Goal: Task Accomplishment & Management: Complete application form

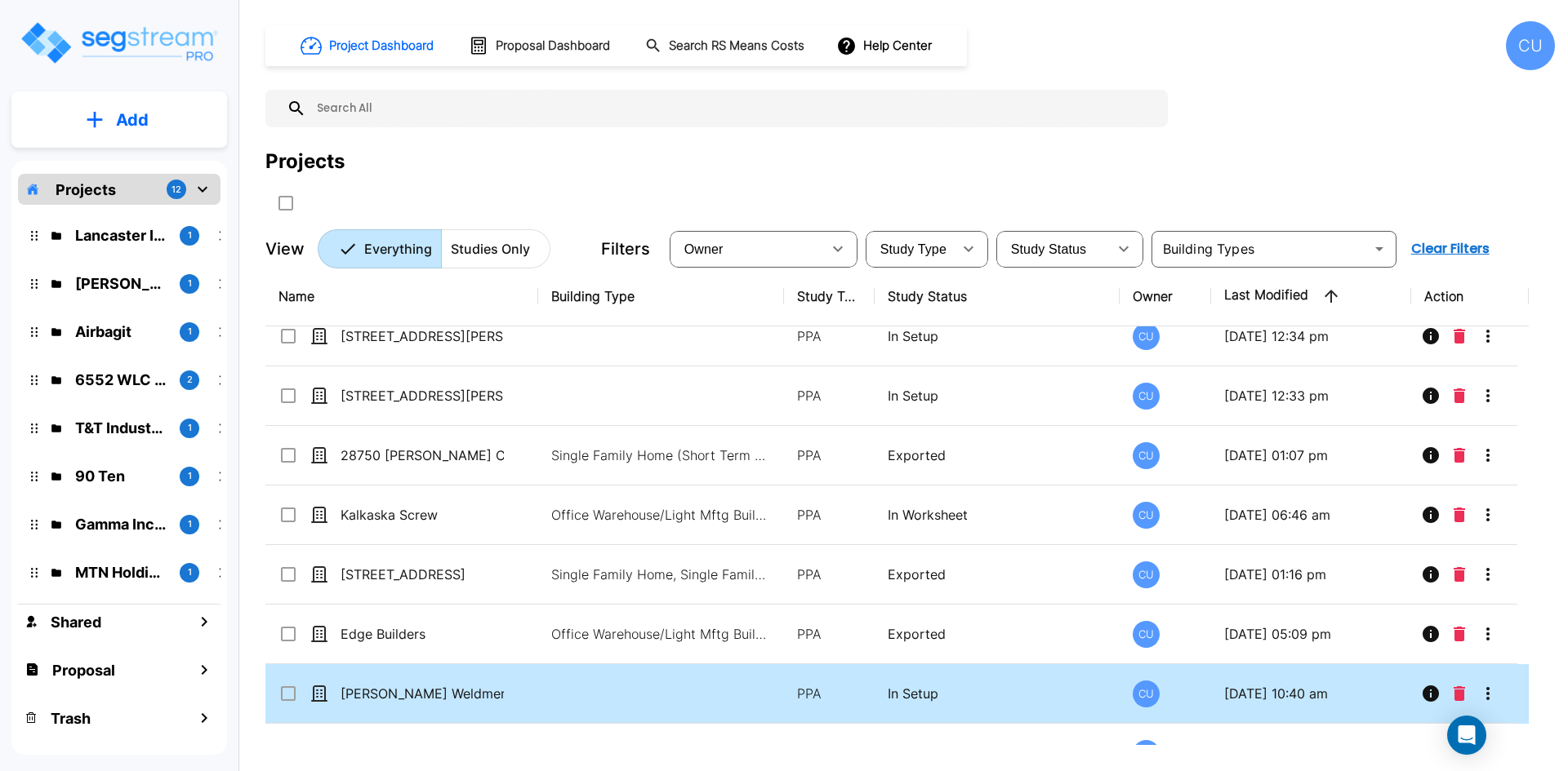
scroll to position [653, 0]
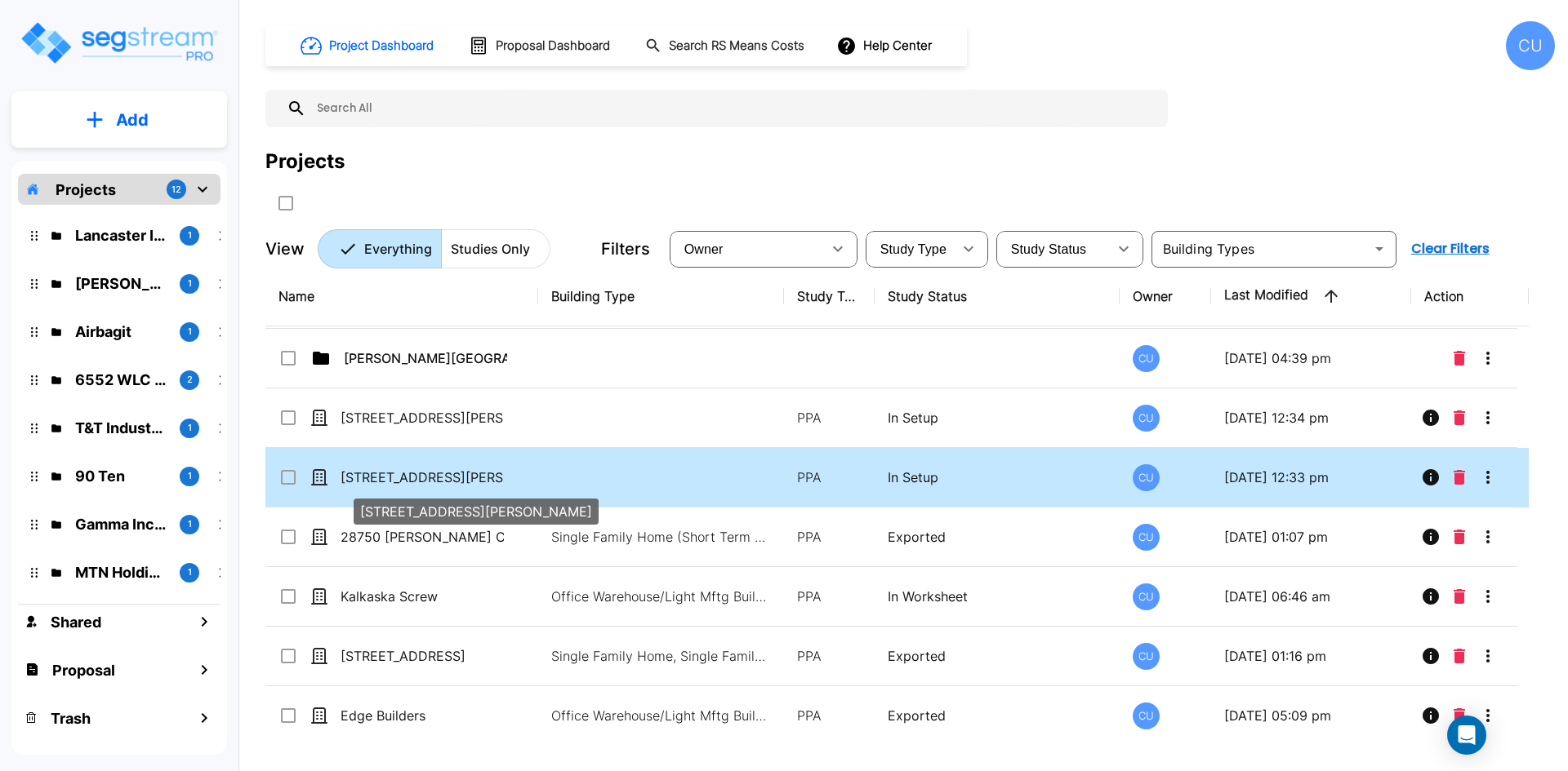
click at [388, 470] on p "[STREET_ADDRESS][PERSON_NAME]" at bounding box center [421, 478] width 163 height 20
click at [392, 474] on p "[STREET_ADDRESS][PERSON_NAME]" at bounding box center [421, 478] width 163 height 20
checkbox input "false"
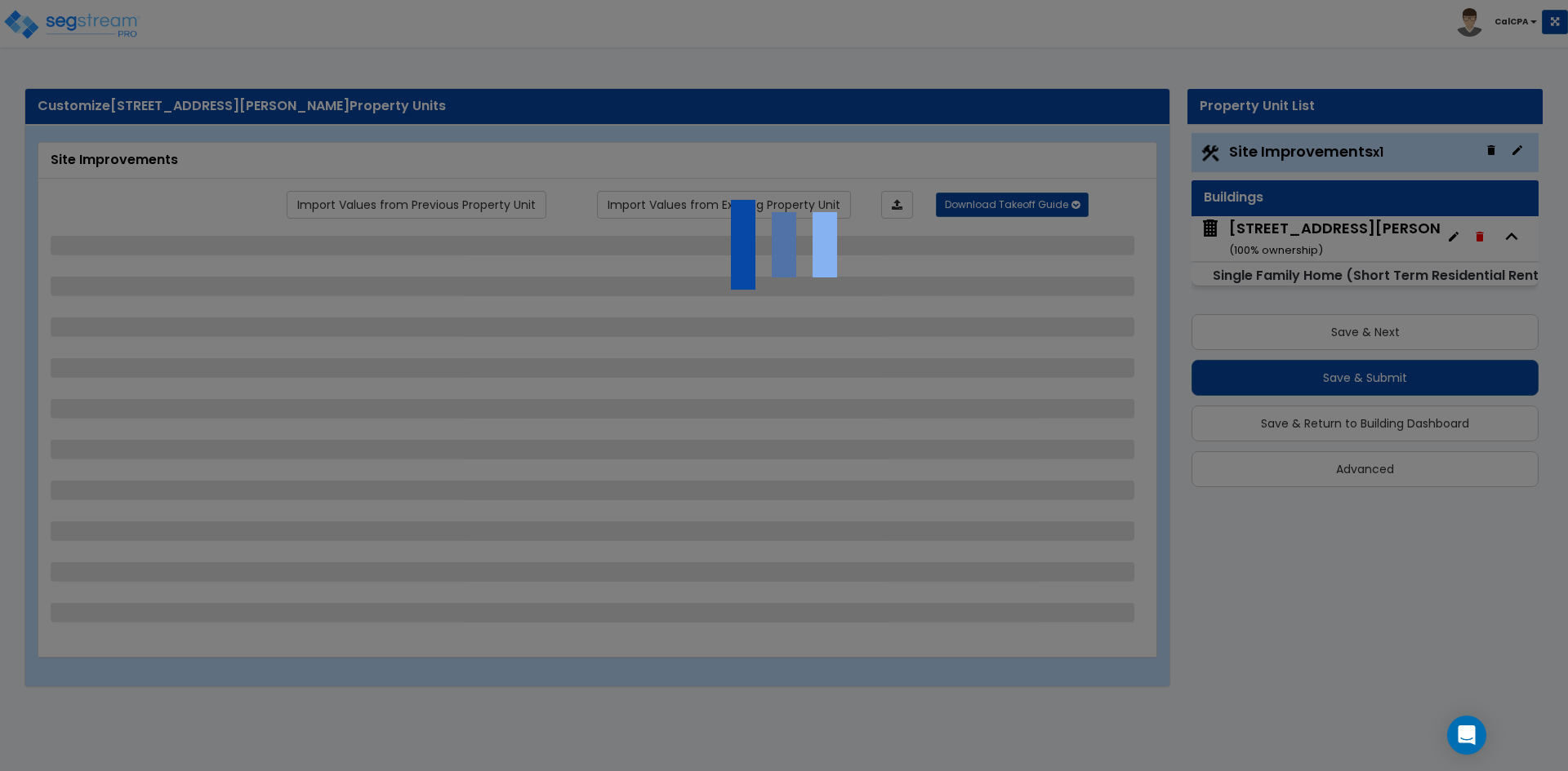
select select "2"
select select "1"
select select "3"
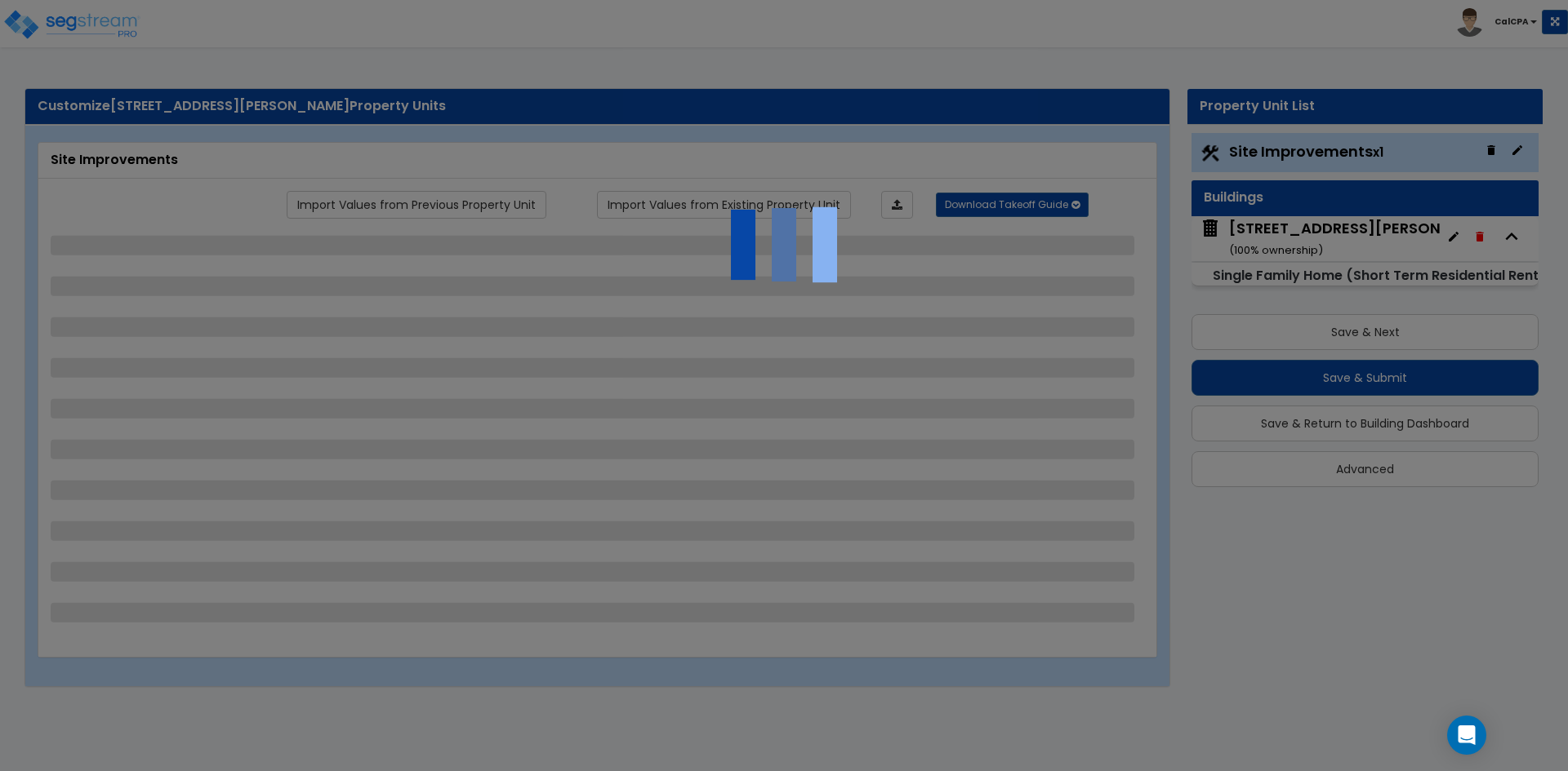
select select "1"
select select "6"
select select "4"
select select "2"
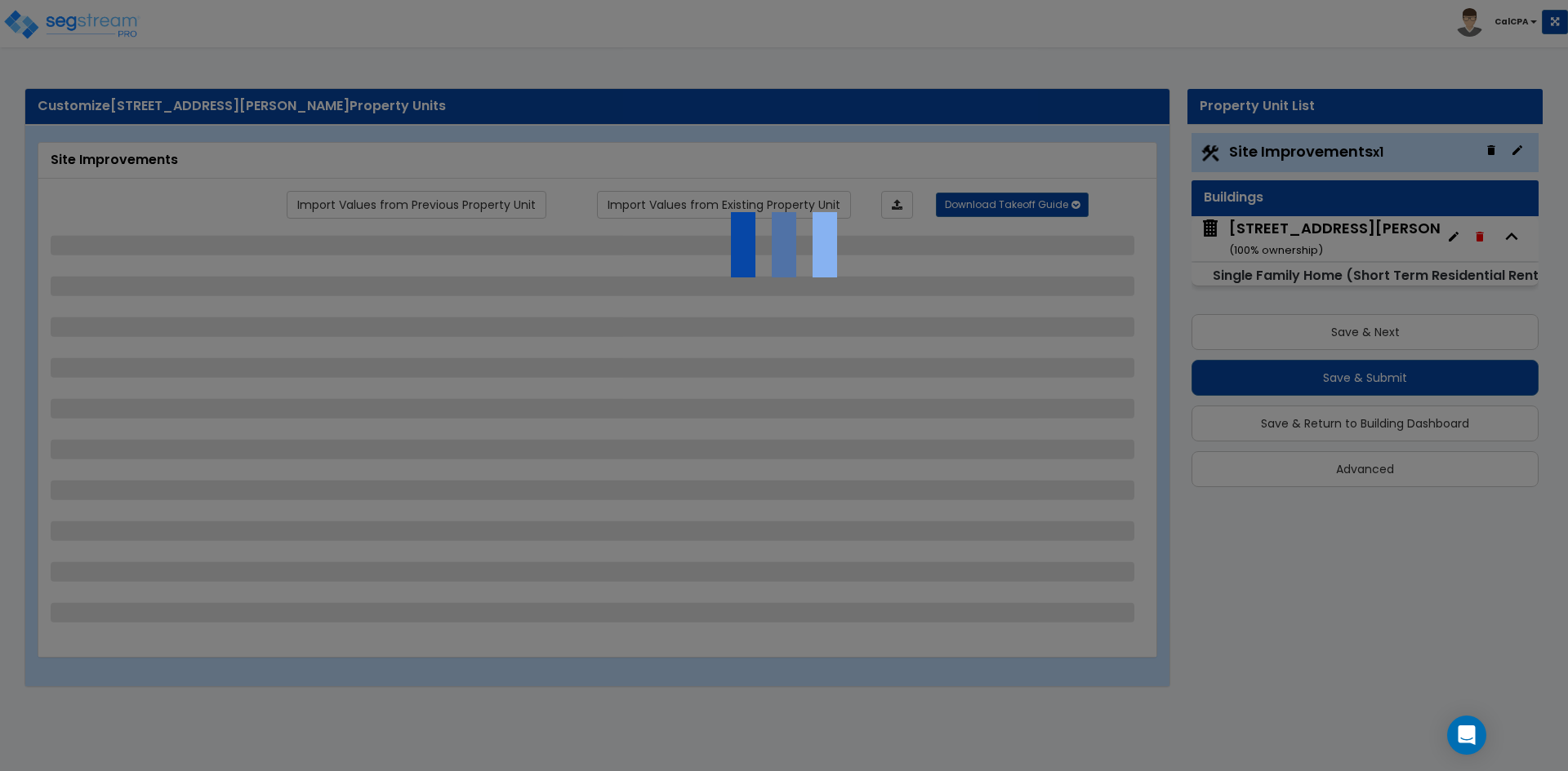
select select "4"
select select "1"
select select "2"
select select "1"
select select "3"
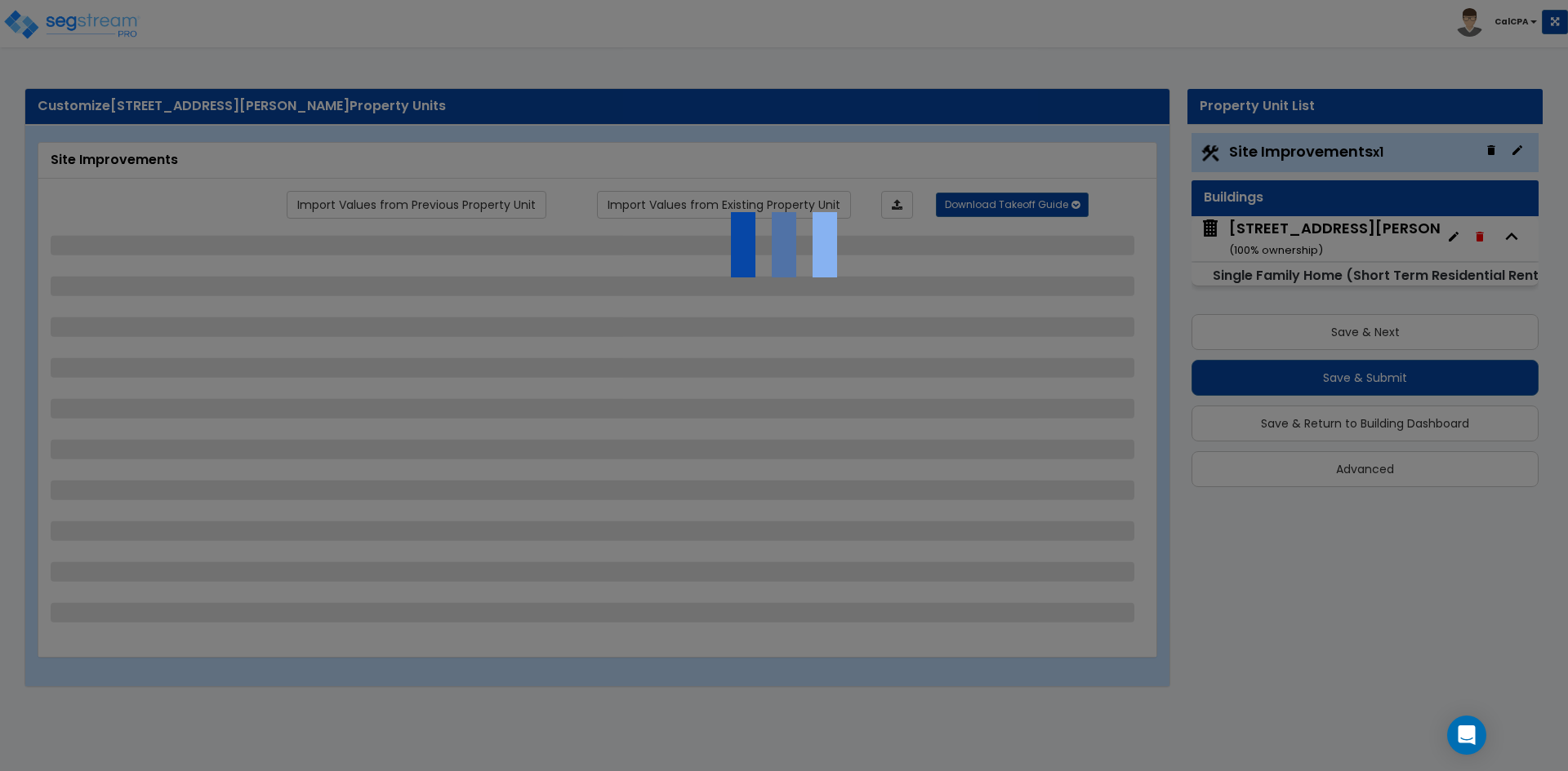
select select "1"
select select "2"
select select "3"
select select "2"
select select "4"
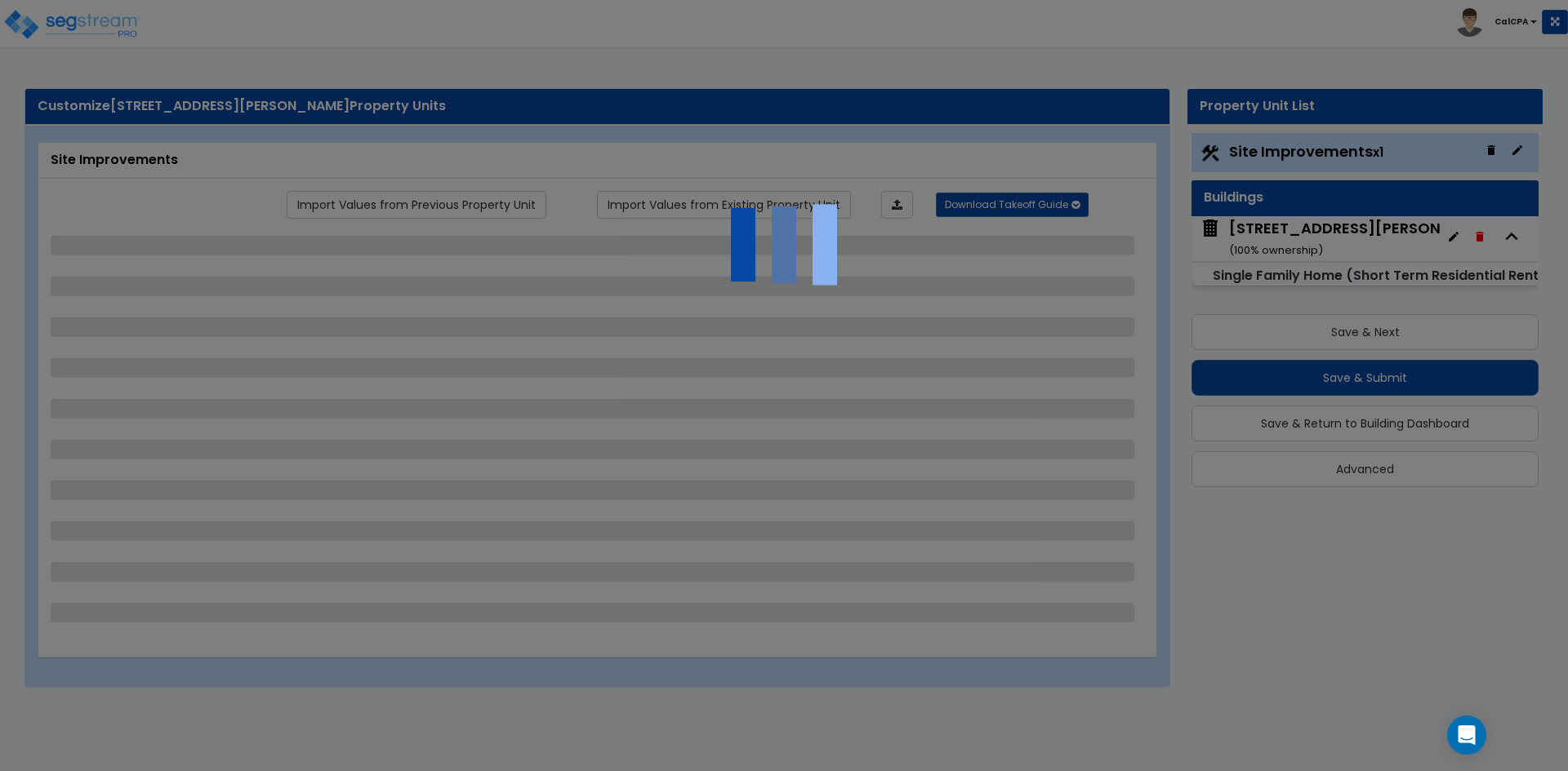
select select "3"
select select "1"
select select "3"
select select "4"
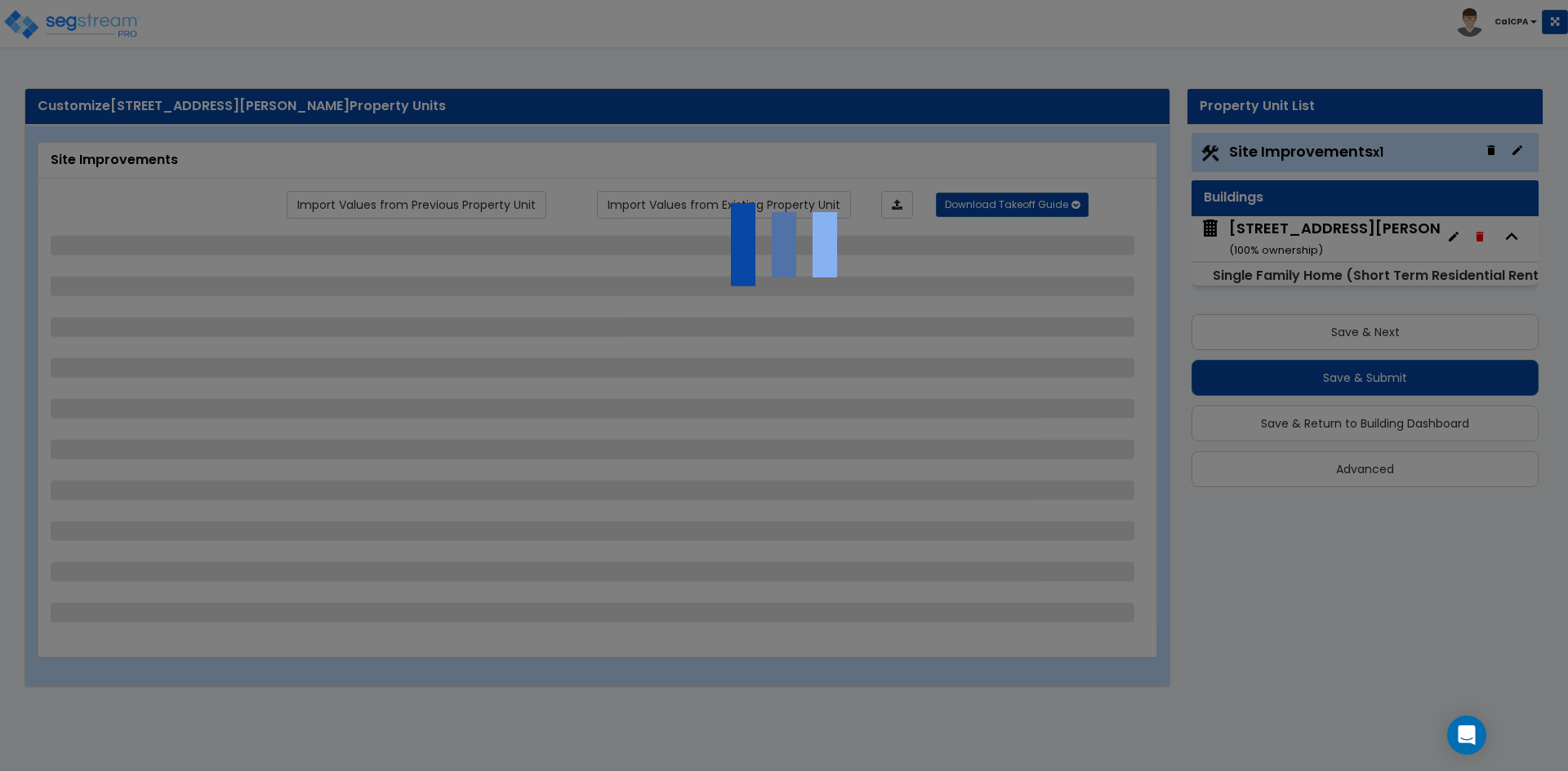
select select "1"
select select "3"
select select "2"
select select "1"
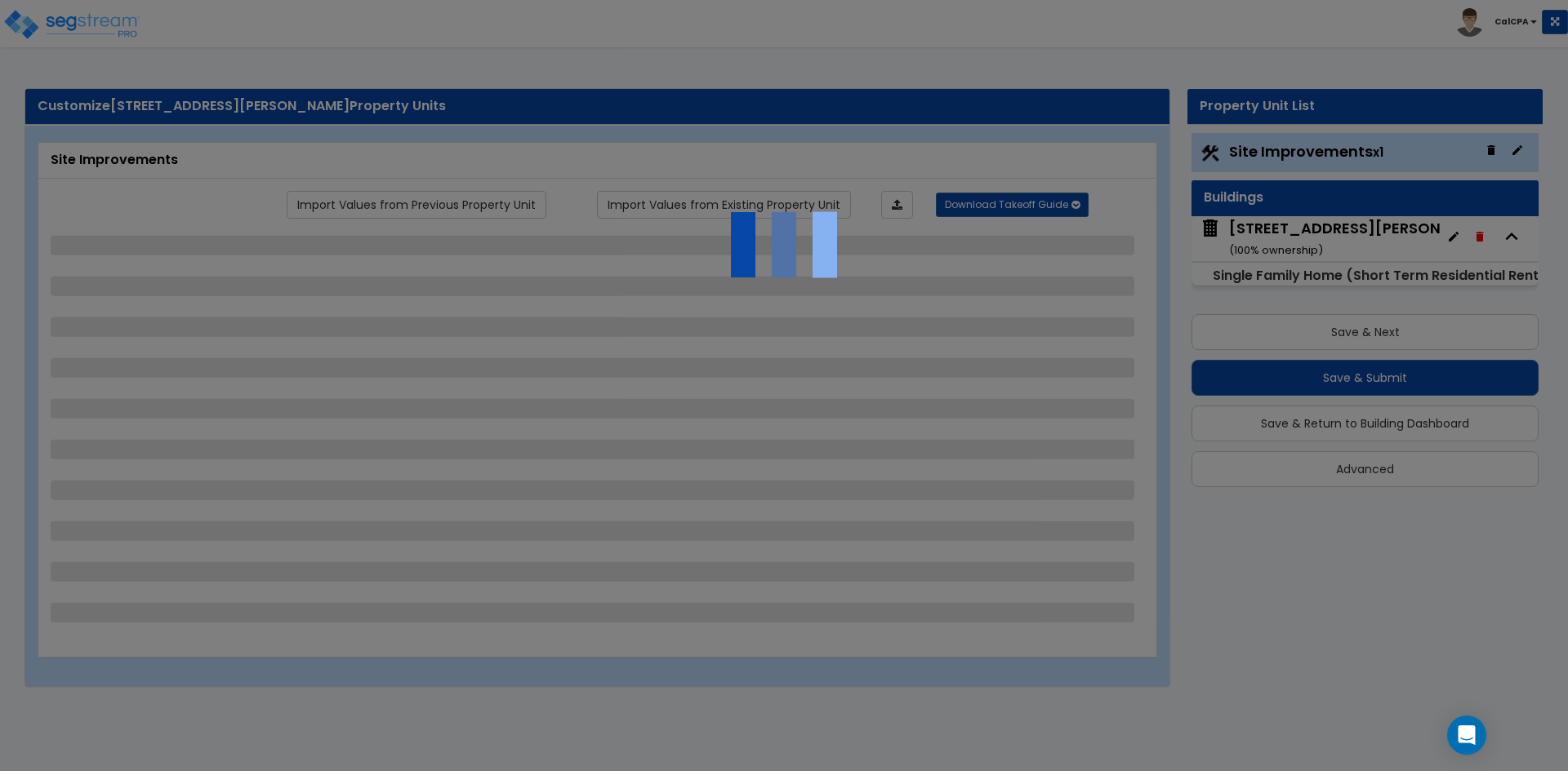
select select "1"
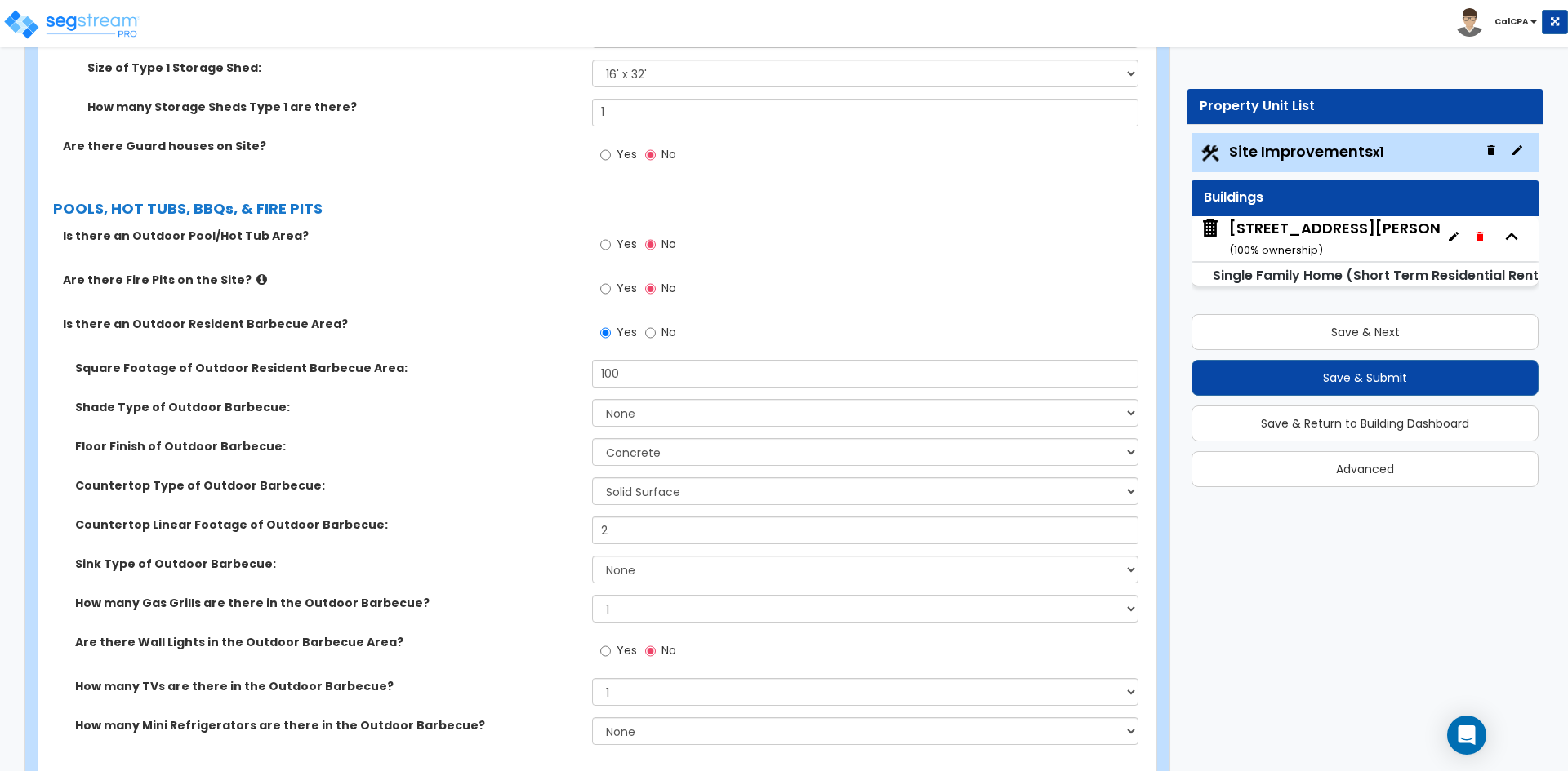
scroll to position [5306, 0]
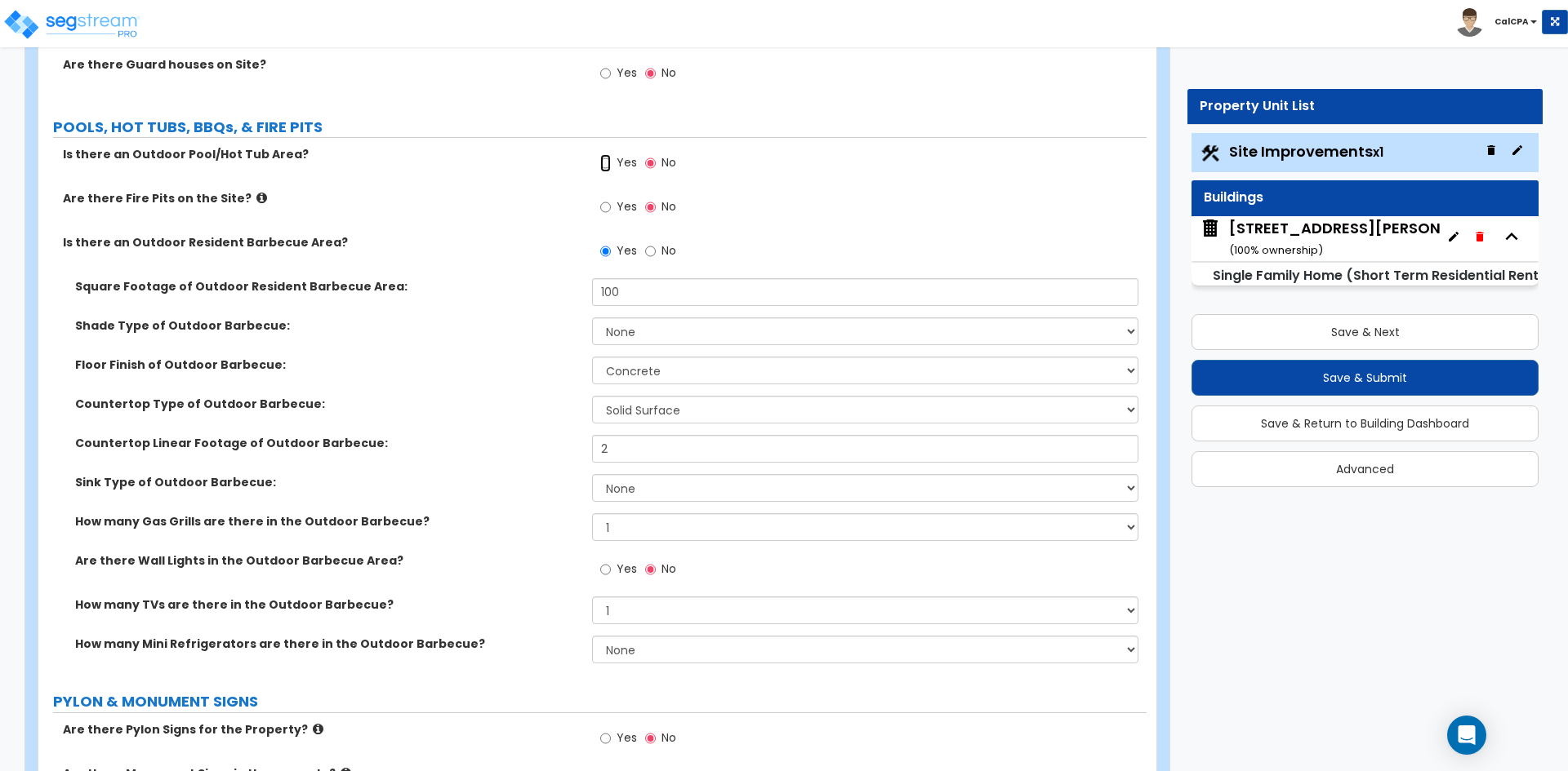
click at [604, 164] on input "Yes" at bounding box center [606, 163] width 11 height 18
radio input "true"
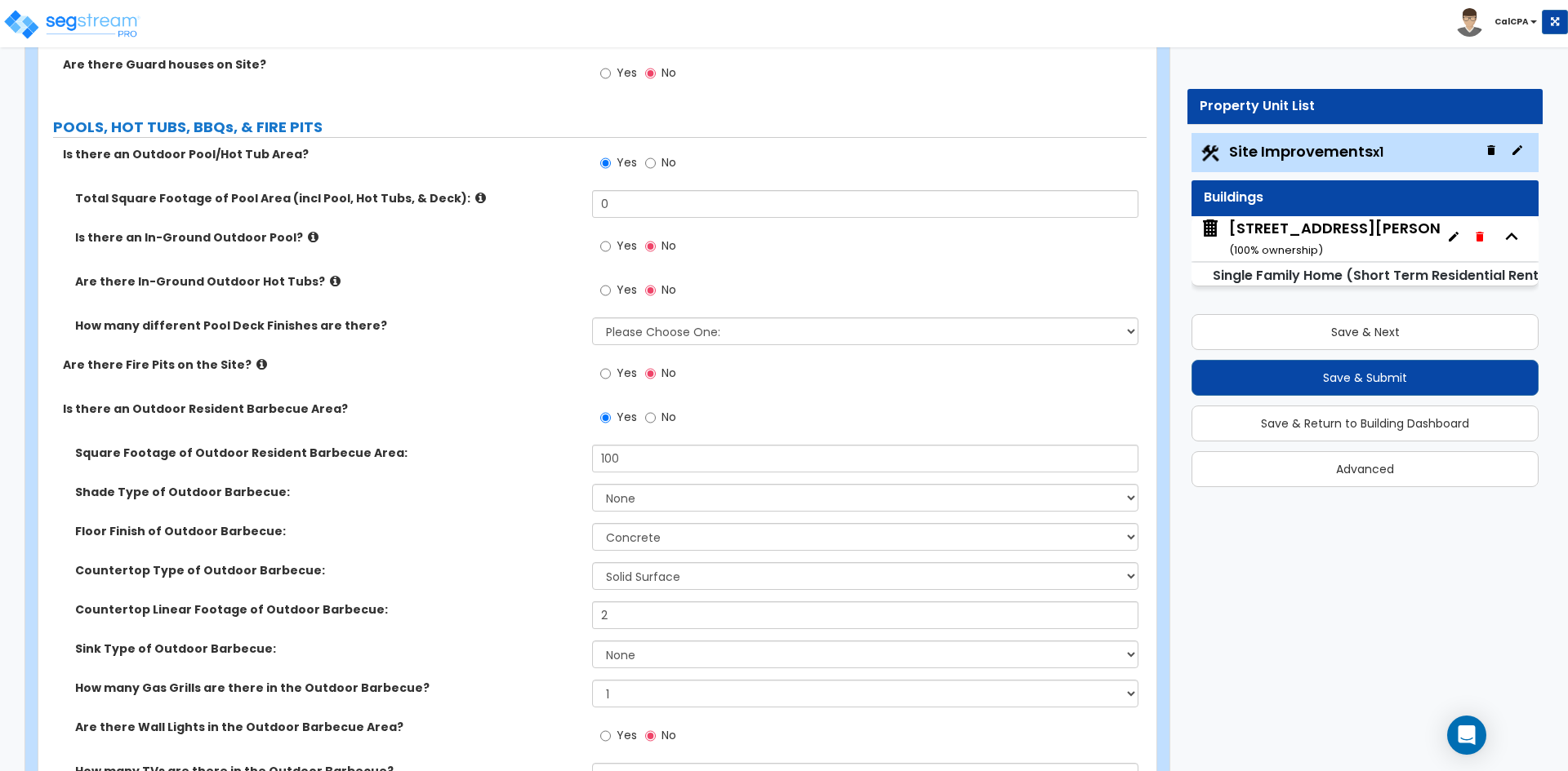
click at [475, 198] on icon at bounding box center [481, 198] width 11 height 13
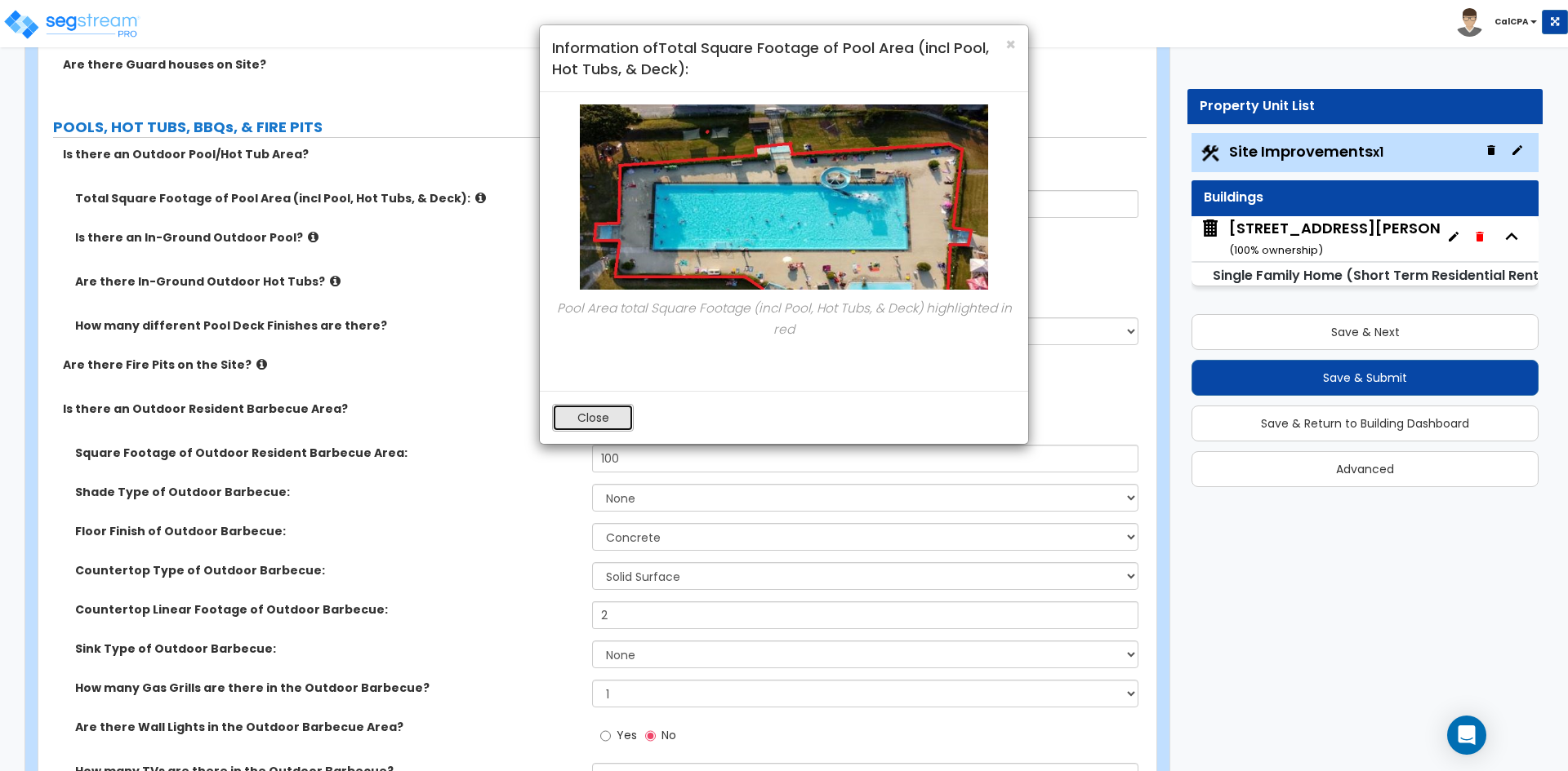
click at [594, 414] on button "Close" at bounding box center [592, 417] width 82 height 28
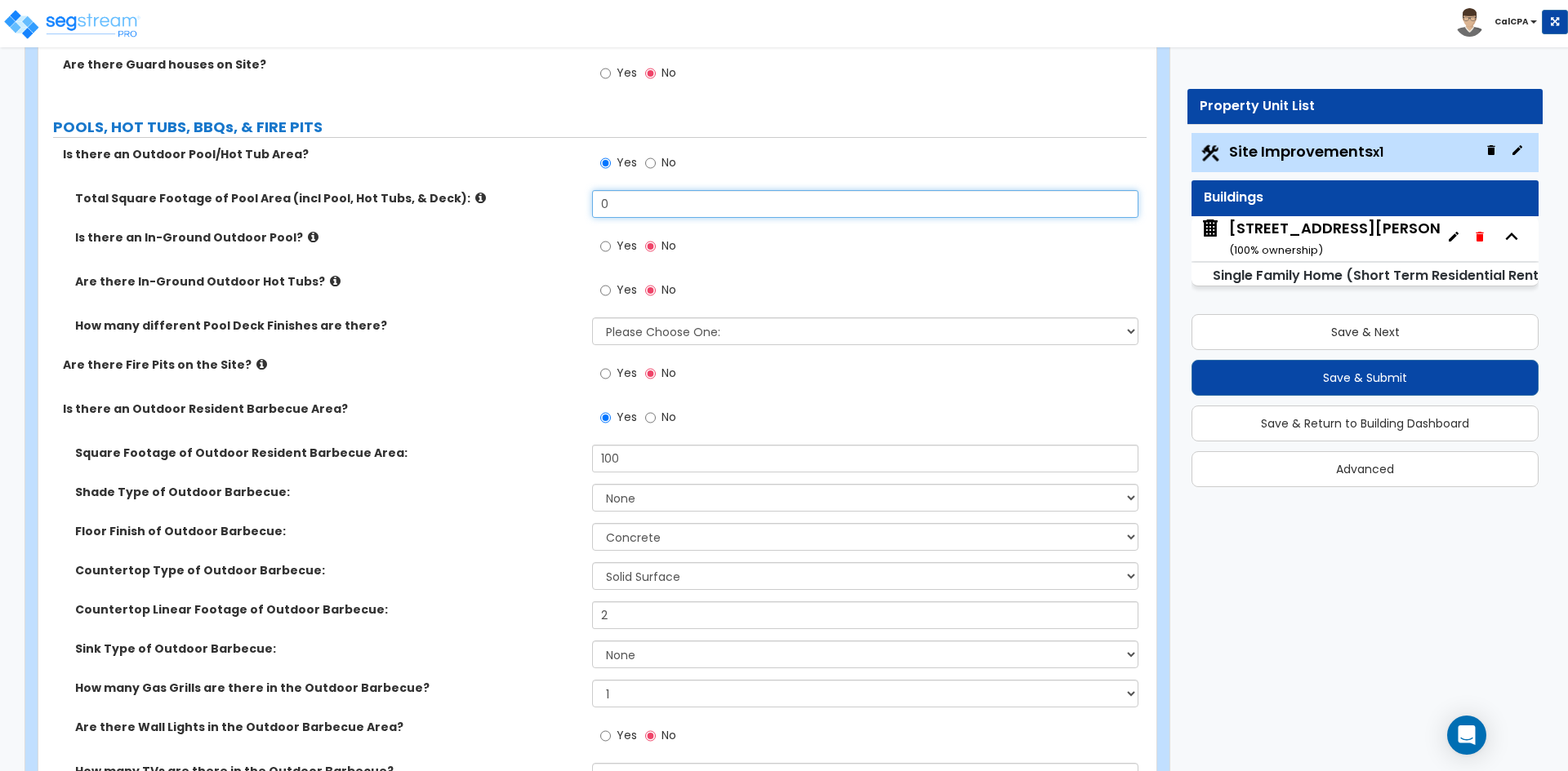
click at [613, 211] on input "0" at bounding box center [865, 203] width 545 height 28
drag, startPoint x: 613, startPoint y: 211, endPoint x: 554, endPoint y: 215, distance: 59.1
click at [554, 215] on div "Total Square Footage of Pool Area (incl Pool, Hot Tubs, & Deck): 0" at bounding box center [592, 210] width 1108 height 40
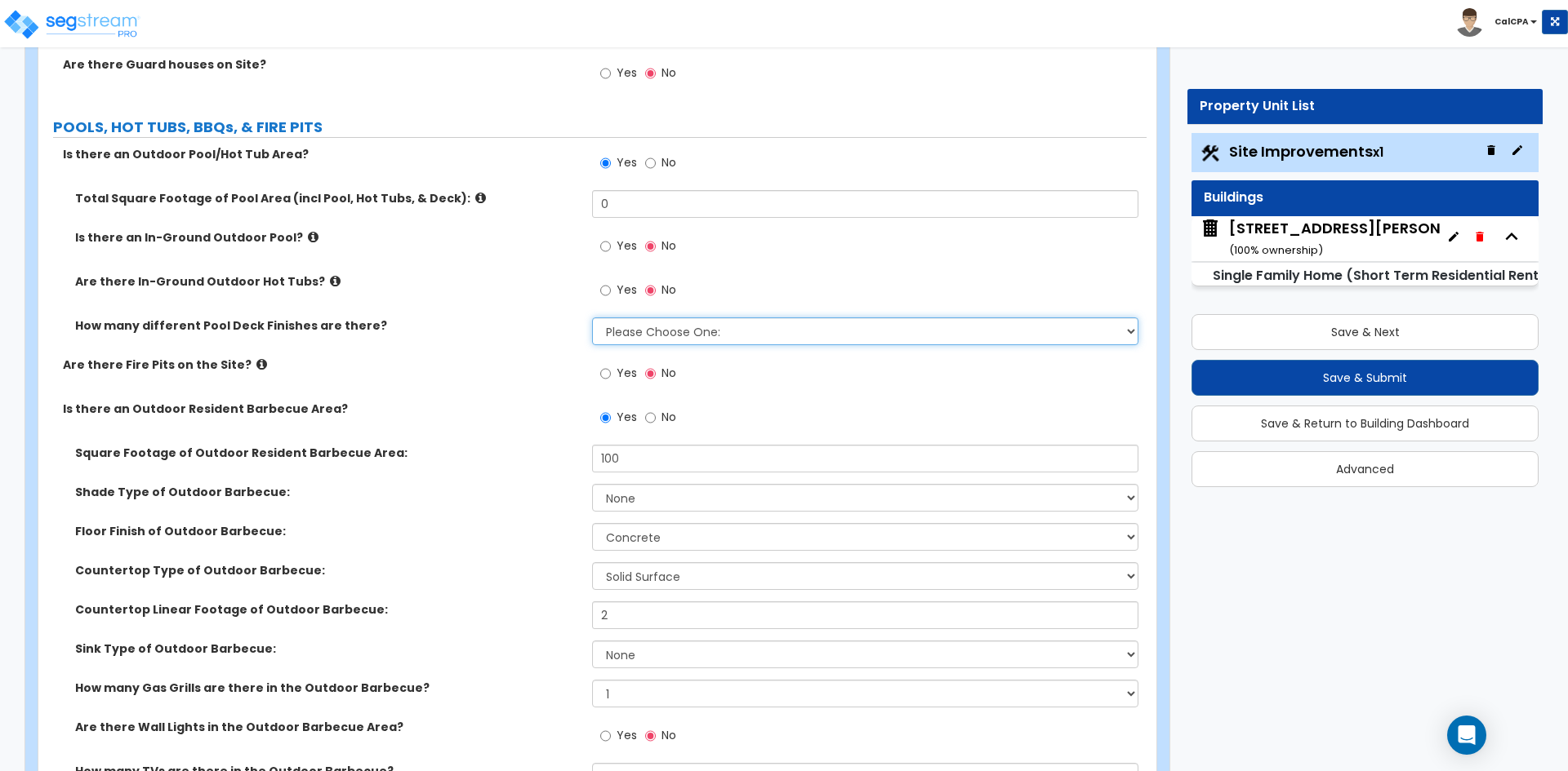
click at [656, 326] on select "Please Choose One: 1 2 3" at bounding box center [865, 331] width 545 height 28
select select "1"
click at [592, 318] on select "Please Choose One: 1 2 3" at bounding box center [865, 331] width 545 height 28
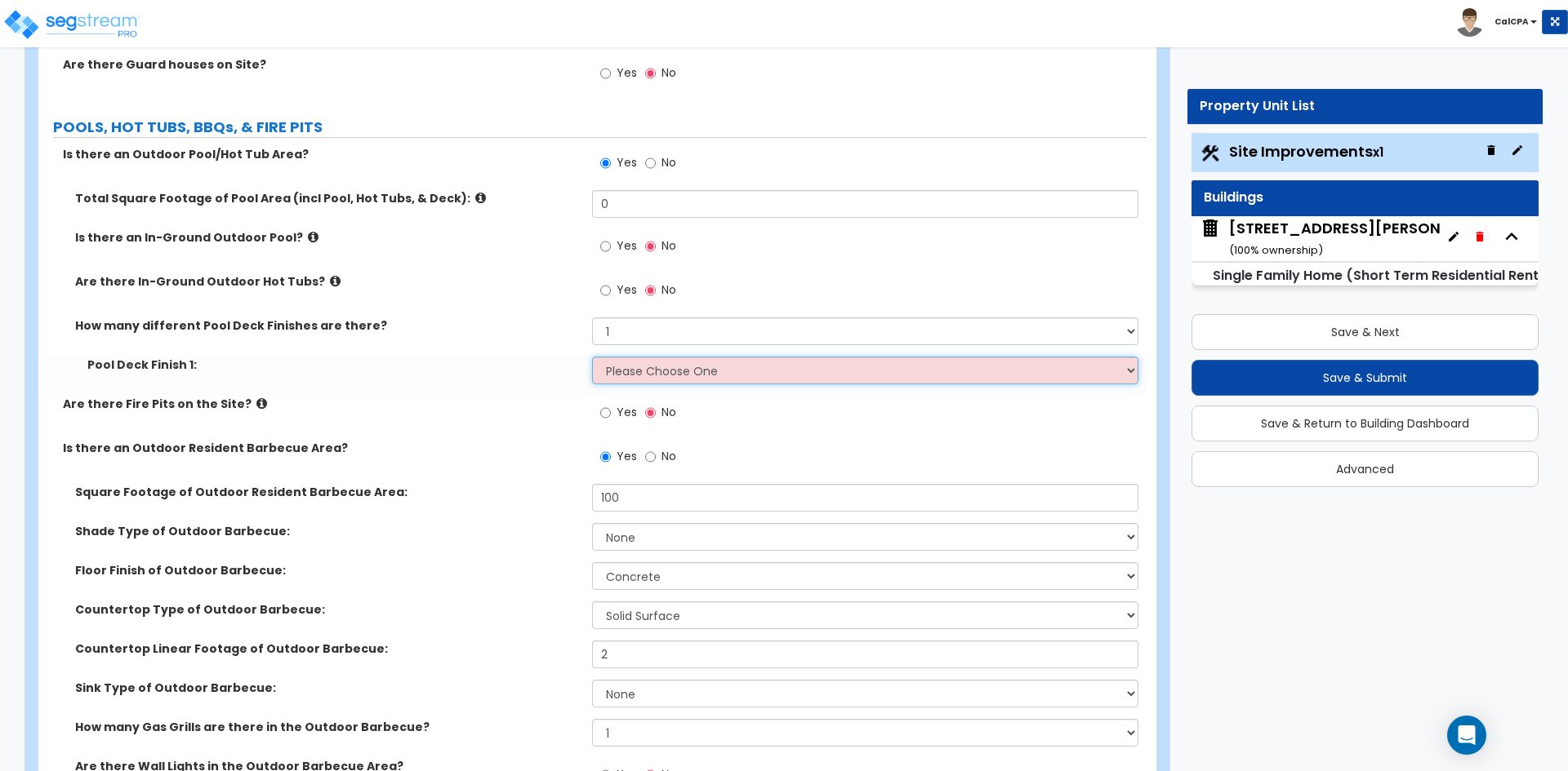
click at [632, 371] on select "Please Choose One Bare Concrete Stamped Concrete Brick Pavers Stone Pavers Wood…" at bounding box center [865, 371] width 545 height 28
select select "5"
click at [592, 357] on select "Please Choose One Bare Concrete Stamped Concrete Brick Pavers Stone Pavers Wood…" at bounding box center [865, 371] width 545 height 28
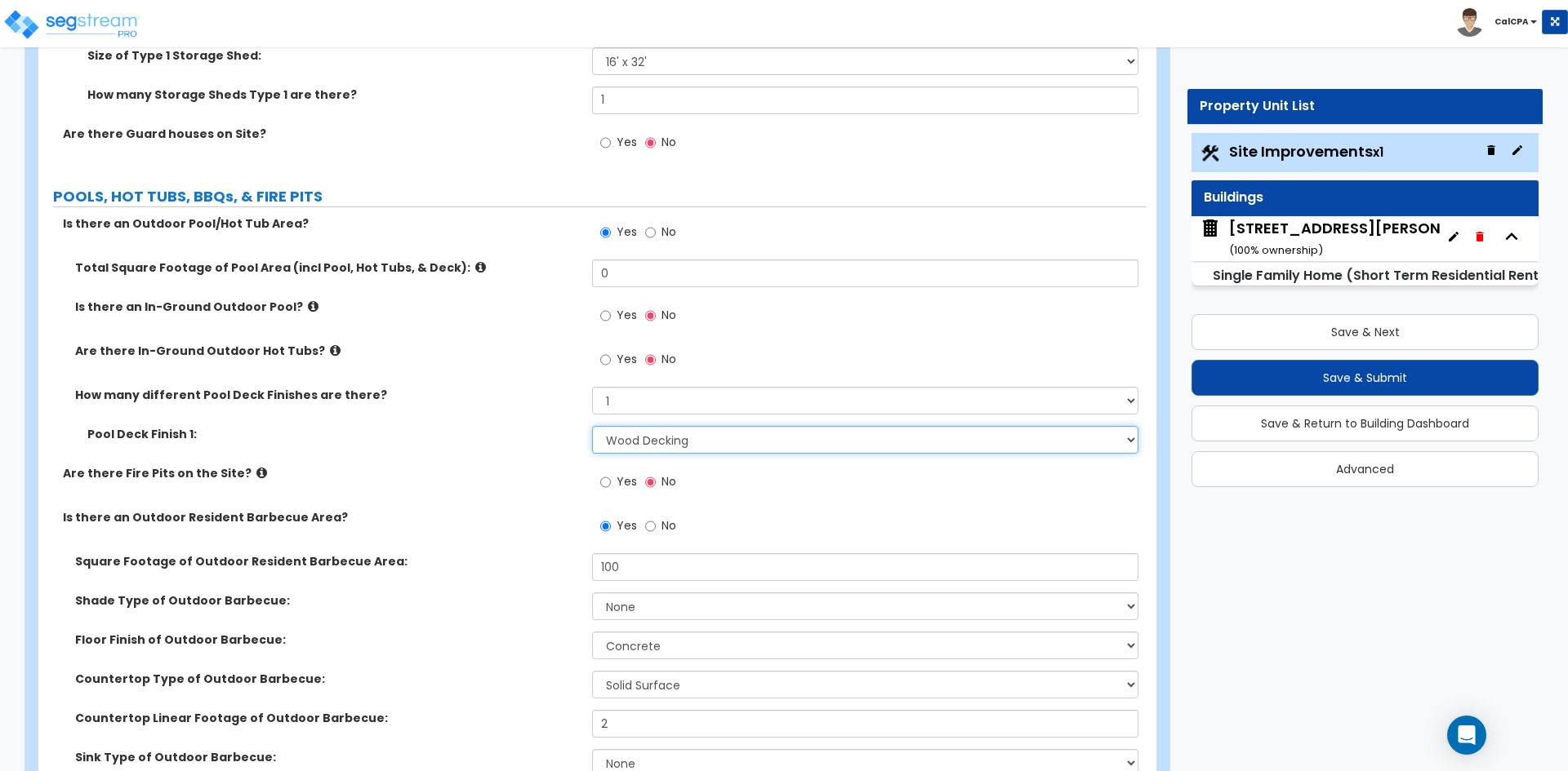
scroll to position [5224, 0]
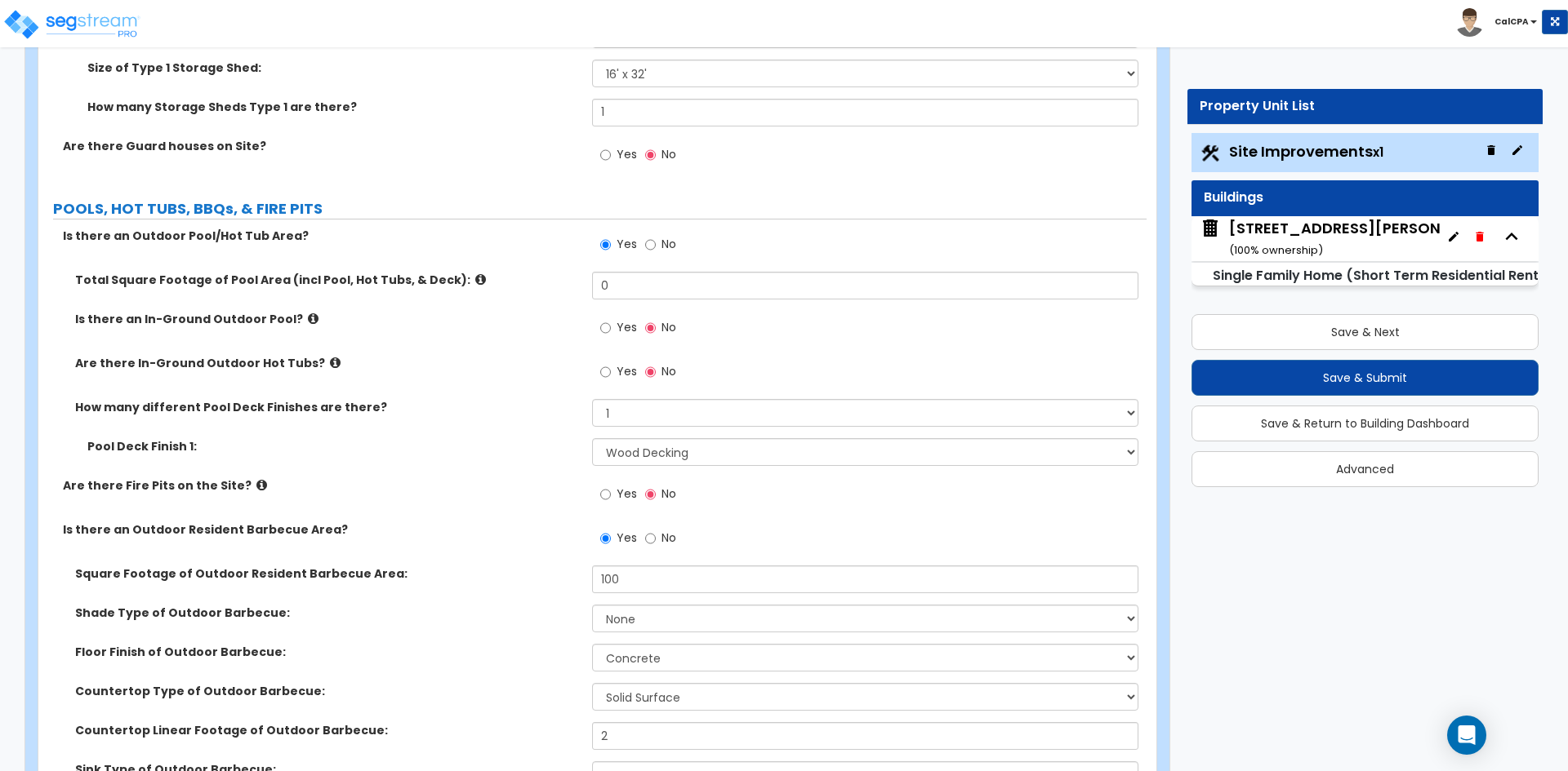
click at [475, 278] on icon at bounding box center [481, 280] width 11 height 13
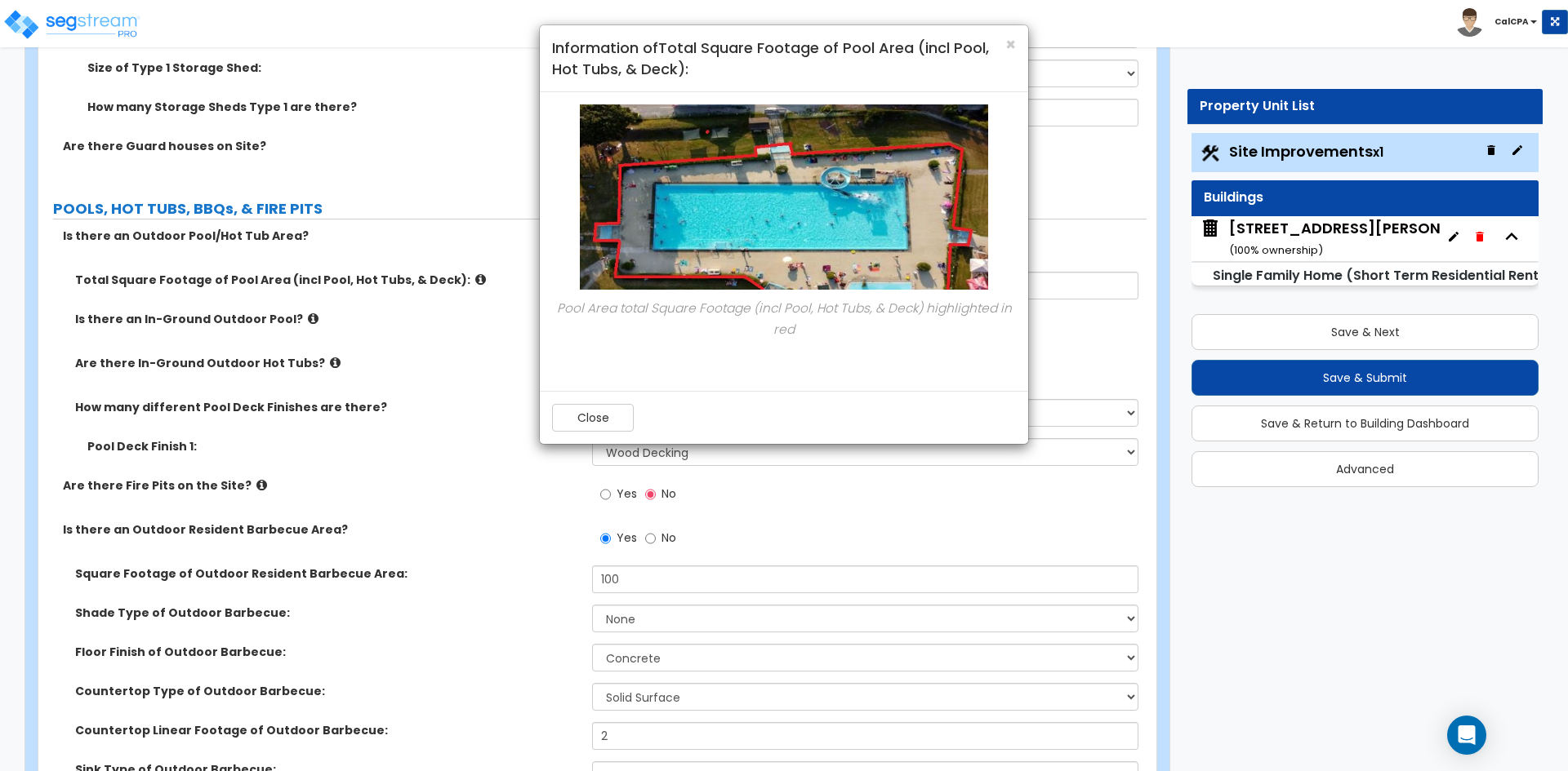
click at [449, 278] on div "× Information of Total Square Footage of Pool Area (incl Pool, Hot Tubs, & Deck…" at bounding box center [784, 385] width 1568 height 771
click at [491, 322] on div "× Information of Total Square Footage of Pool Area (incl Pool, Hot Tubs, & Deck…" at bounding box center [784, 385] width 1568 height 771
click at [587, 418] on button "Close" at bounding box center [592, 417] width 82 height 28
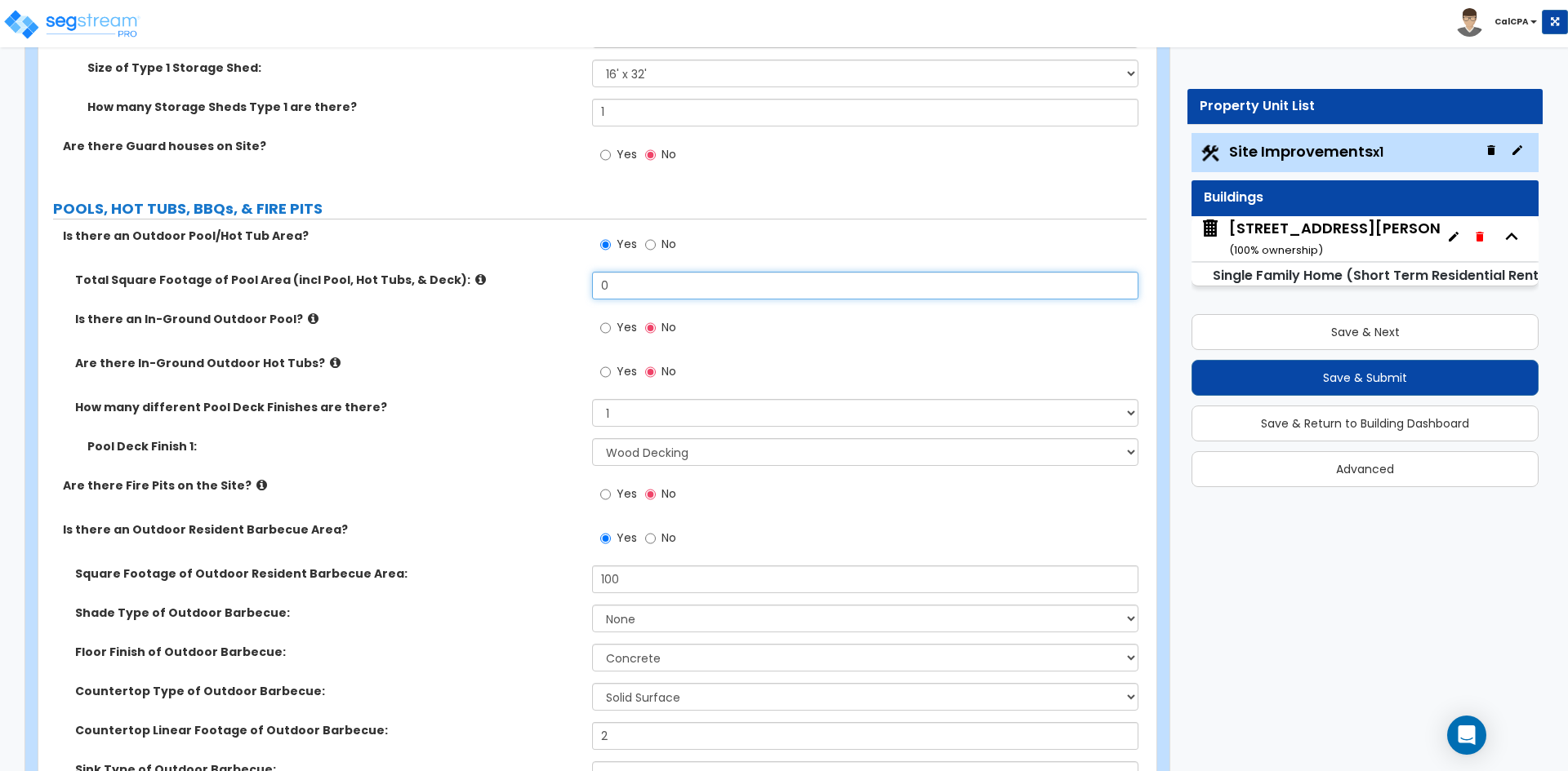
drag, startPoint x: 635, startPoint y: 295, endPoint x: 534, endPoint y: 294, distance: 101.0
click at [534, 294] on div "Total Square Footage of Pool Area (incl Pool, Hot Tubs, & Deck): 0" at bounding box center [592, 291] width 1108 height 40
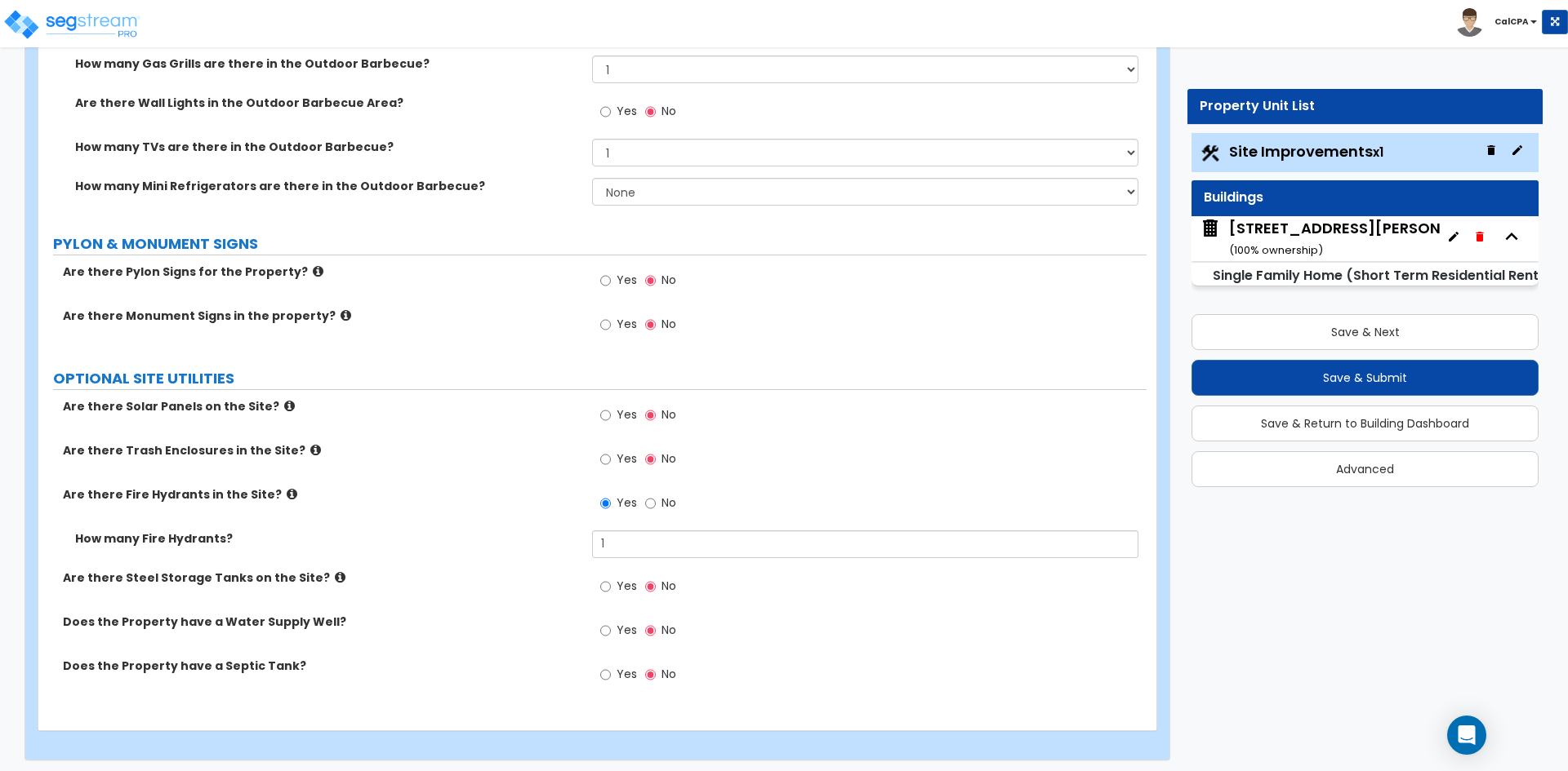
scroll to position [5975, 0]
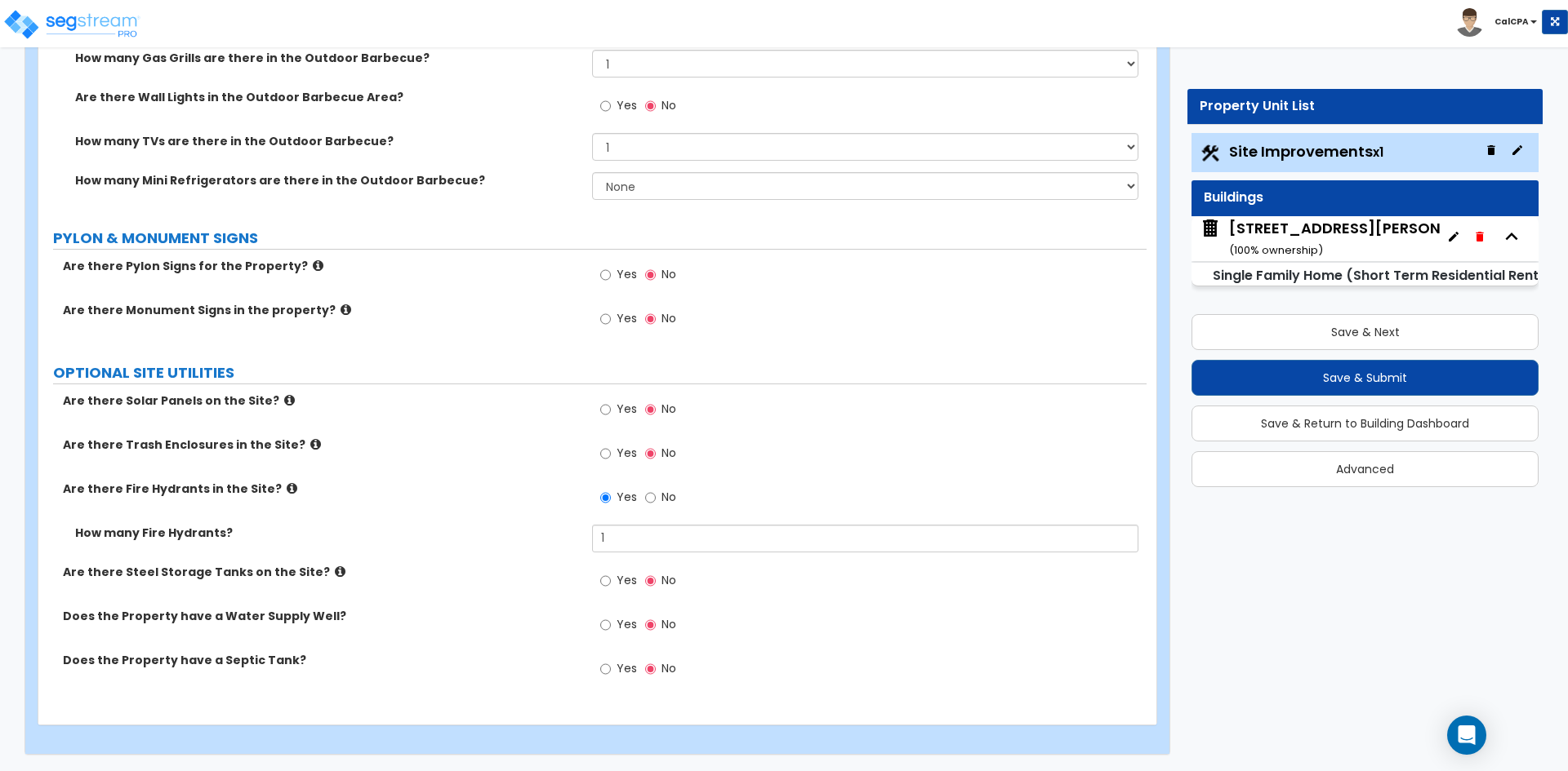
type input "150"
click at [1328, 243] on div "15625 High Knoll Rd. ( 100 % ownership)" at bounding box center [1366, 238] width 274 height 41
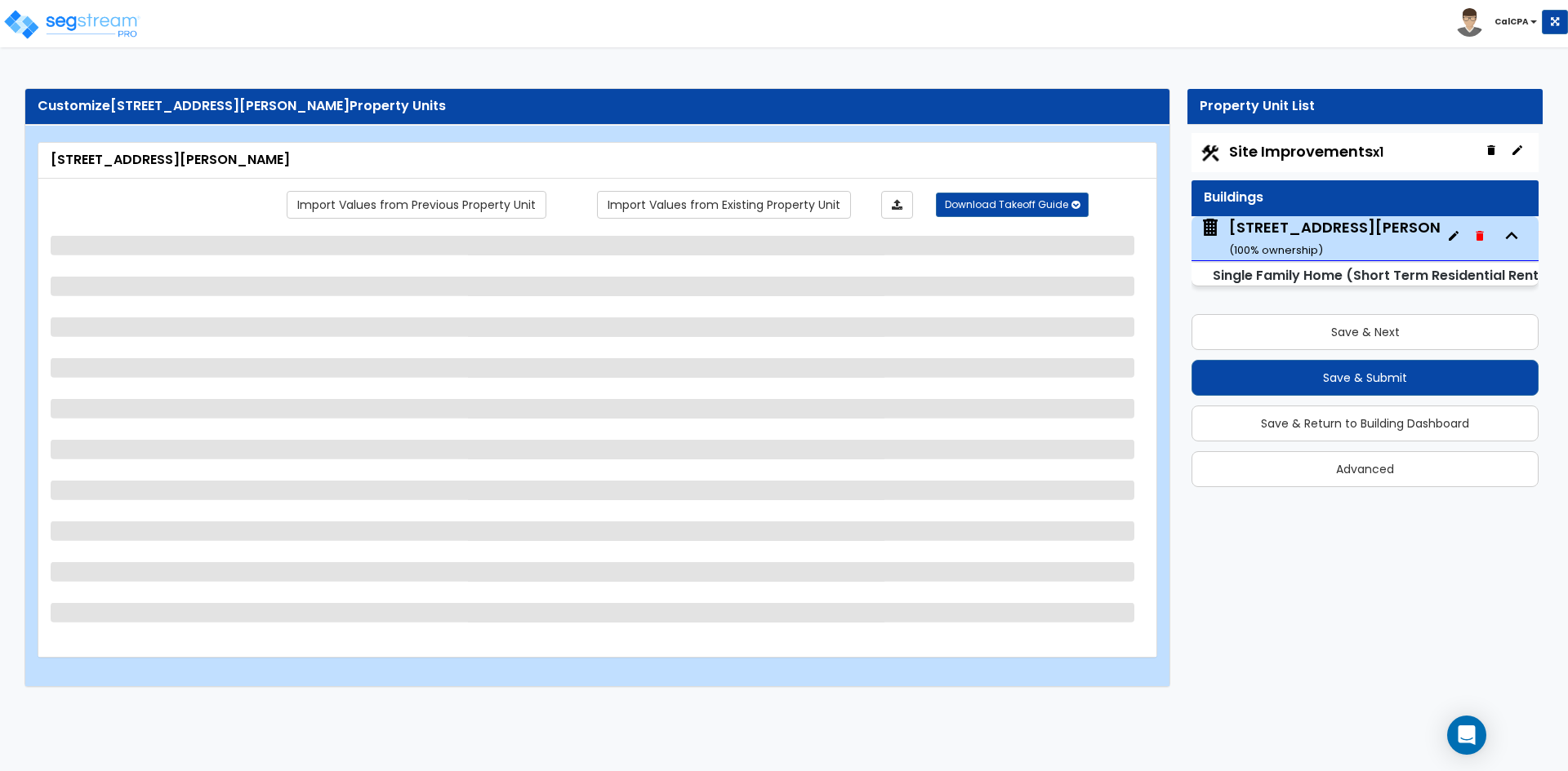
scroll to position [0, 0]
select select "2"
select select "7"
select select "3"
select select "4"
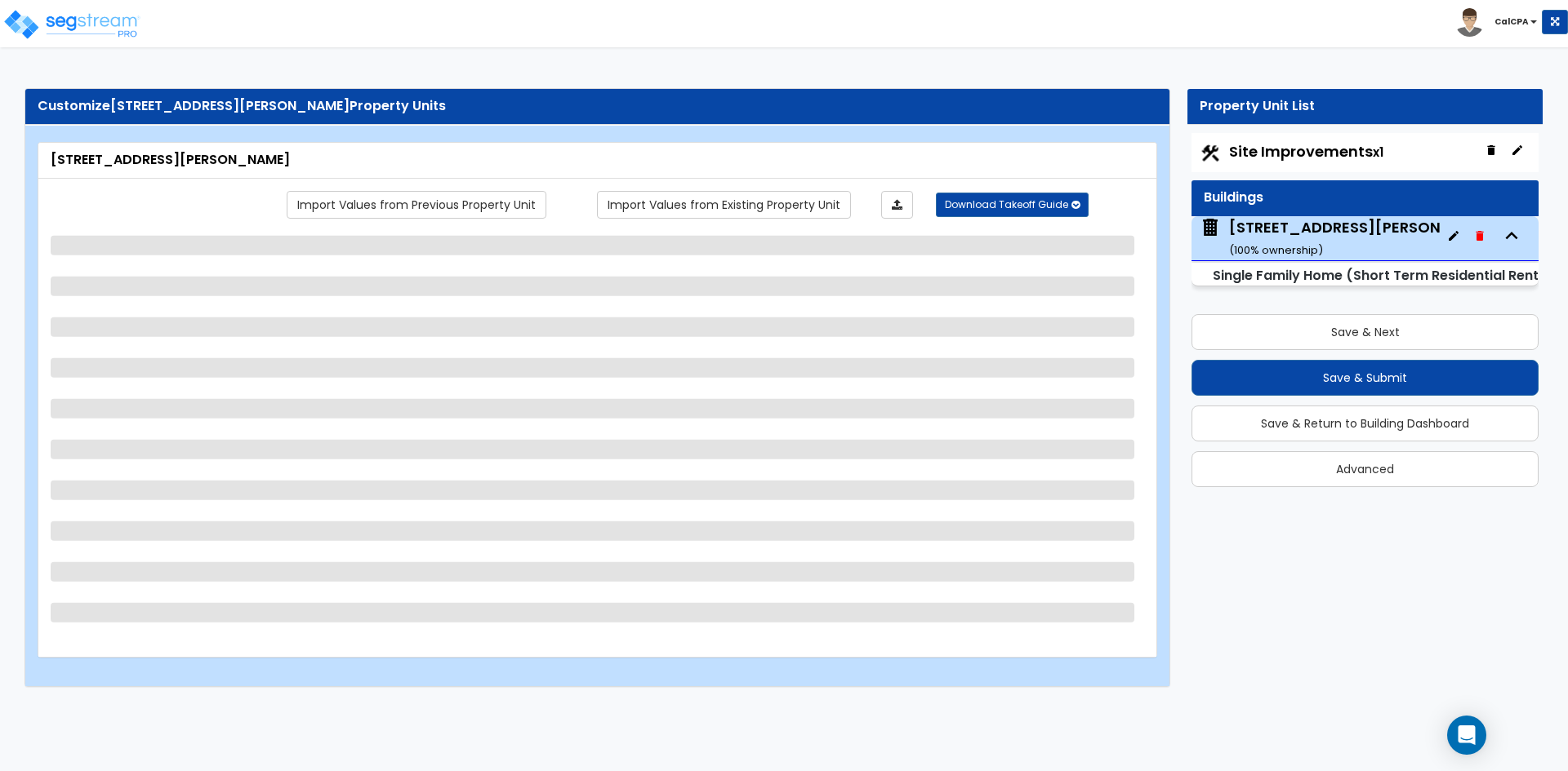
select select "1"
select select "7"
select select "3"
select select "1"
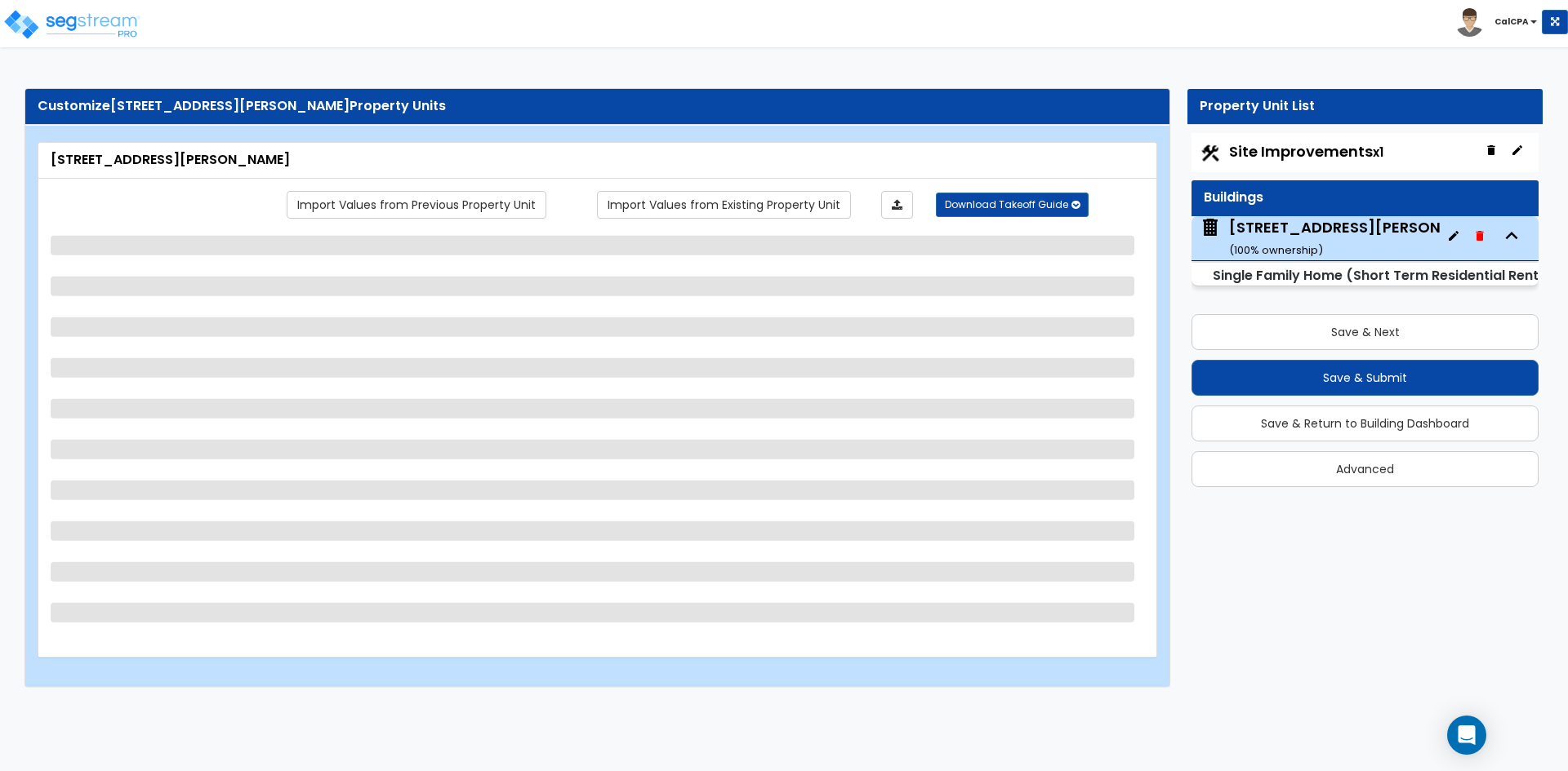
select select "1"
select select "2"
select select "1"
select select "2"
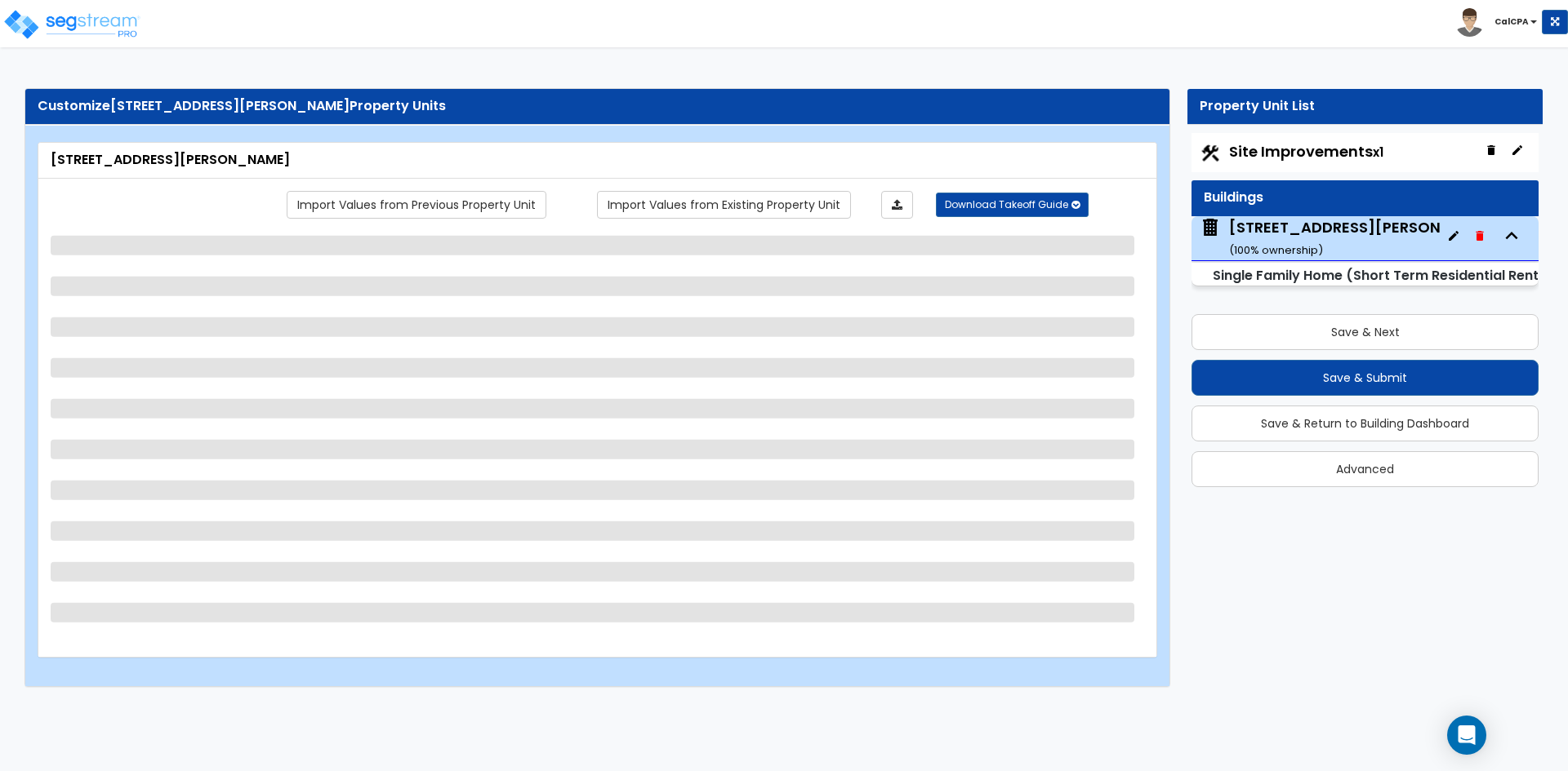
select select "3"
select select "2"
select select "1"
select select "2"
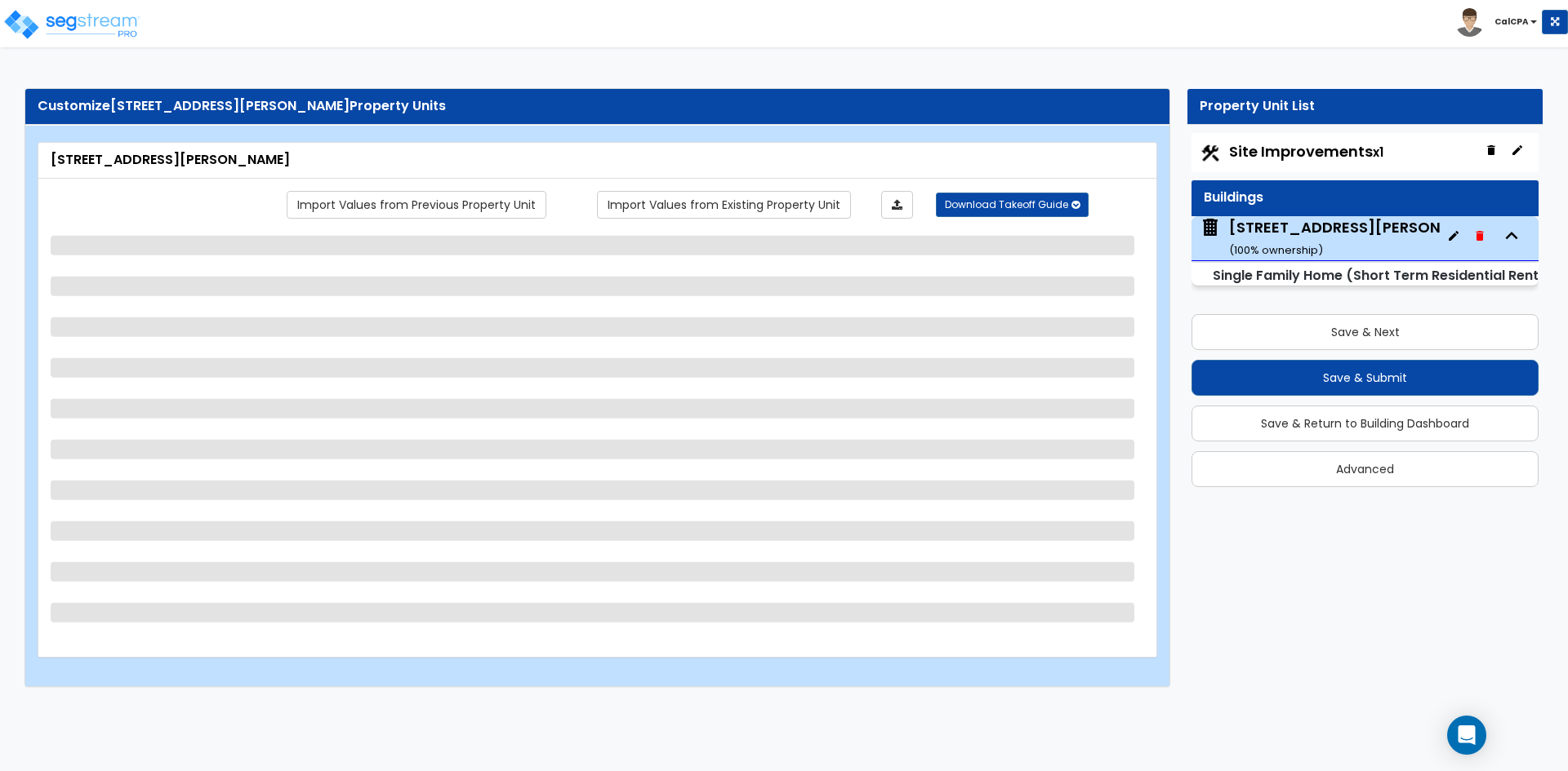
select select "2"
select select "1"
select select "3"
select select "1"
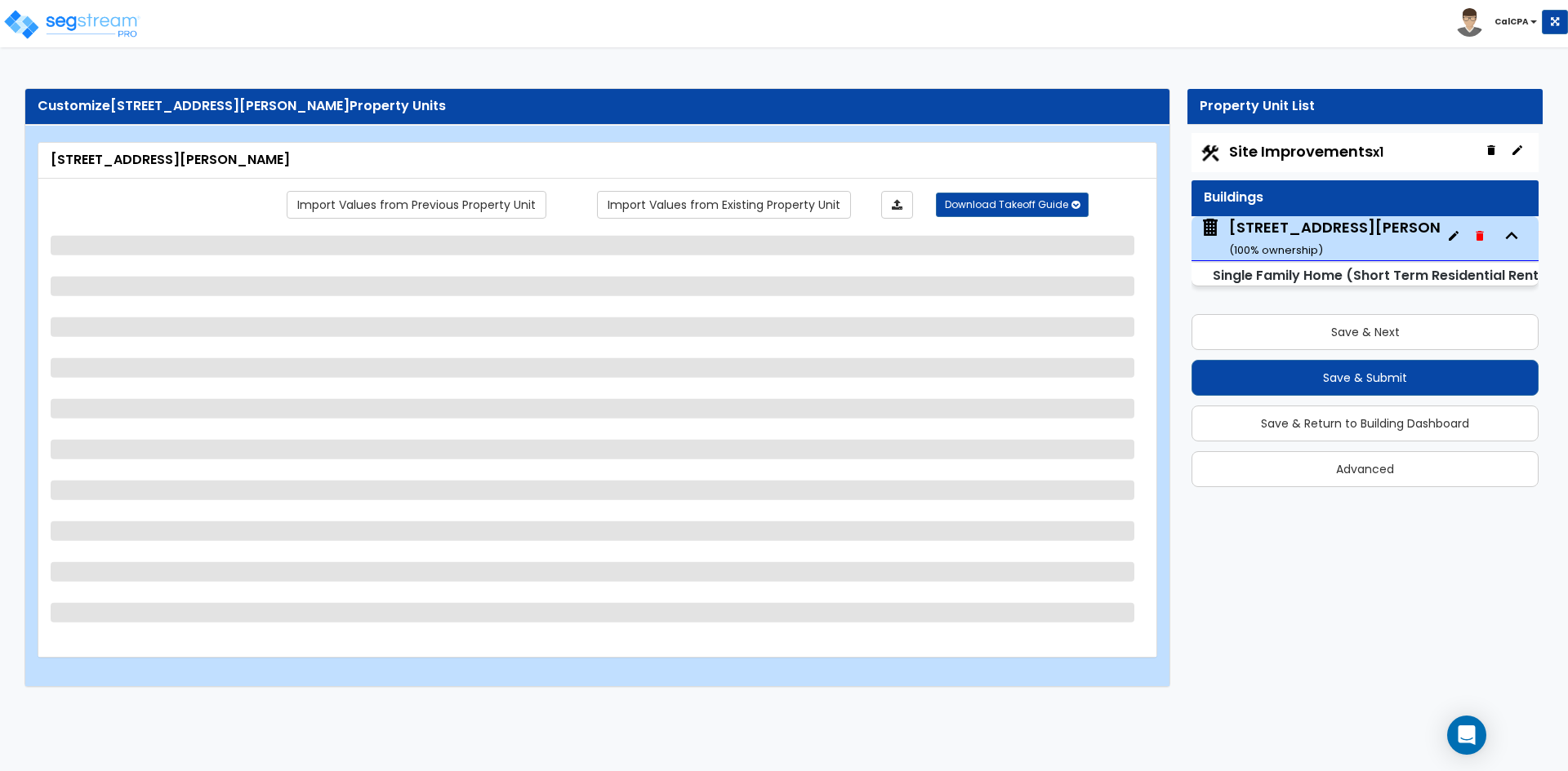
select select "2"
select select "3"
select select "2"
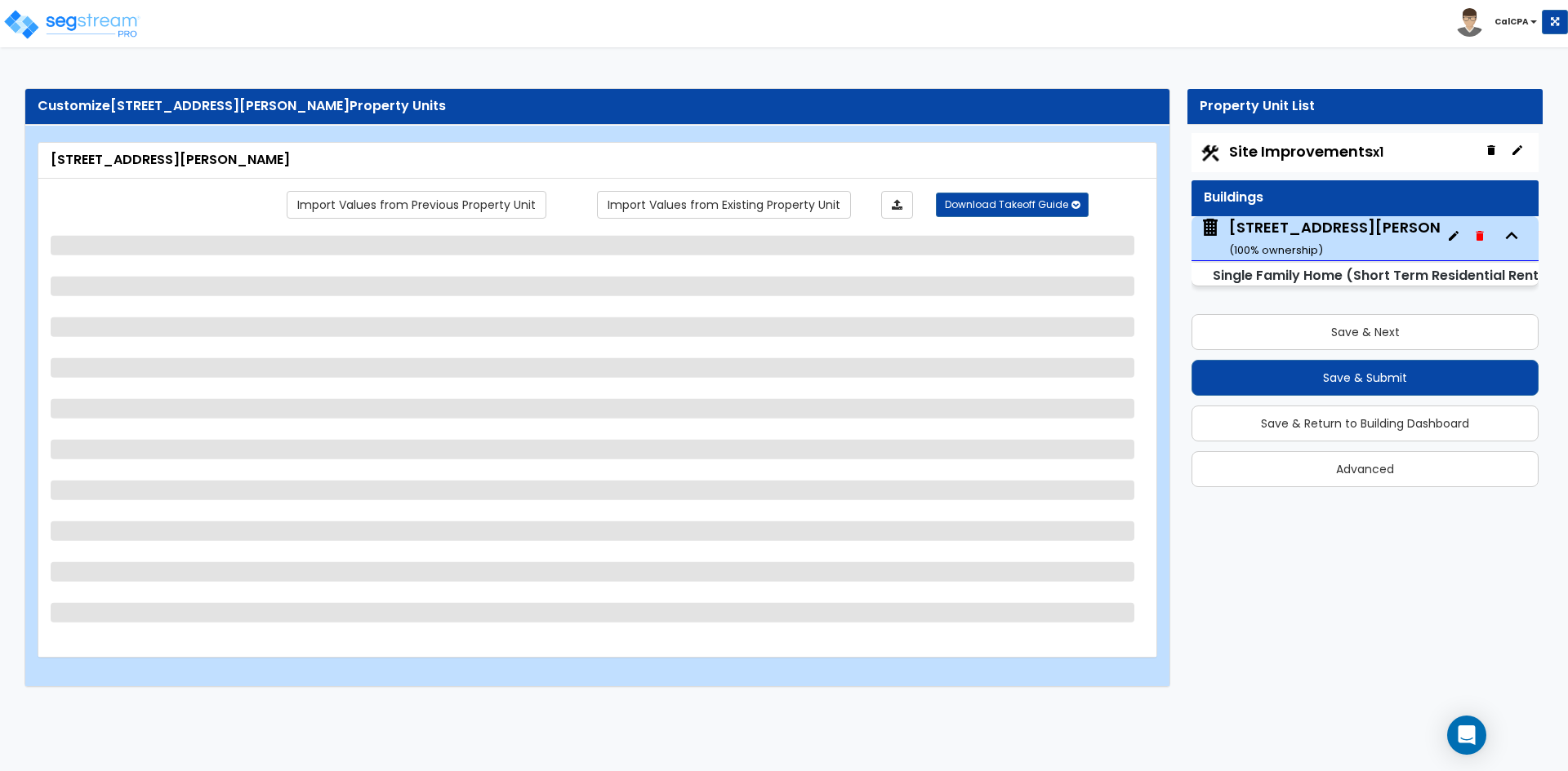
select select "3"
select select "1"
select select "3"
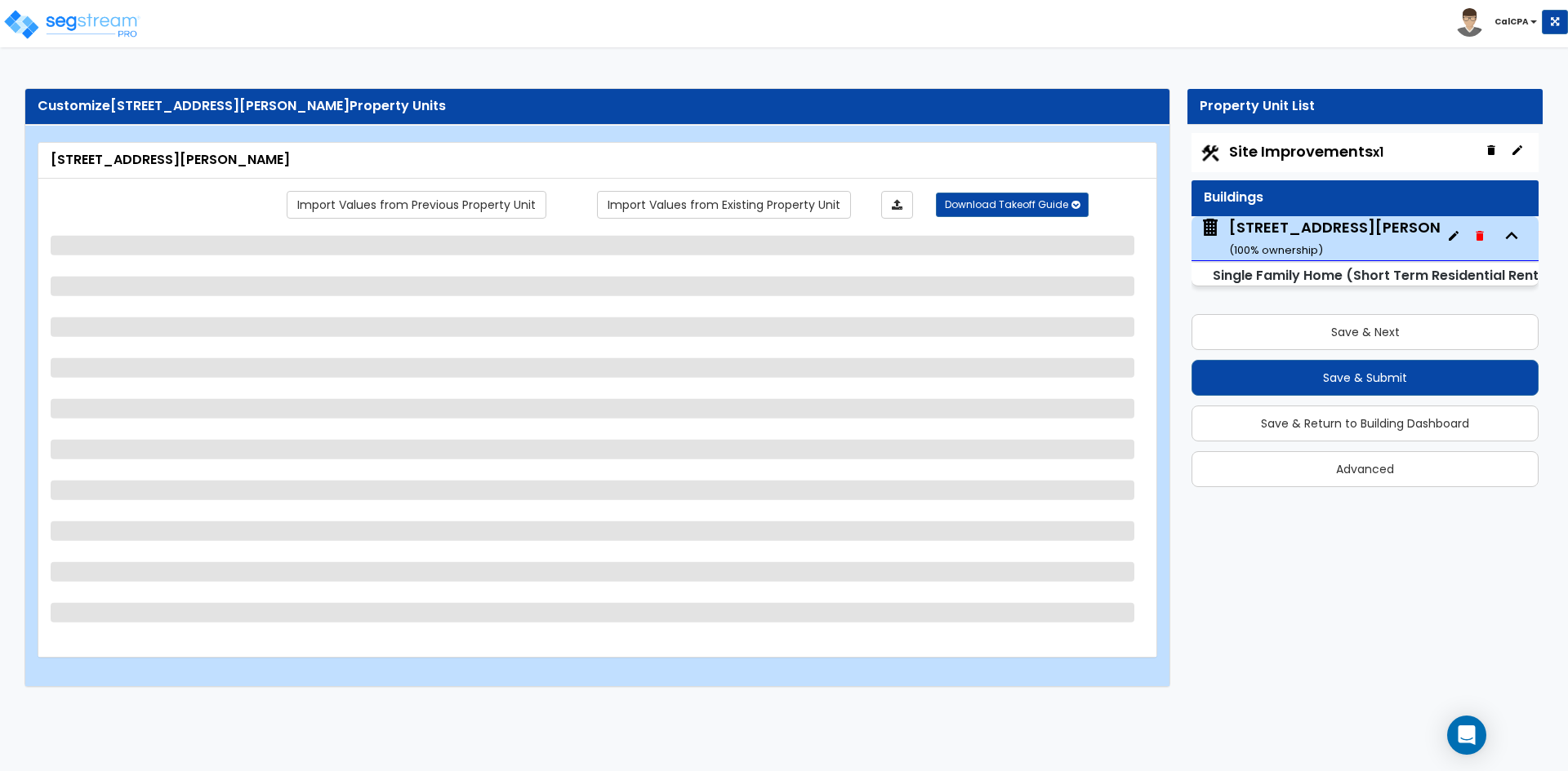
select select "3"
select select "4"
select select "1"
select select "2"
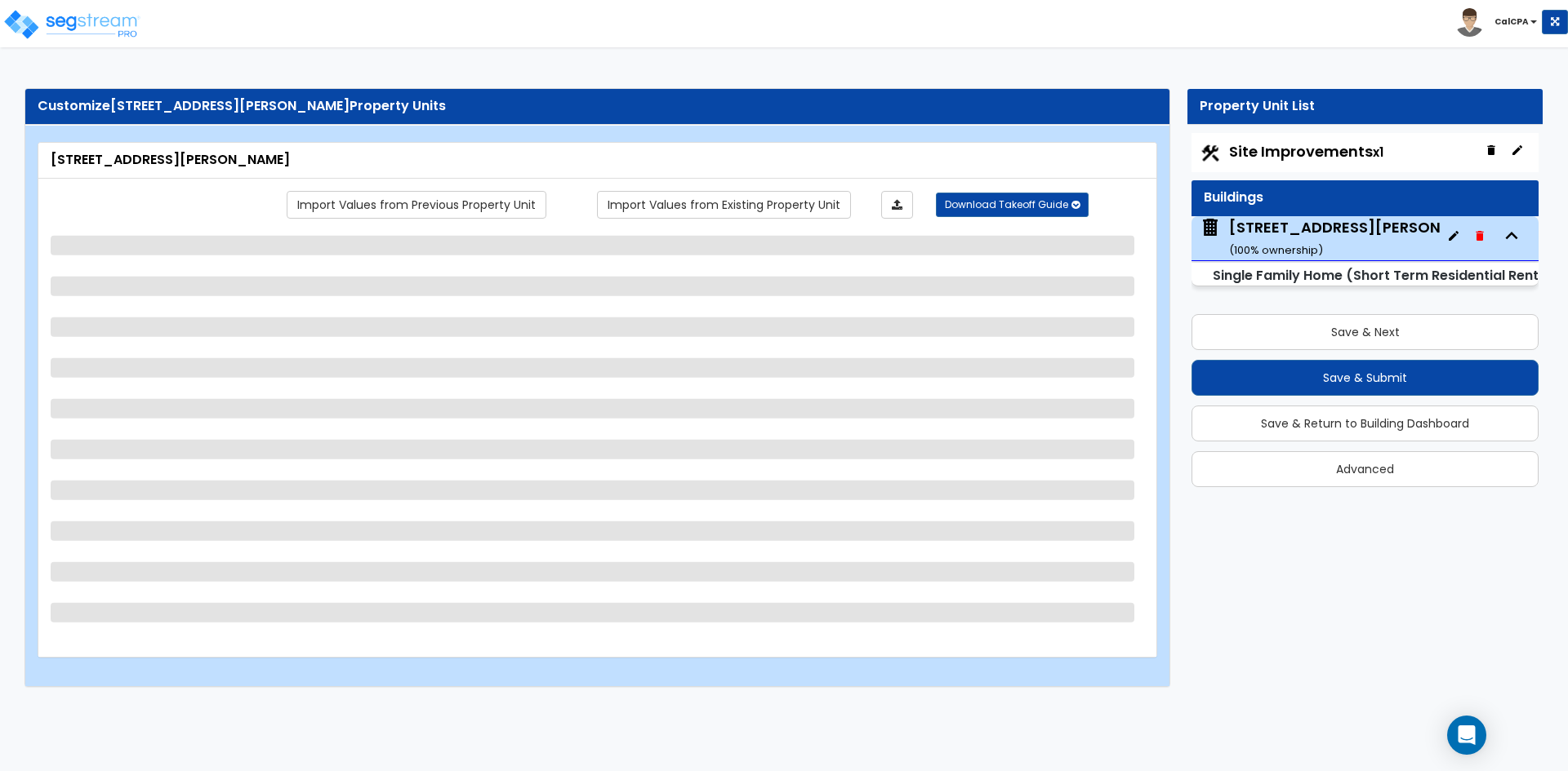
select select "1"
select select "3"
select select "4"
select select "1"
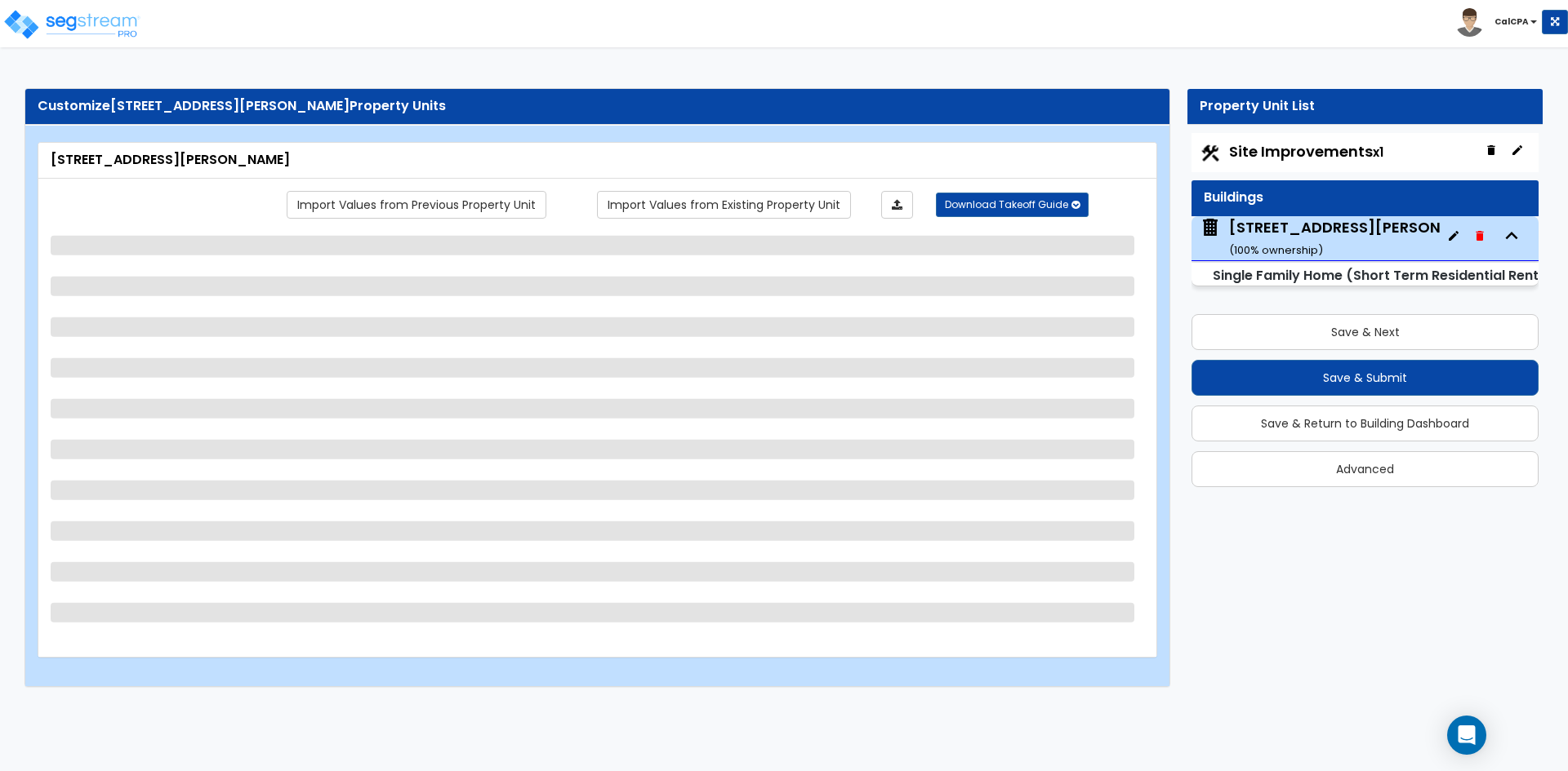
select select "3"
select select "4"
select select "1"
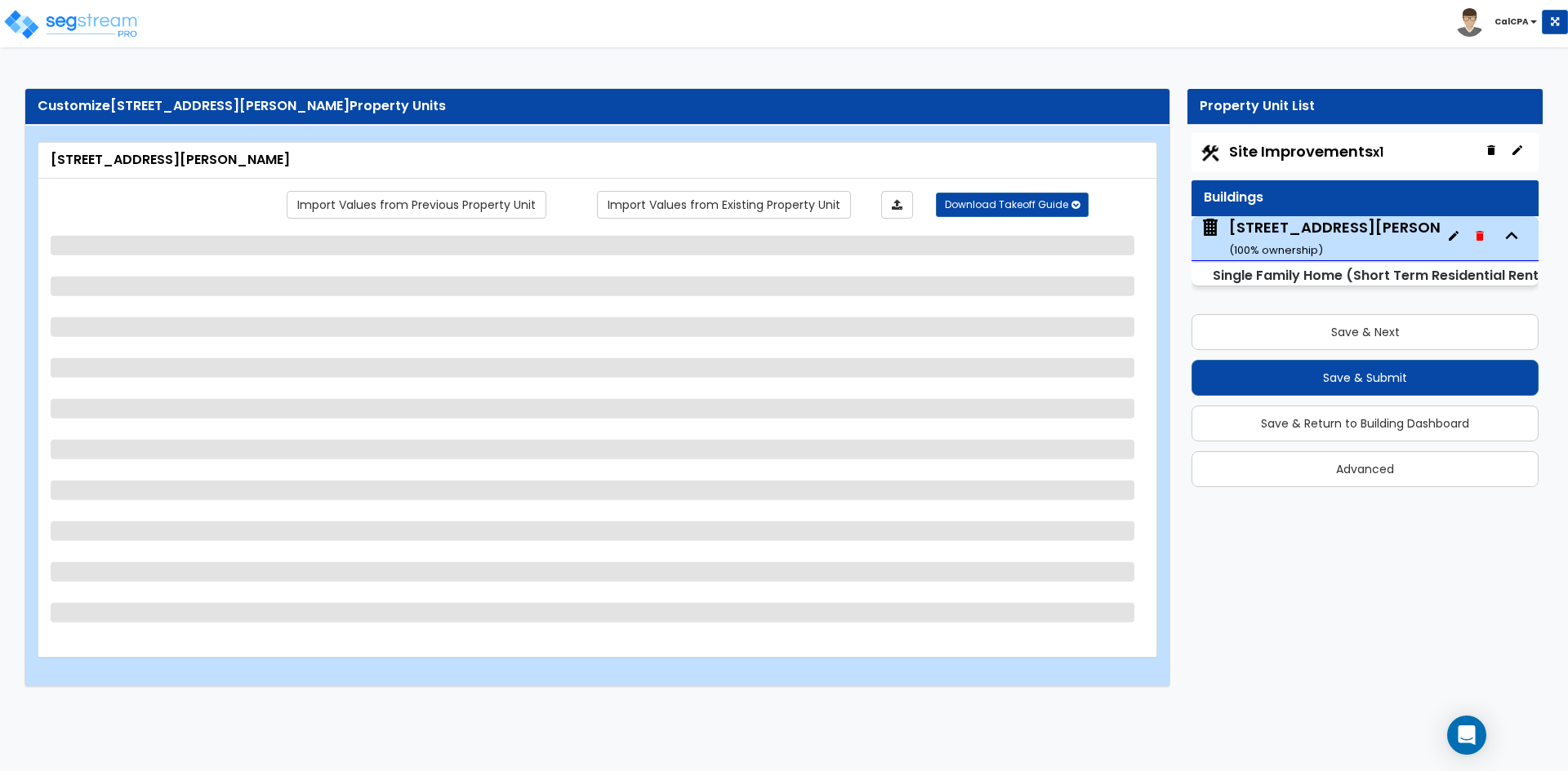
select select "1"
select select "2"
select select "3"
select select "4"
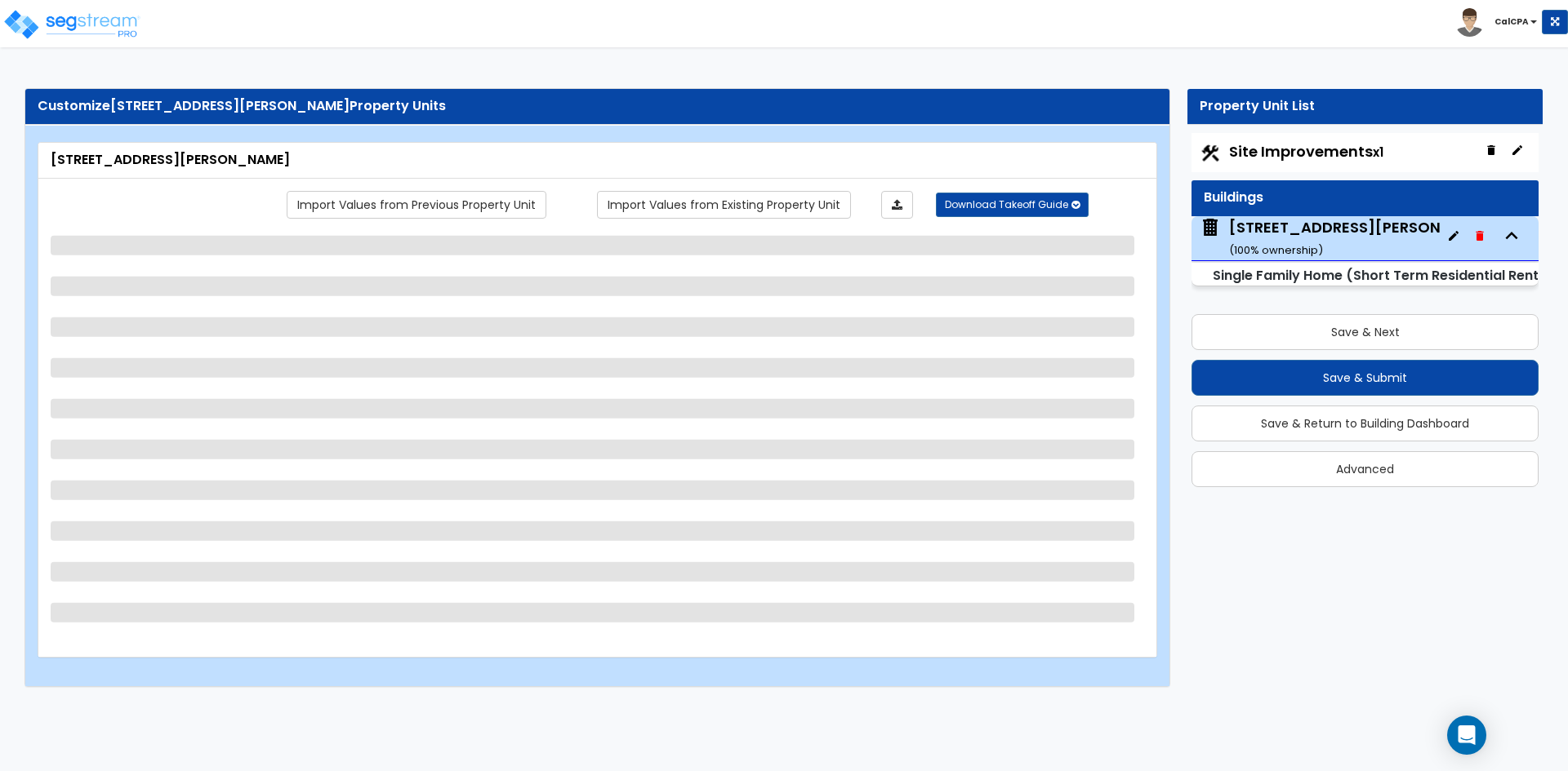
select select "1"
select select "3"
select select "4"
select select "1"
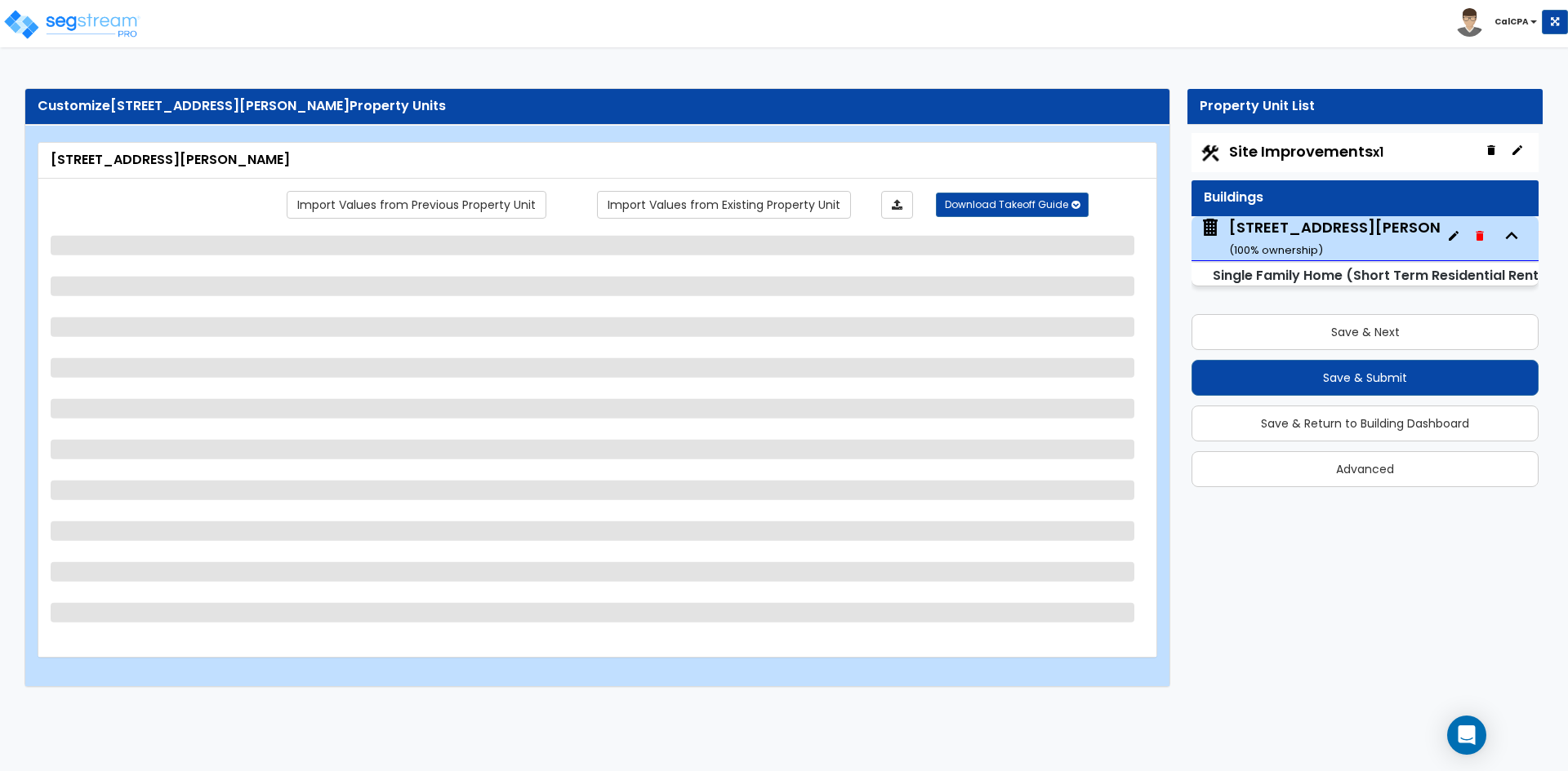
select select "1"
select select "2"
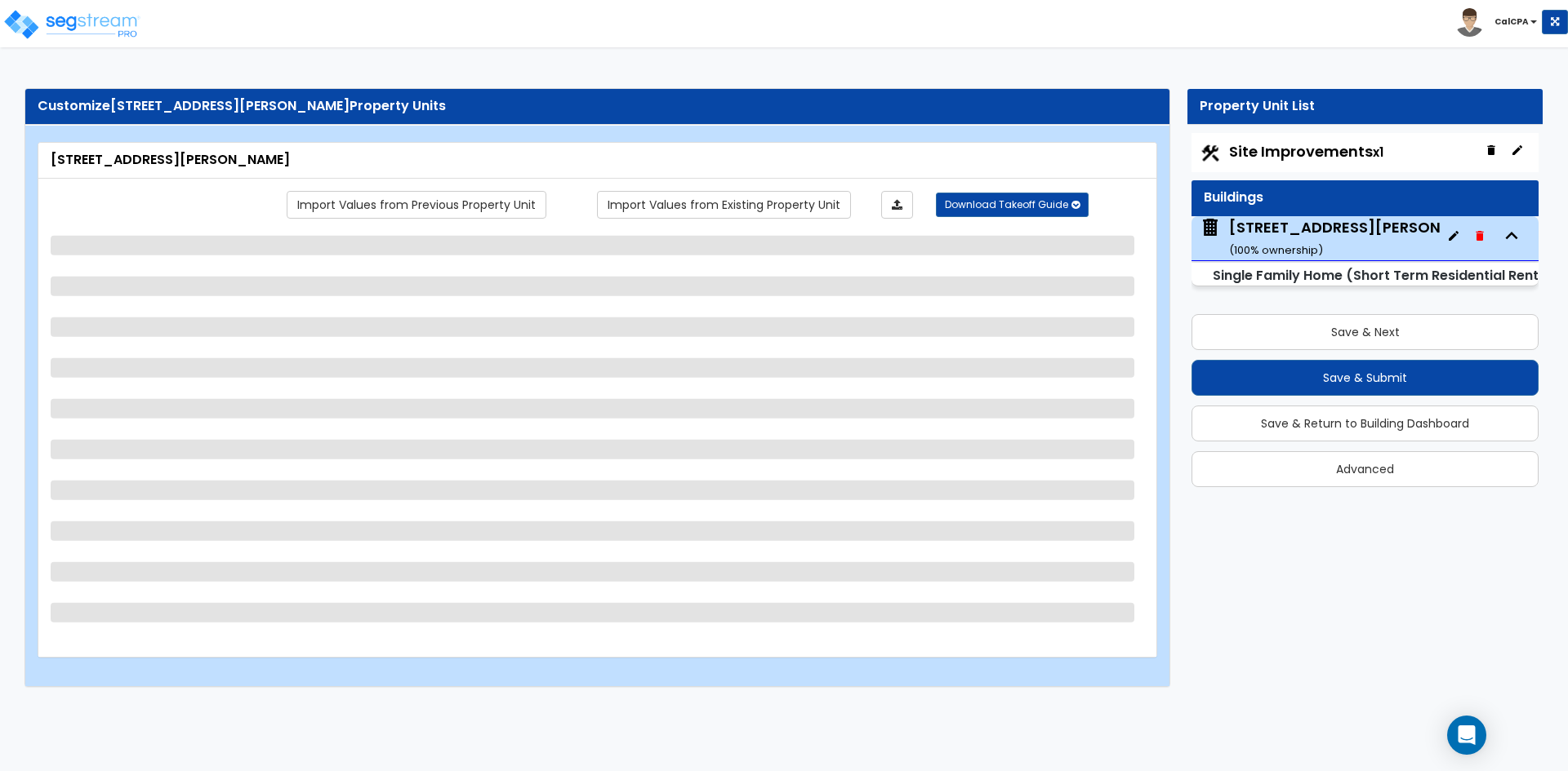
select select "1"
select select "2"
select select "1"
select select "2"
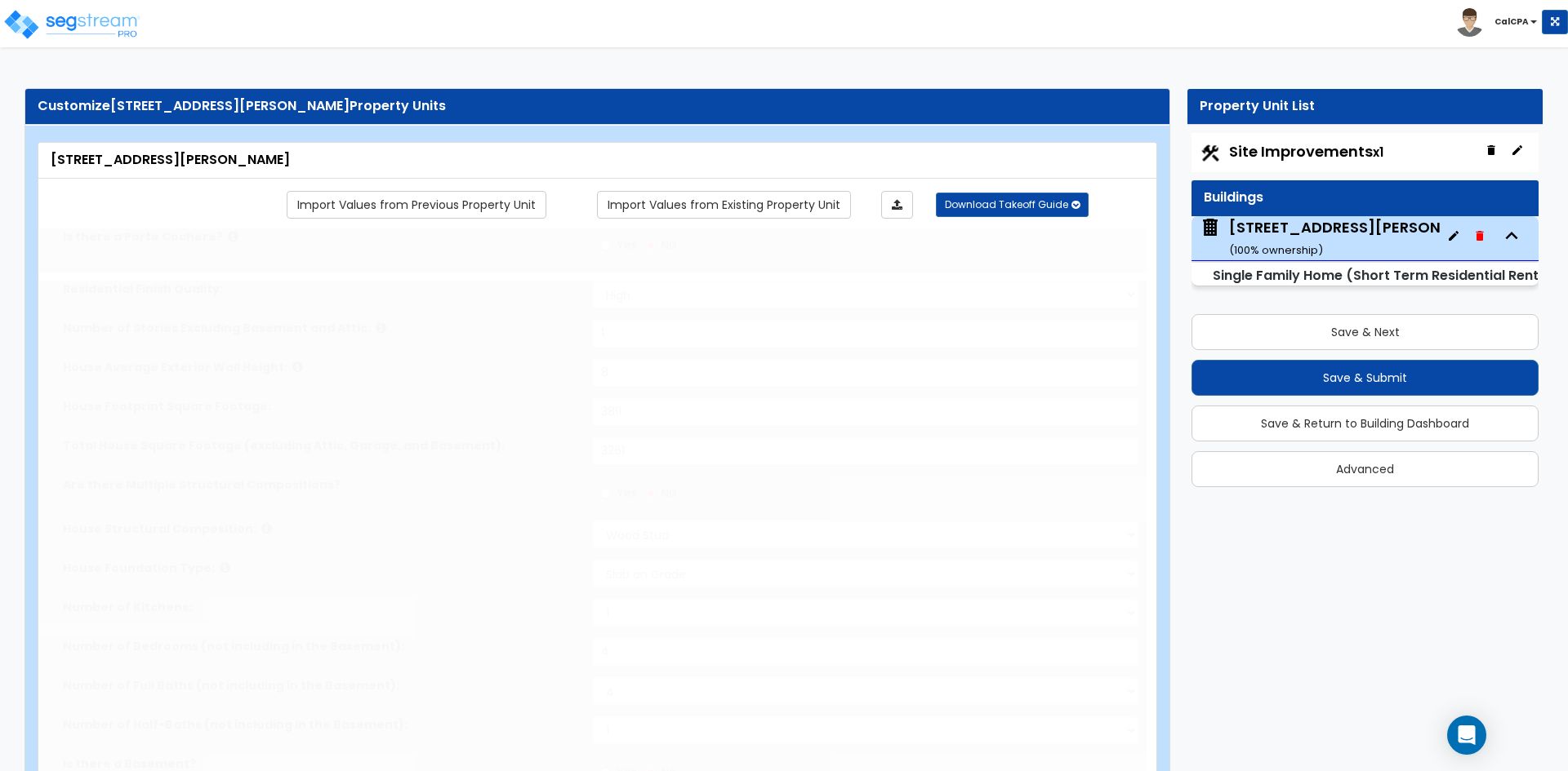
type input "1206"
select select "1"
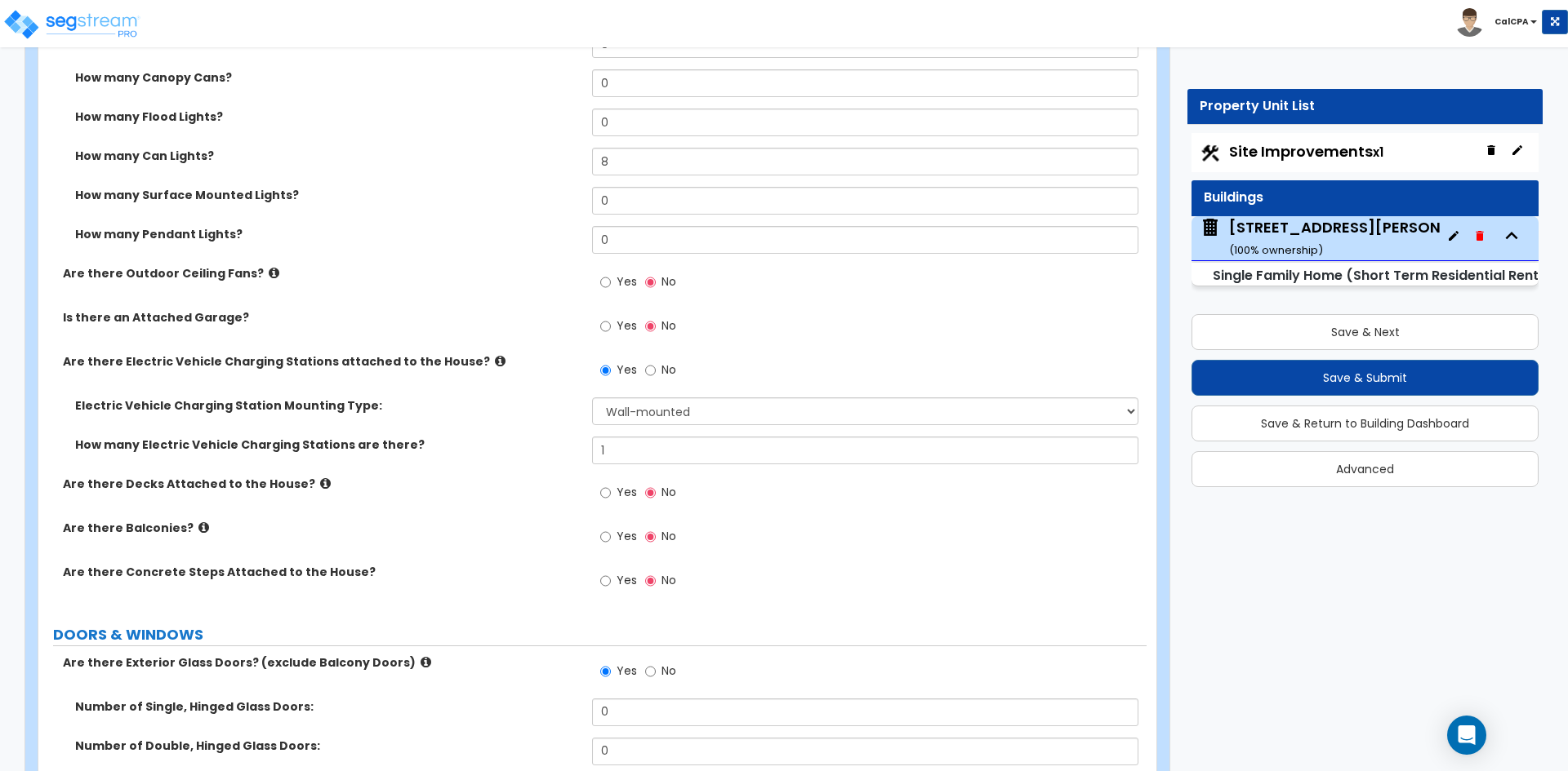
scroll to position [1469, 0]
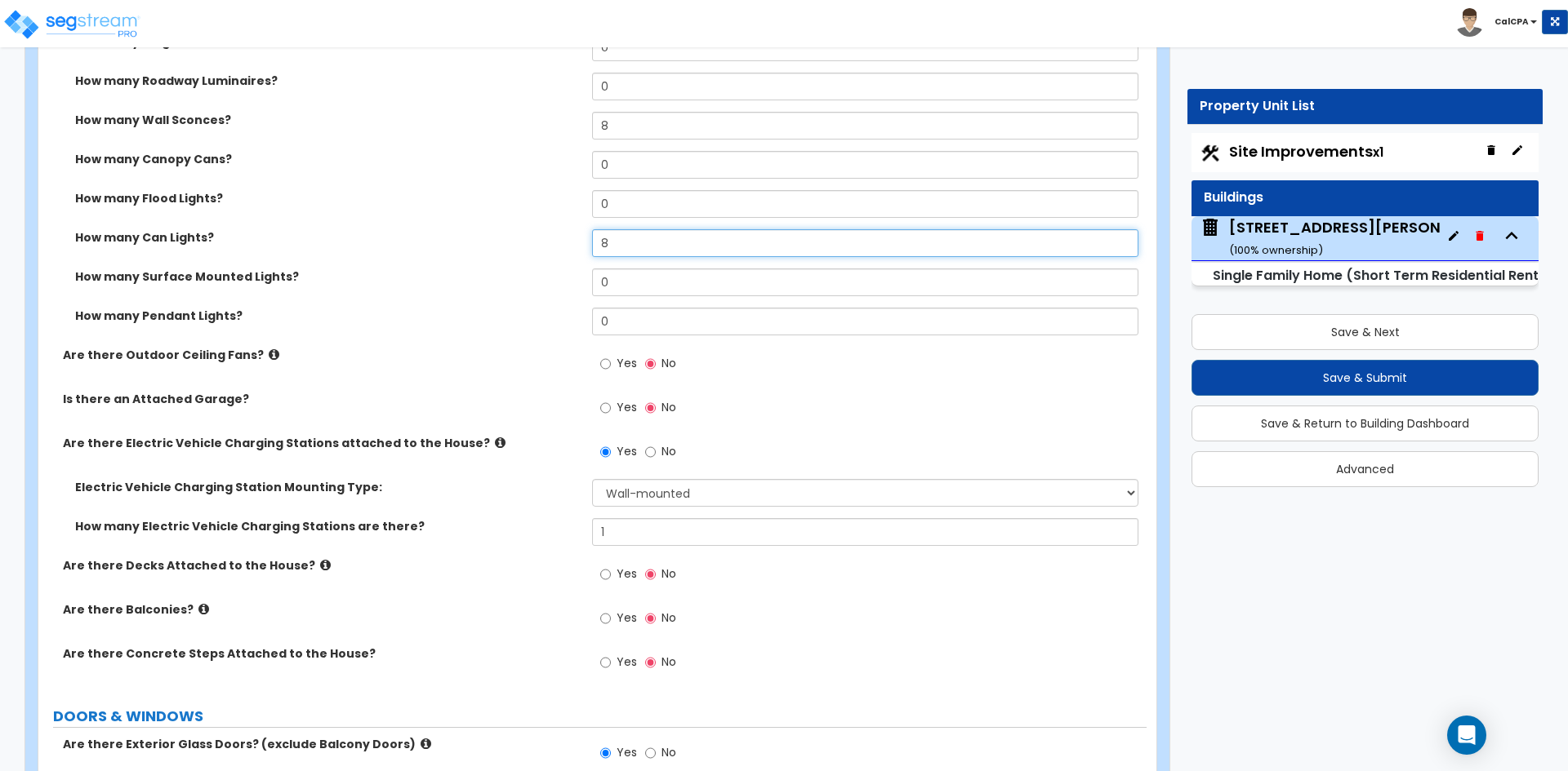
drag, startPoint x: 612, startPoint y: 244, endPoint x: 581, endPoint y: 249, distance: 31.4
click at [581, 249] on div "How many Can Lights? 8" at bounding box center [592, 249] width 1108 height 40
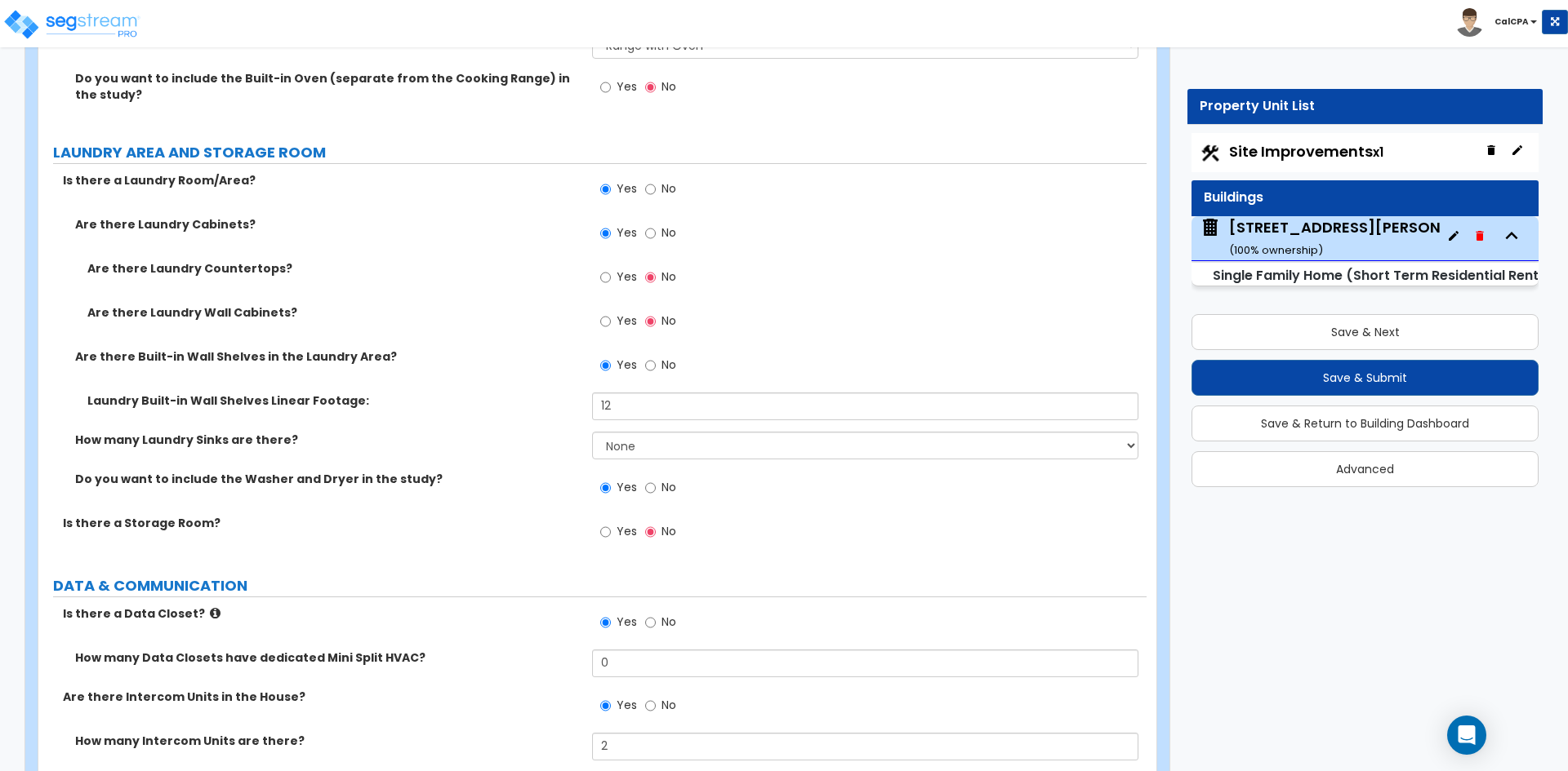
scroll to position [8163, 0]
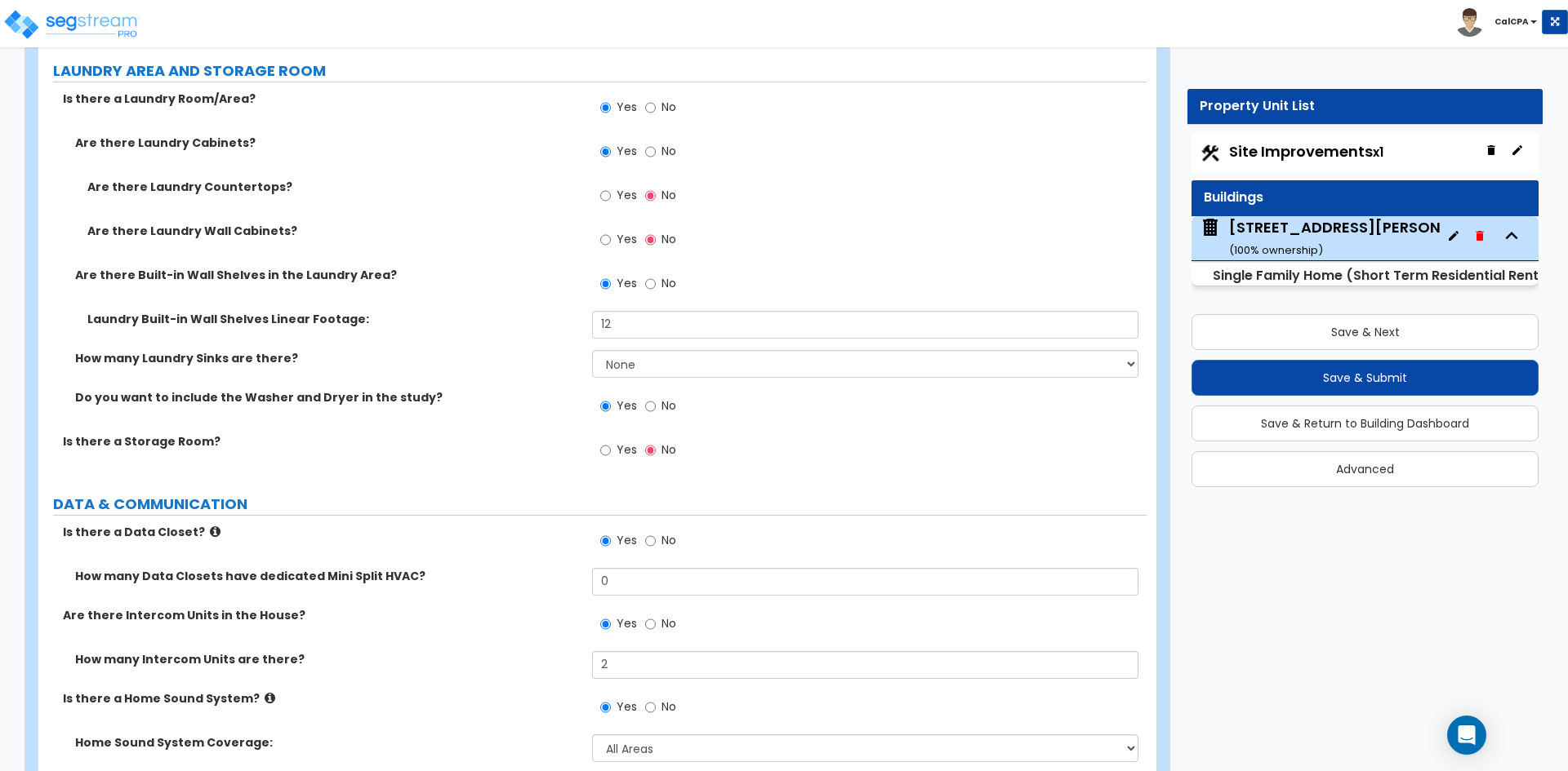
type input "10"
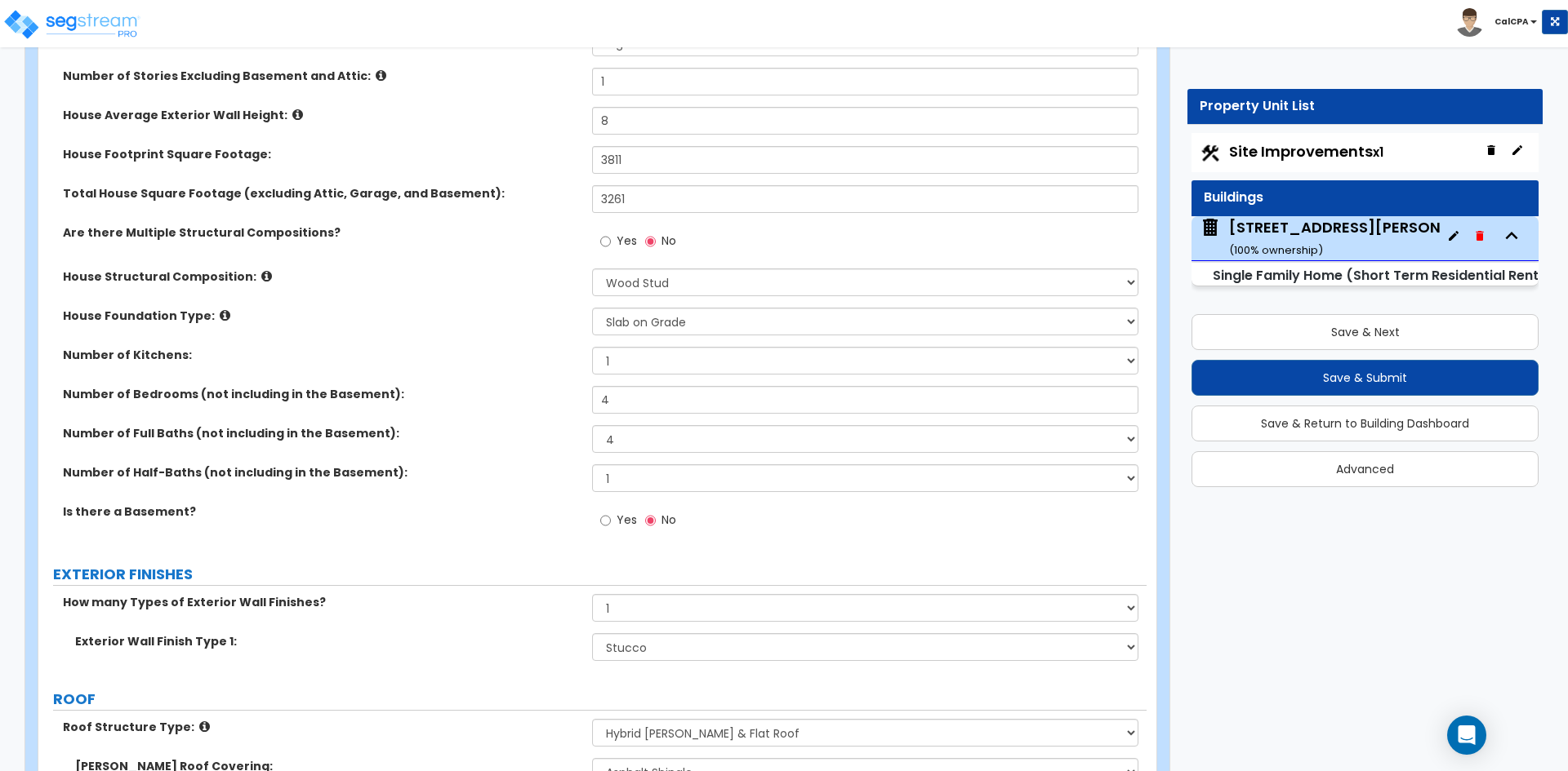
scroll to position [245, 0]
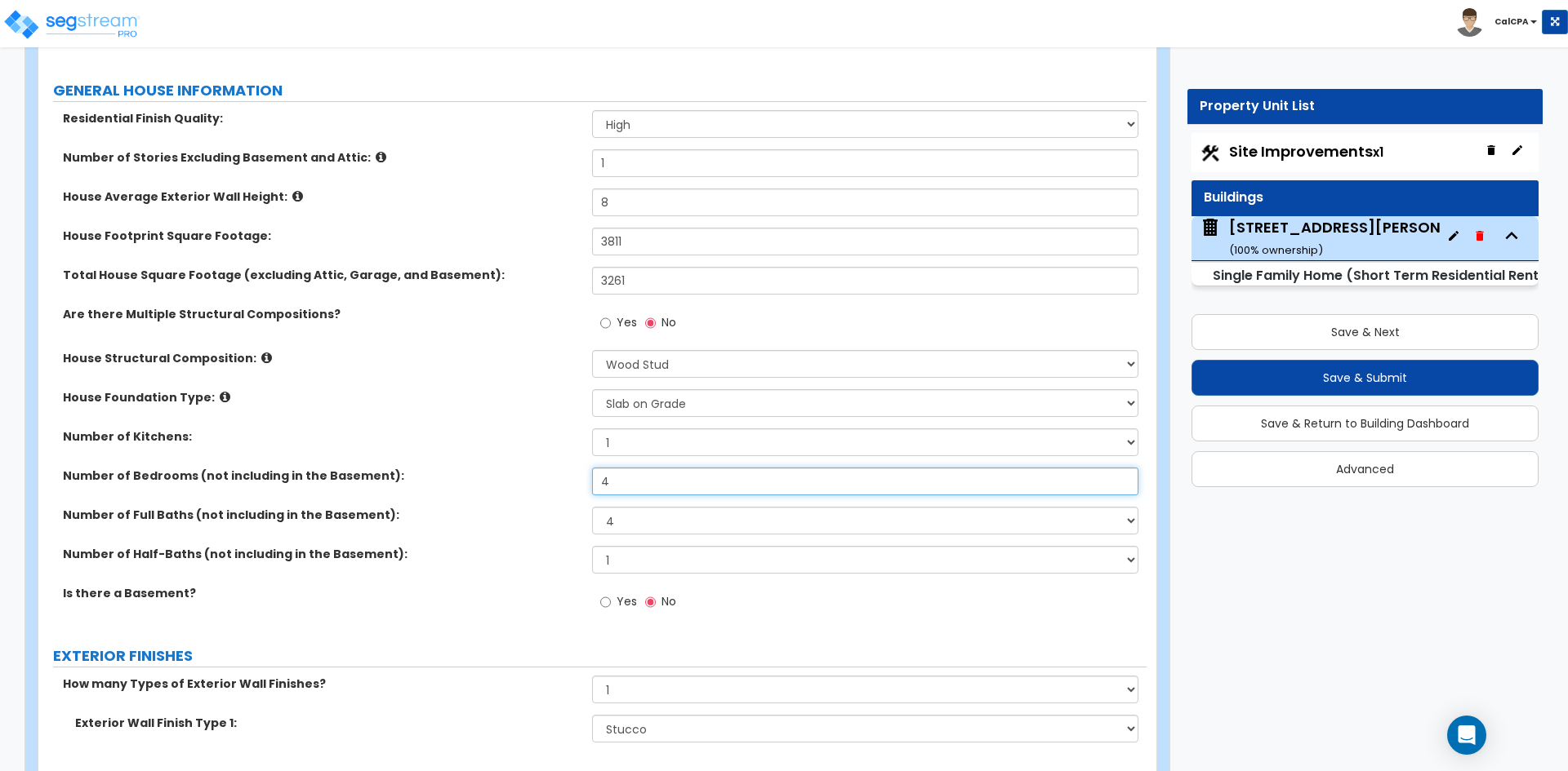
drag, startPoint x: 649, startPoint y: 484, endPoint x: 542, endPoint y: 490, distance: 107.2
click at [542, 490] on div "Number of Bedrooms (not including in the Basement): 4" at bounding box center [592, 488] width 1108 height 40
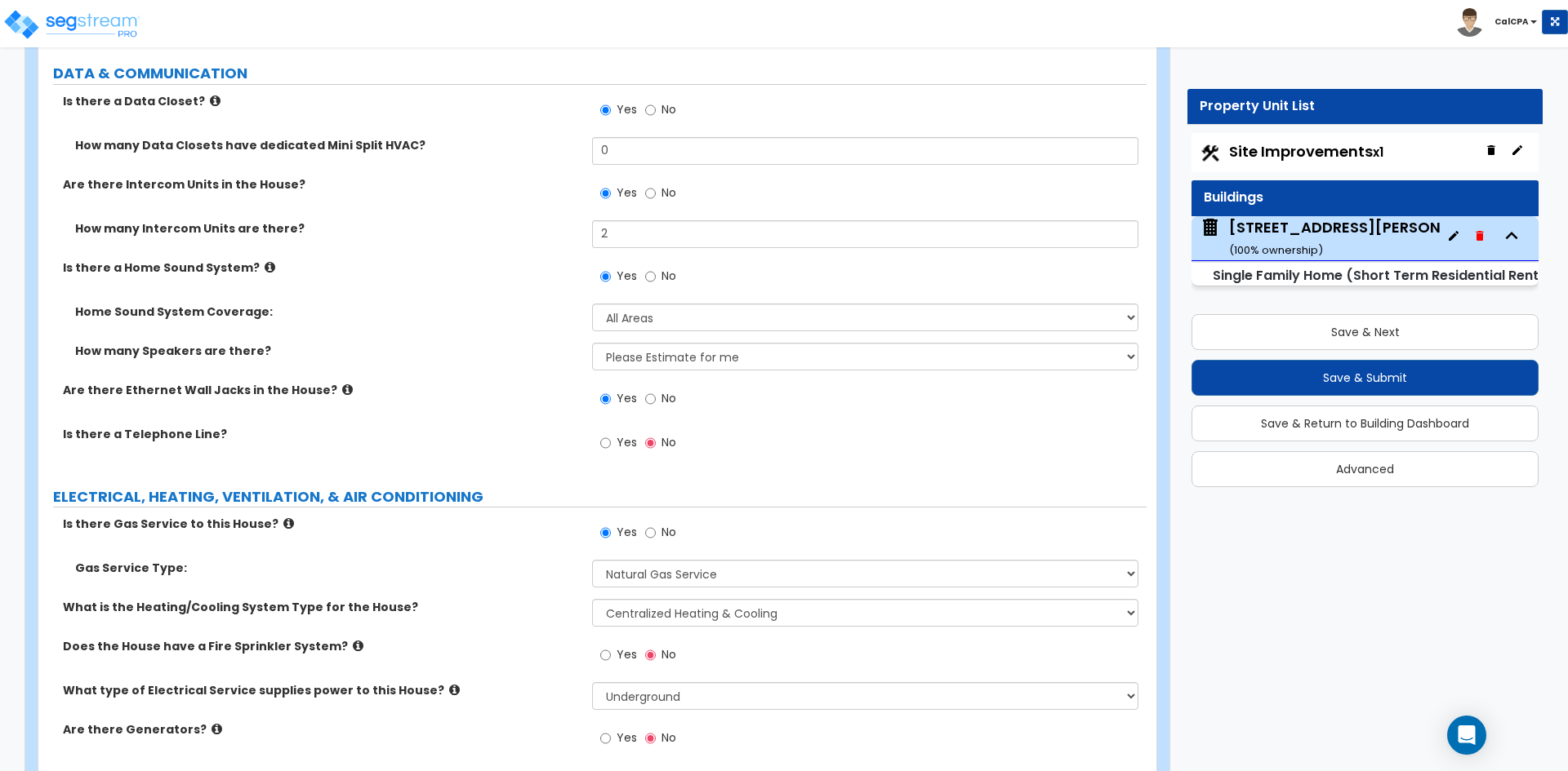
scroll to position [8647, 0]
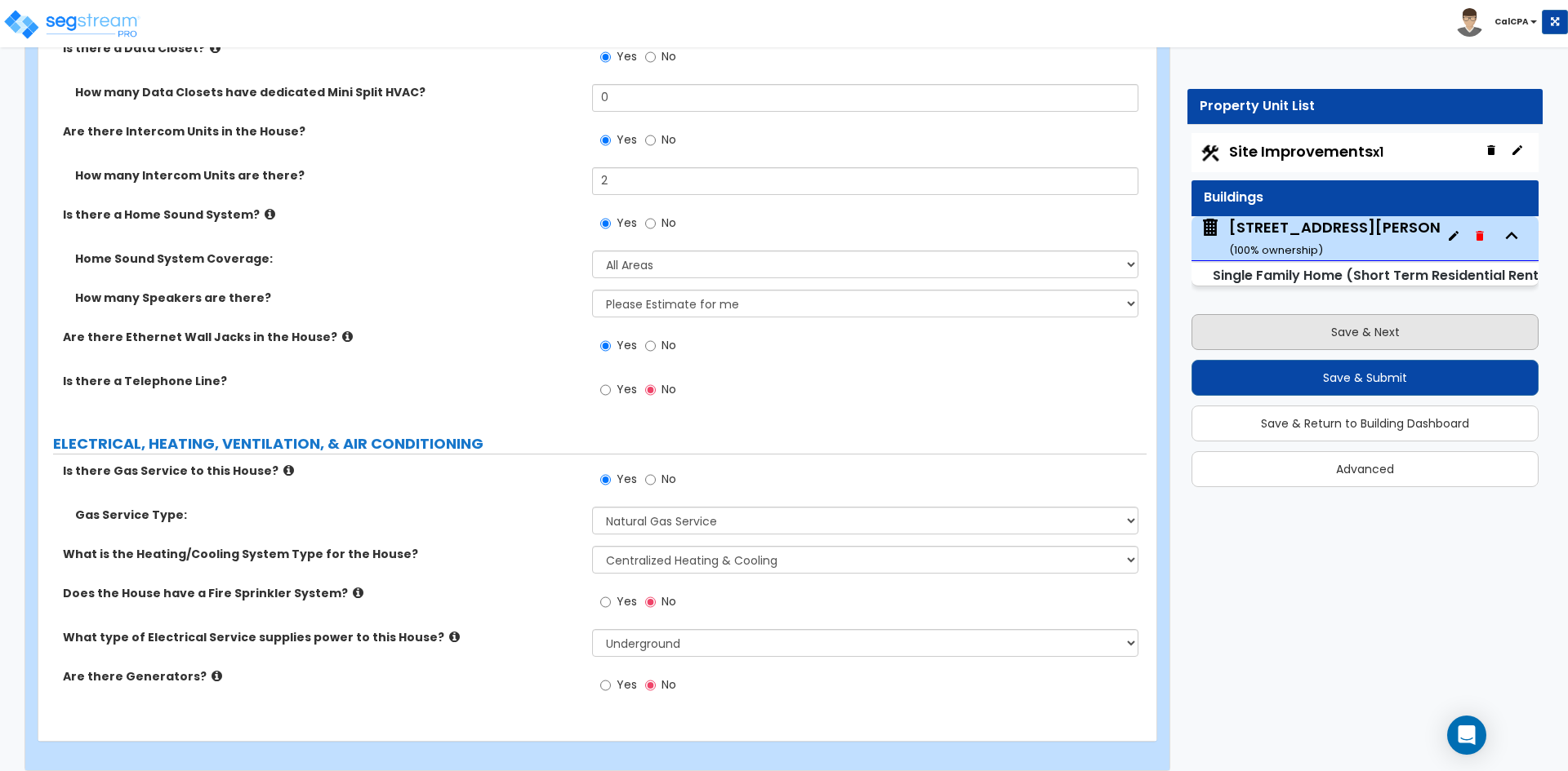
type input "5"
click at [1332, 340] on button "Save & Next" at bounding box center [1365, 332] width 347 height 36
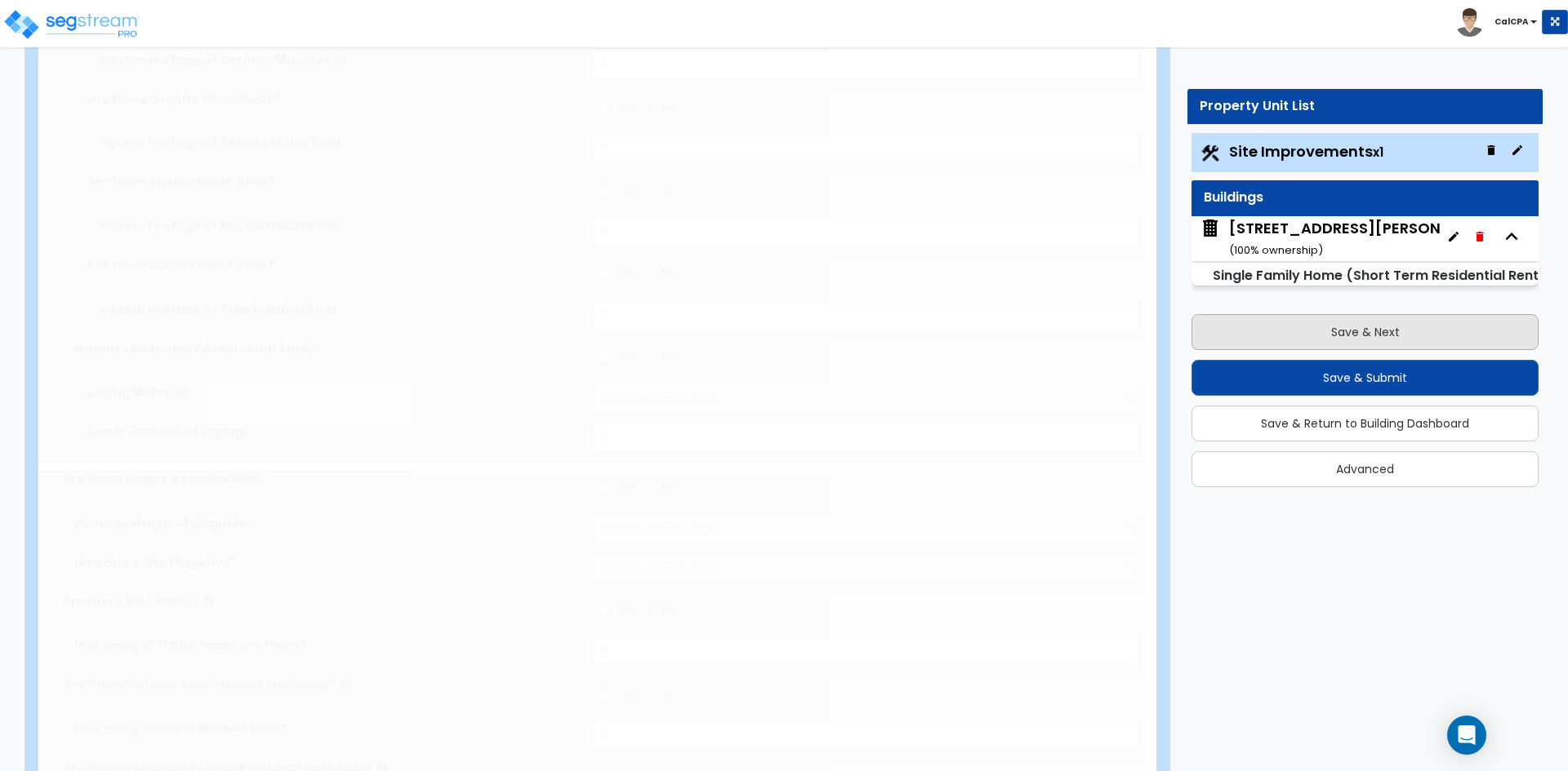
type input "0.63"
select select "2"
type input "1935"
radio input "true"
type input "2"
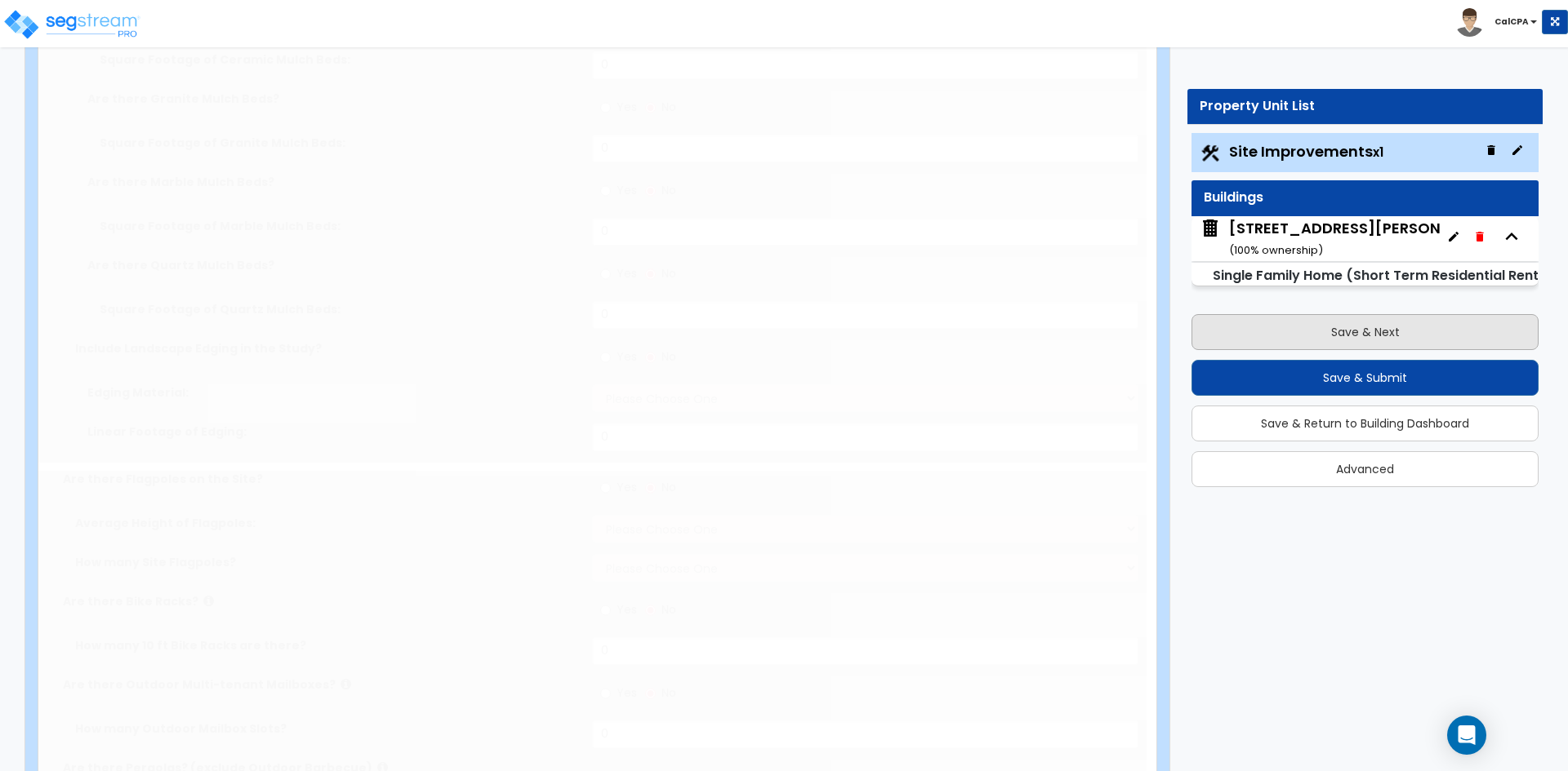
select select "2"
radio input "true"
select select "2"
select select "1"
radio input "true"
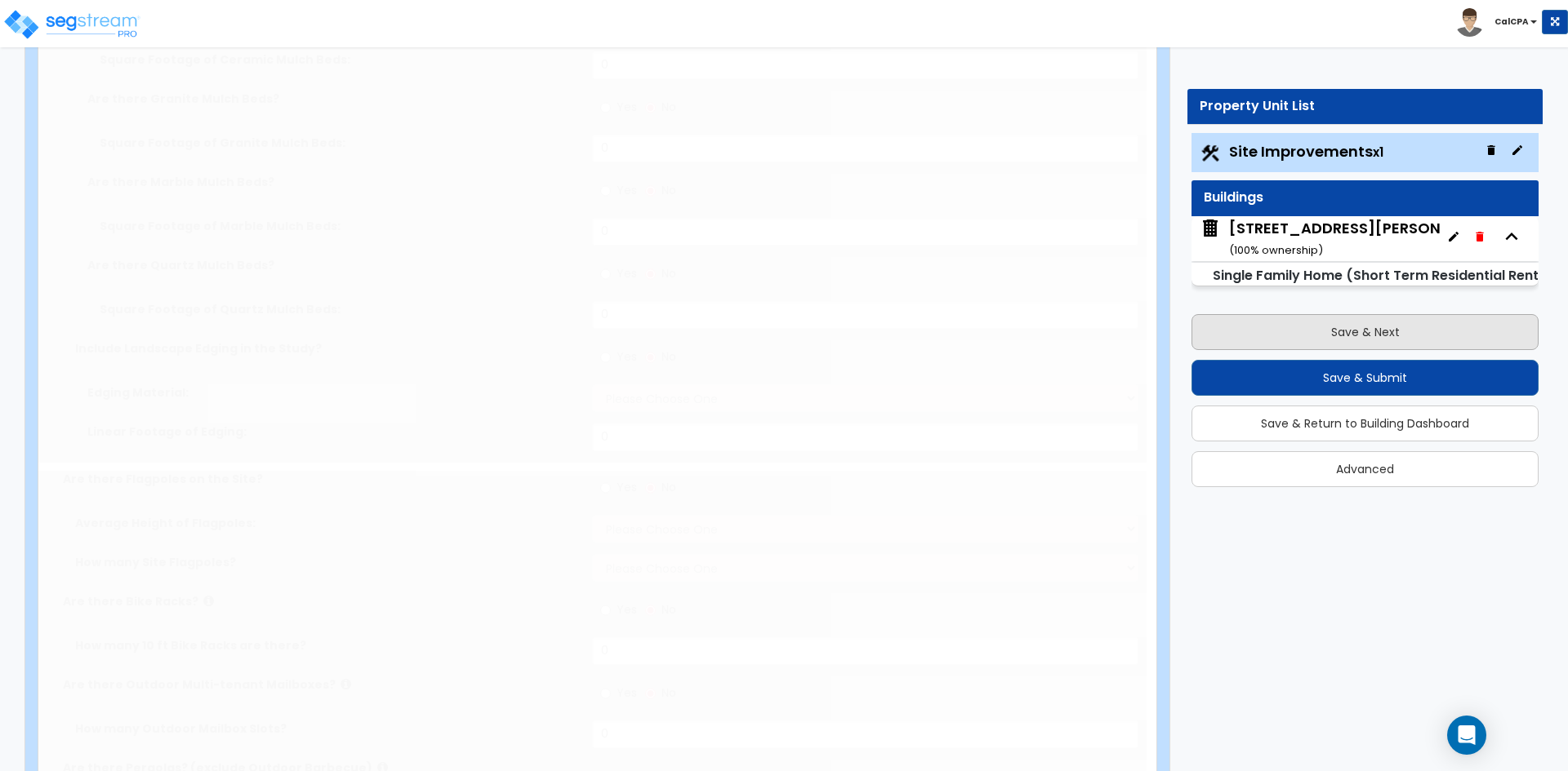
radio input "true"
type input "1"
radio input "true"
select select "3"
select select "1"
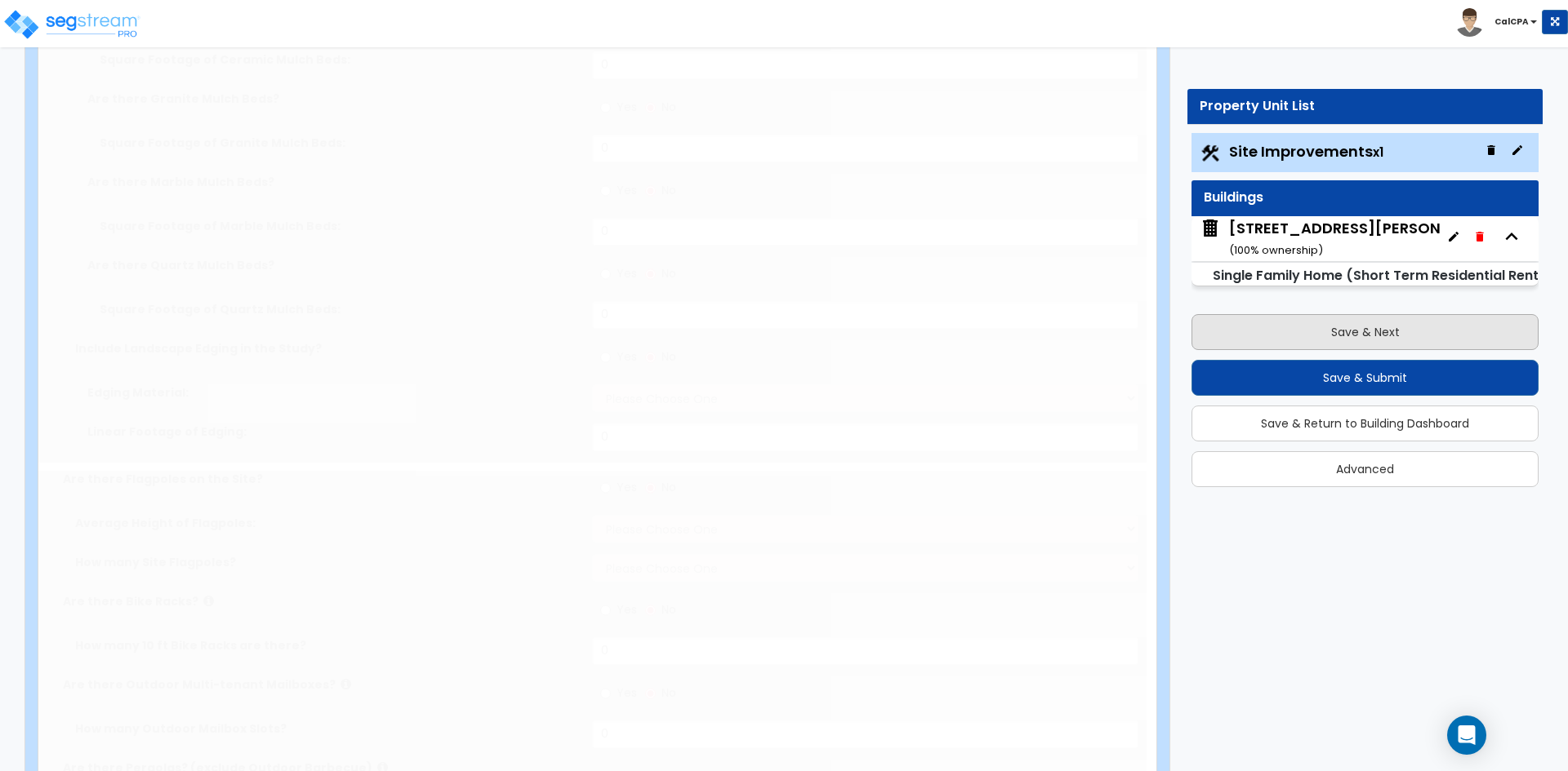
type input "300"
select select "6"
type input "352"
select select "4"
type input "128"
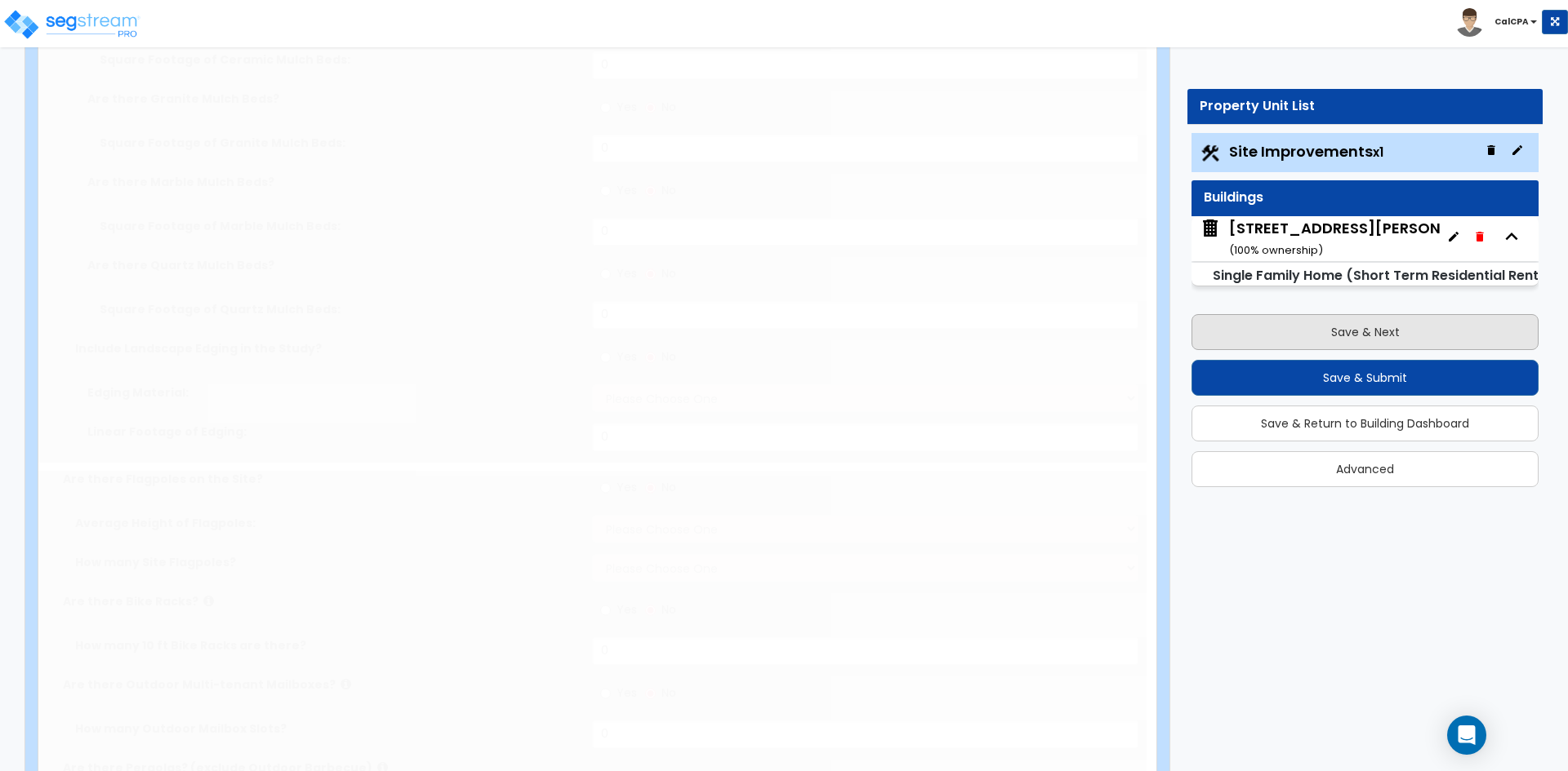
radio input "true"
type input "2"
type input "6"
radio input "true"
select select "2"
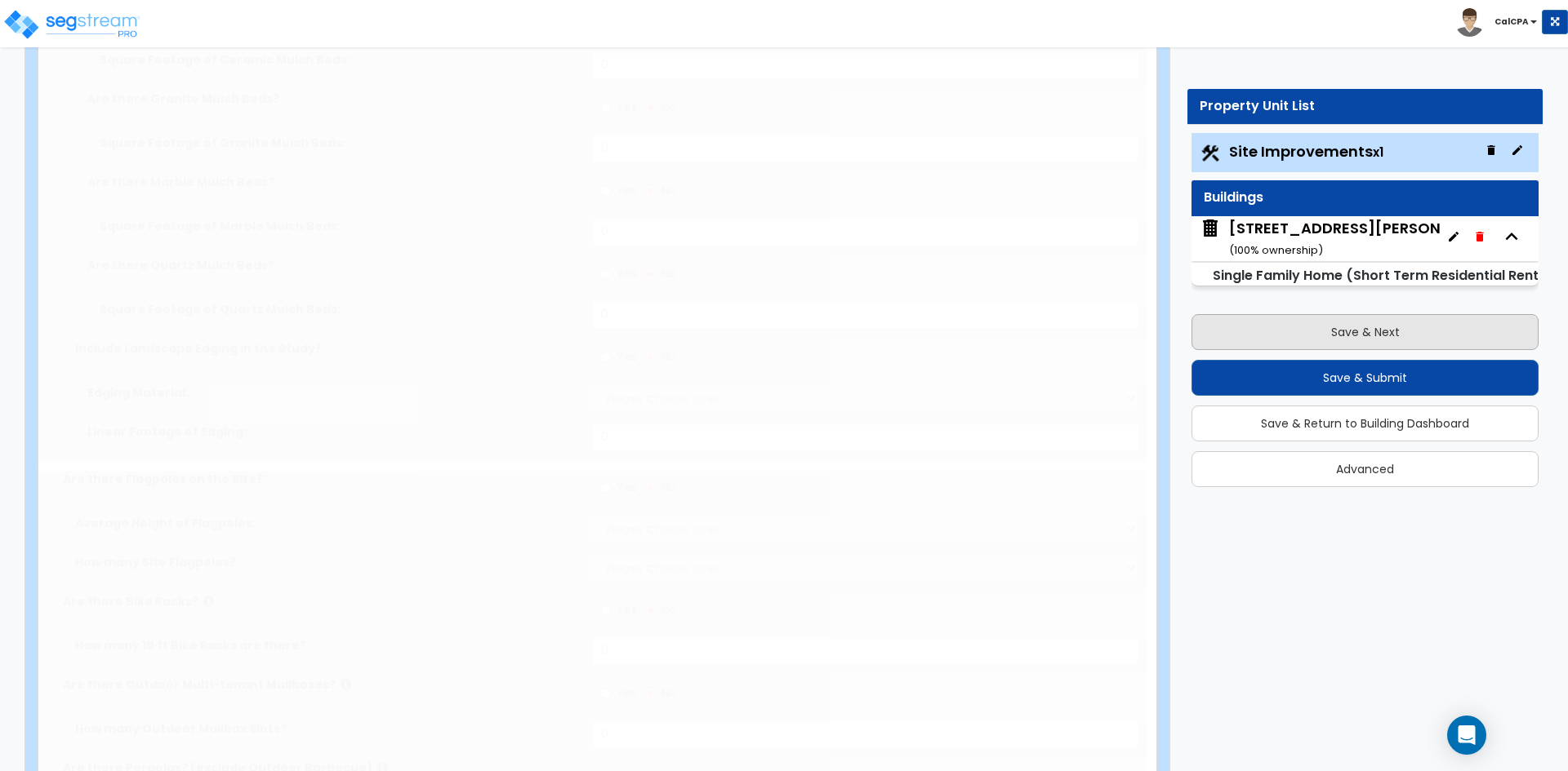
type input "89"
select select "2"
select select "4"
type input "60"
select select "1"
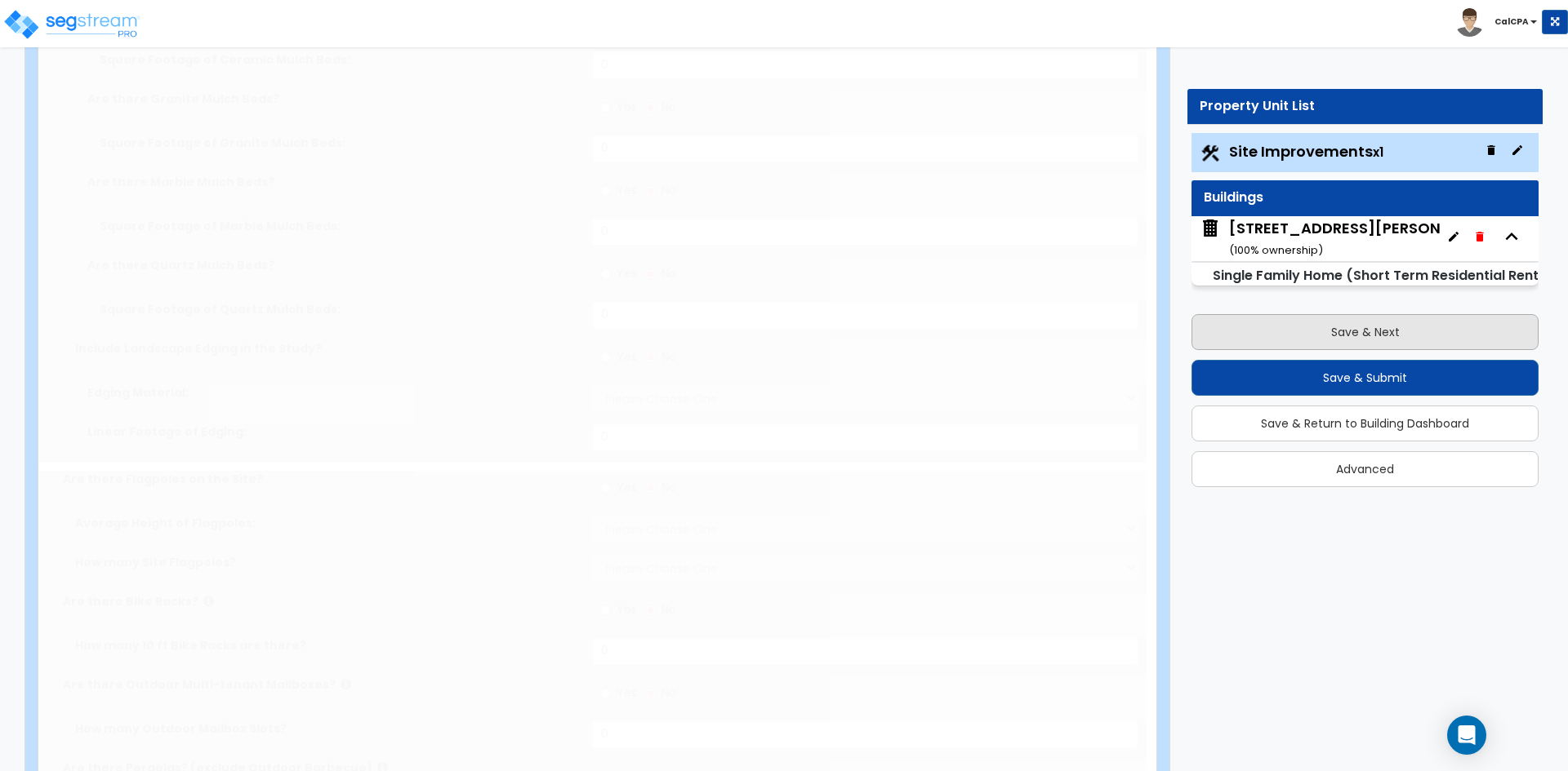
radio input "true"
type input "185"
type input "6"
radio input "true"
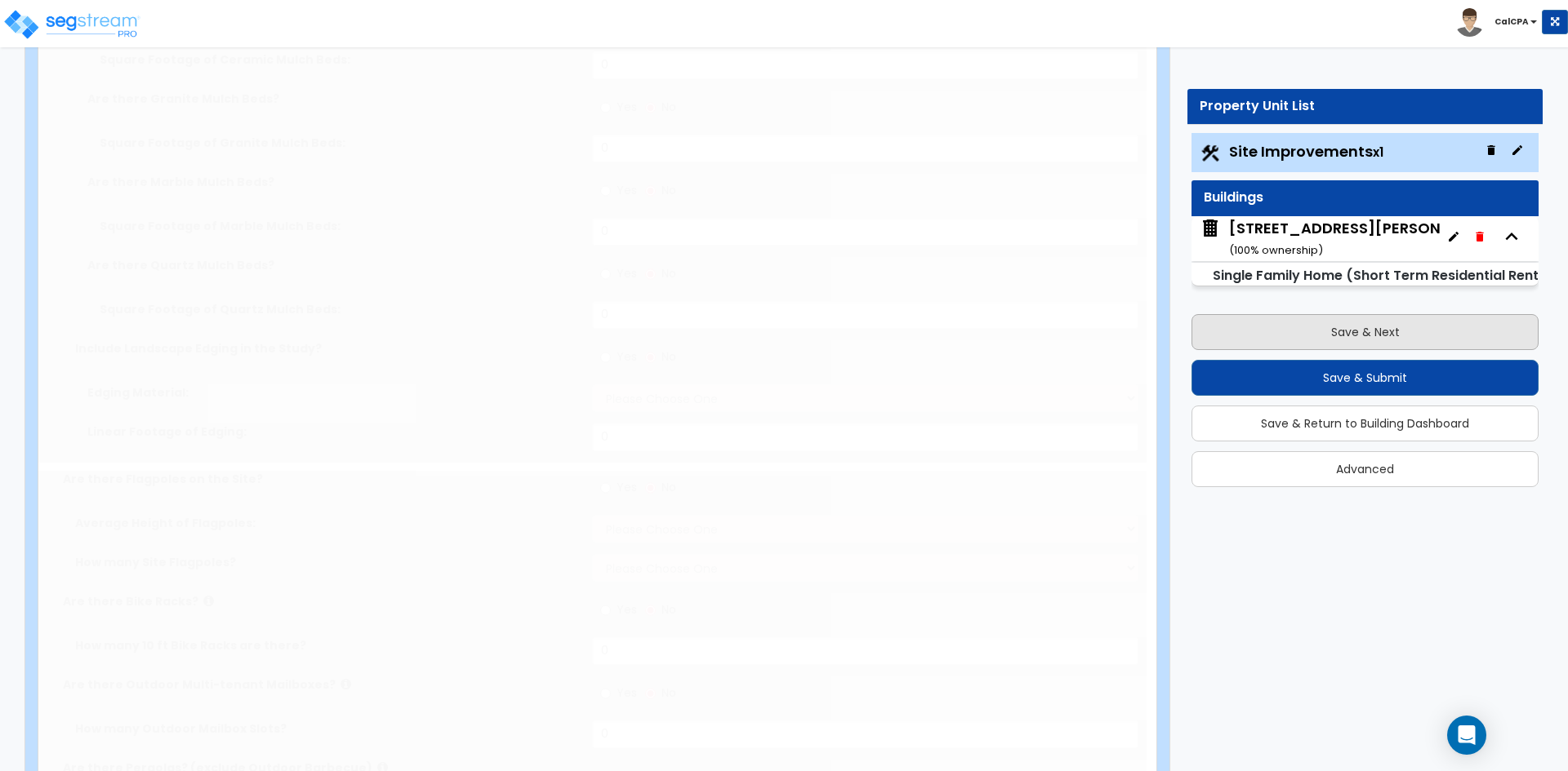
select select "2"
select select "1"
select select "3"
radio input "true"
type input "1"
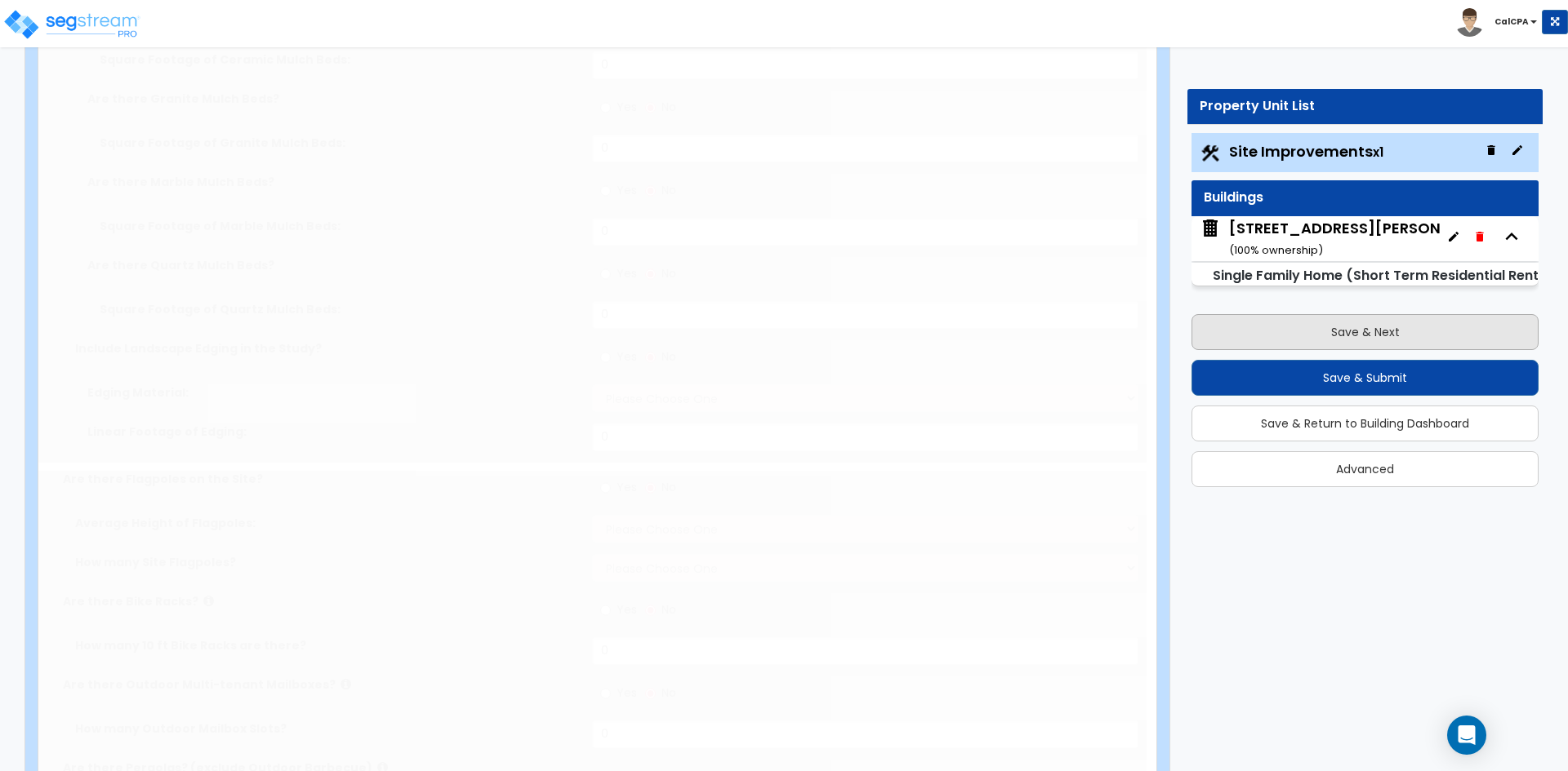
radio input "true"
type input "5"
type input "331"
radio input "true"
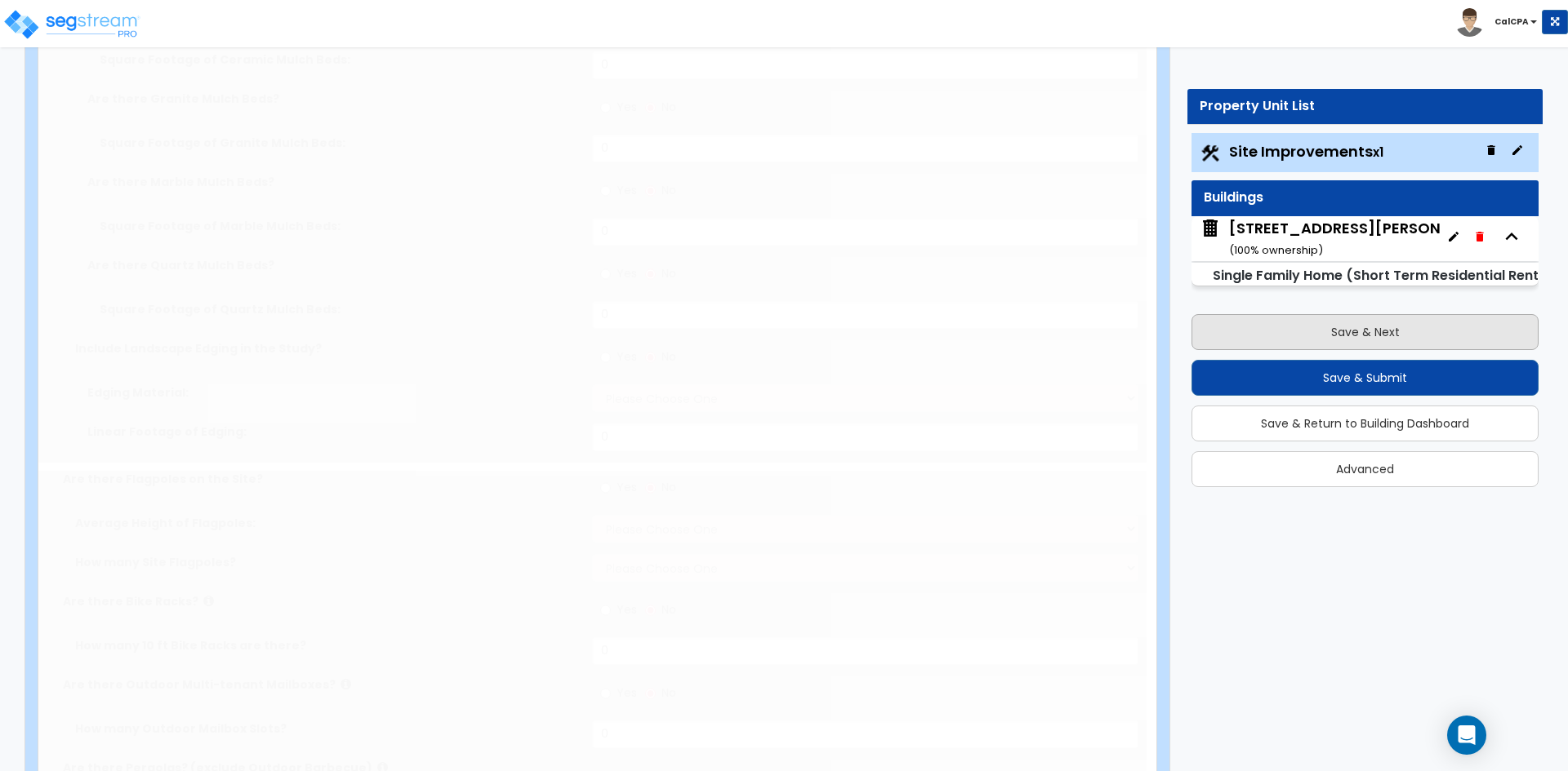
type input "4"
type input "240"
select select "1"
type input "35"
radio input "true"
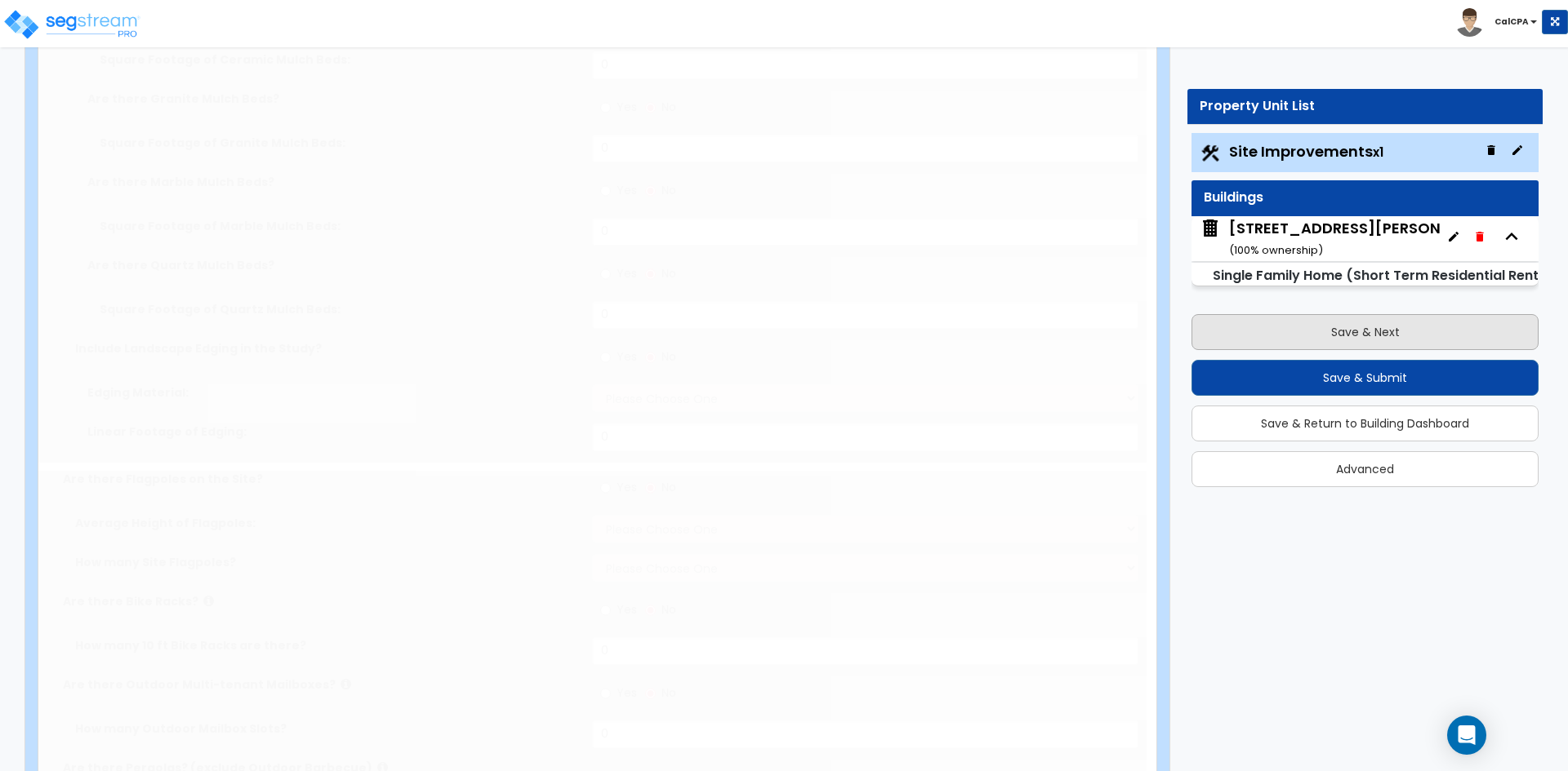
radio input "true"
select select "2"
type input "1632"
radio input "true"
select select "3"
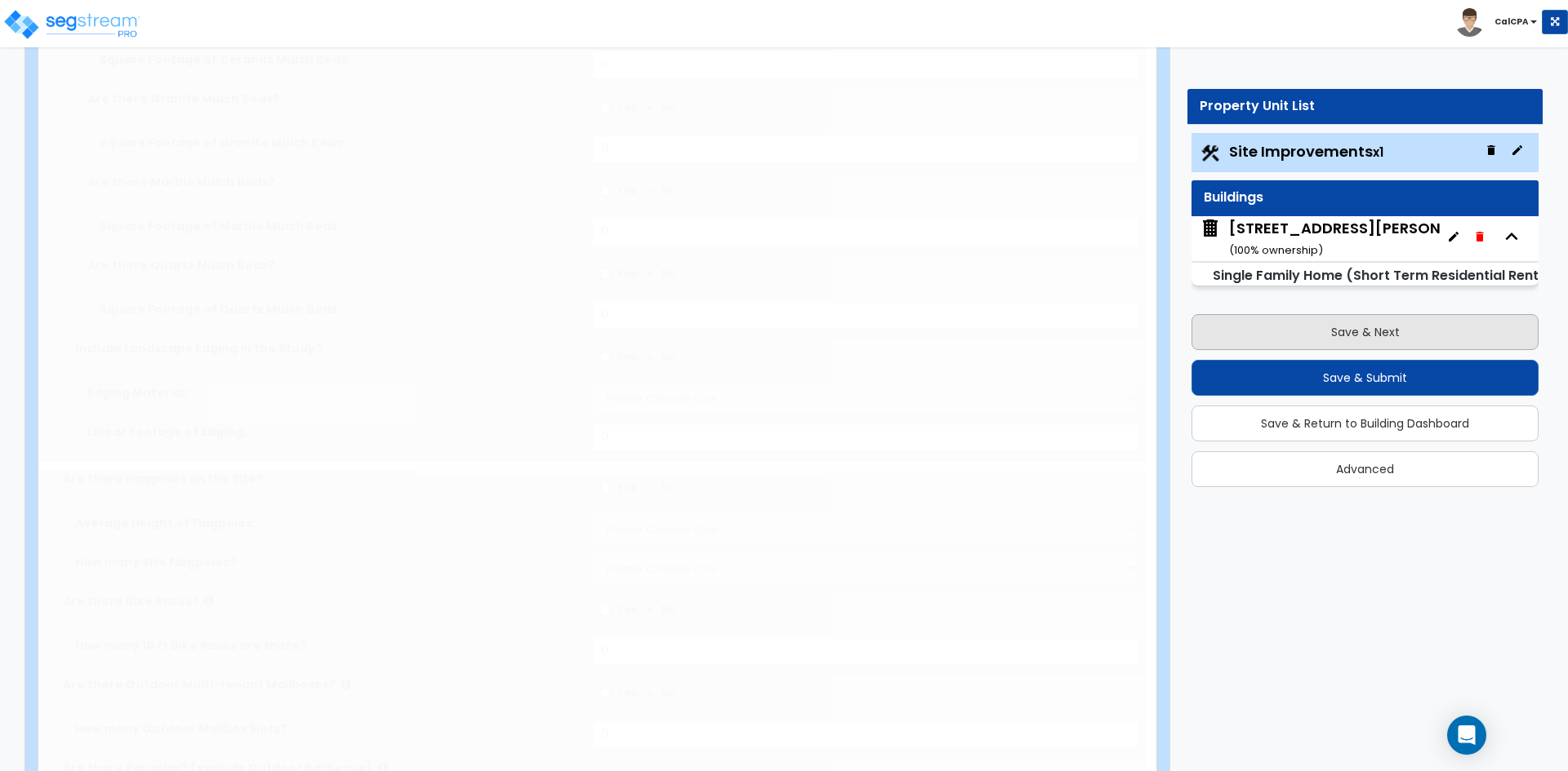
select select "2"
type input "15"
select select "4"
type input "5"
select select "3"
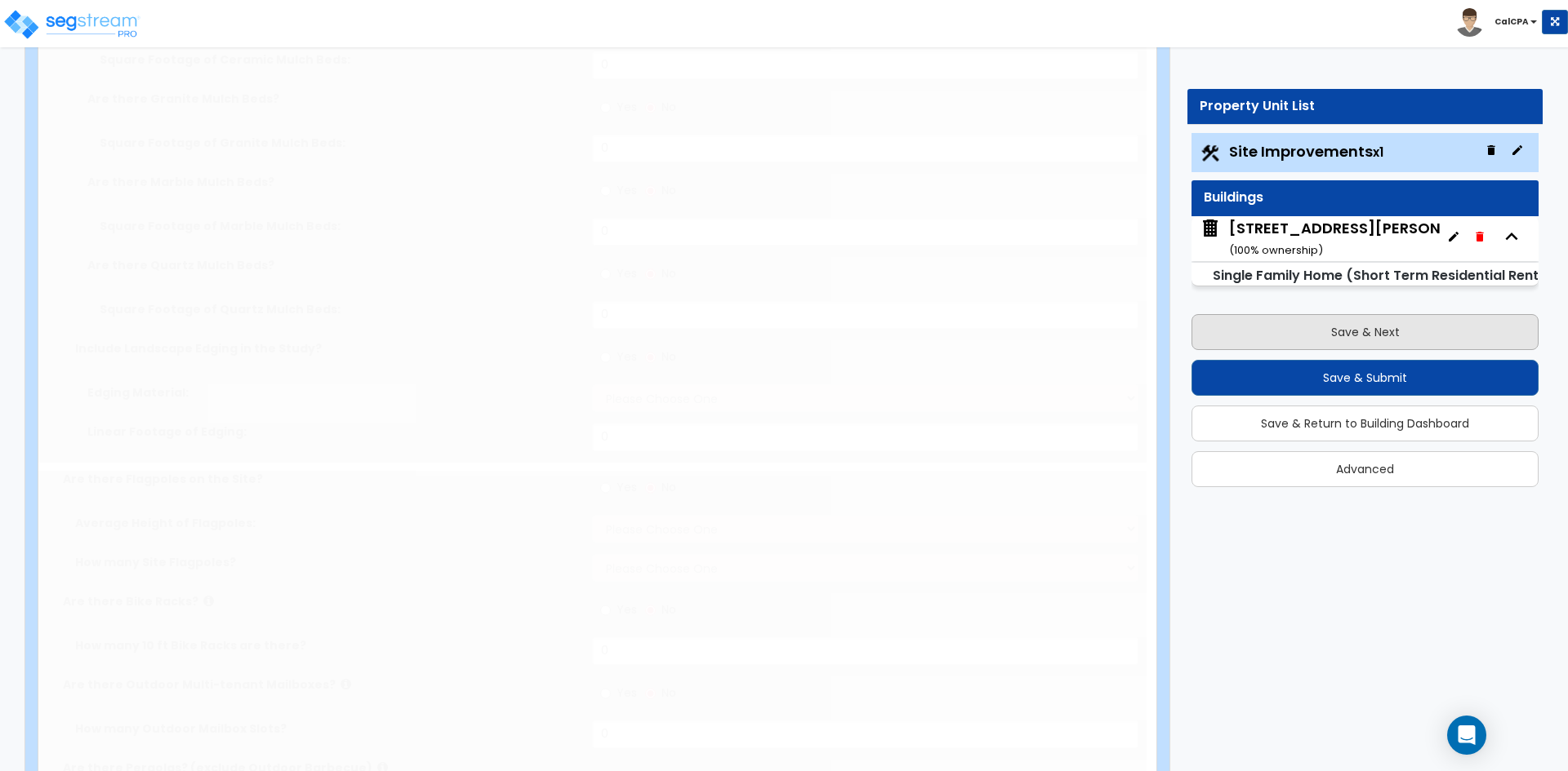
type input "22"
select select "3"
select select "1"
type input "80"
select select "3"
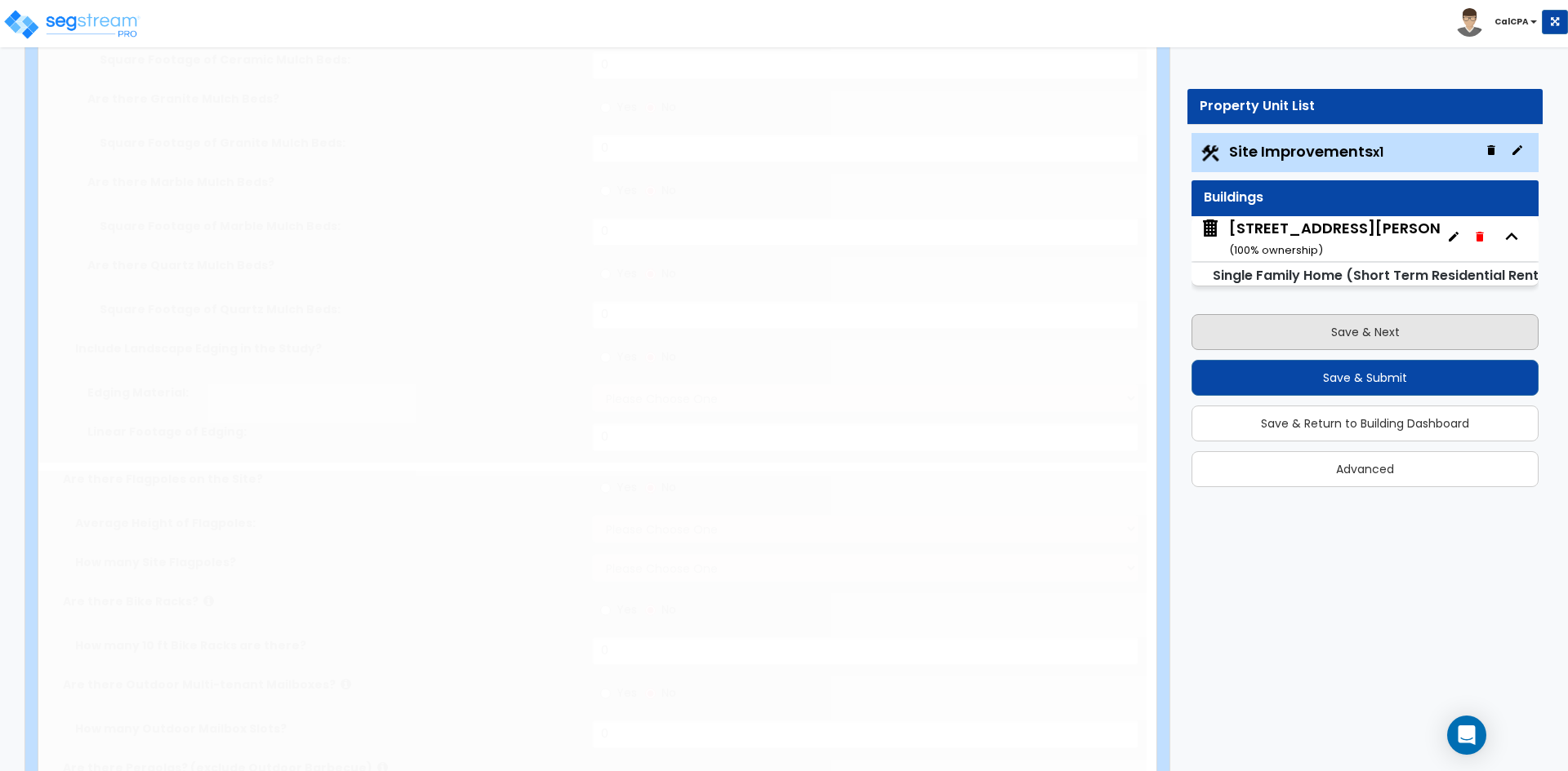
type input "120"
select select "4"
type input "220"
radio input "true"
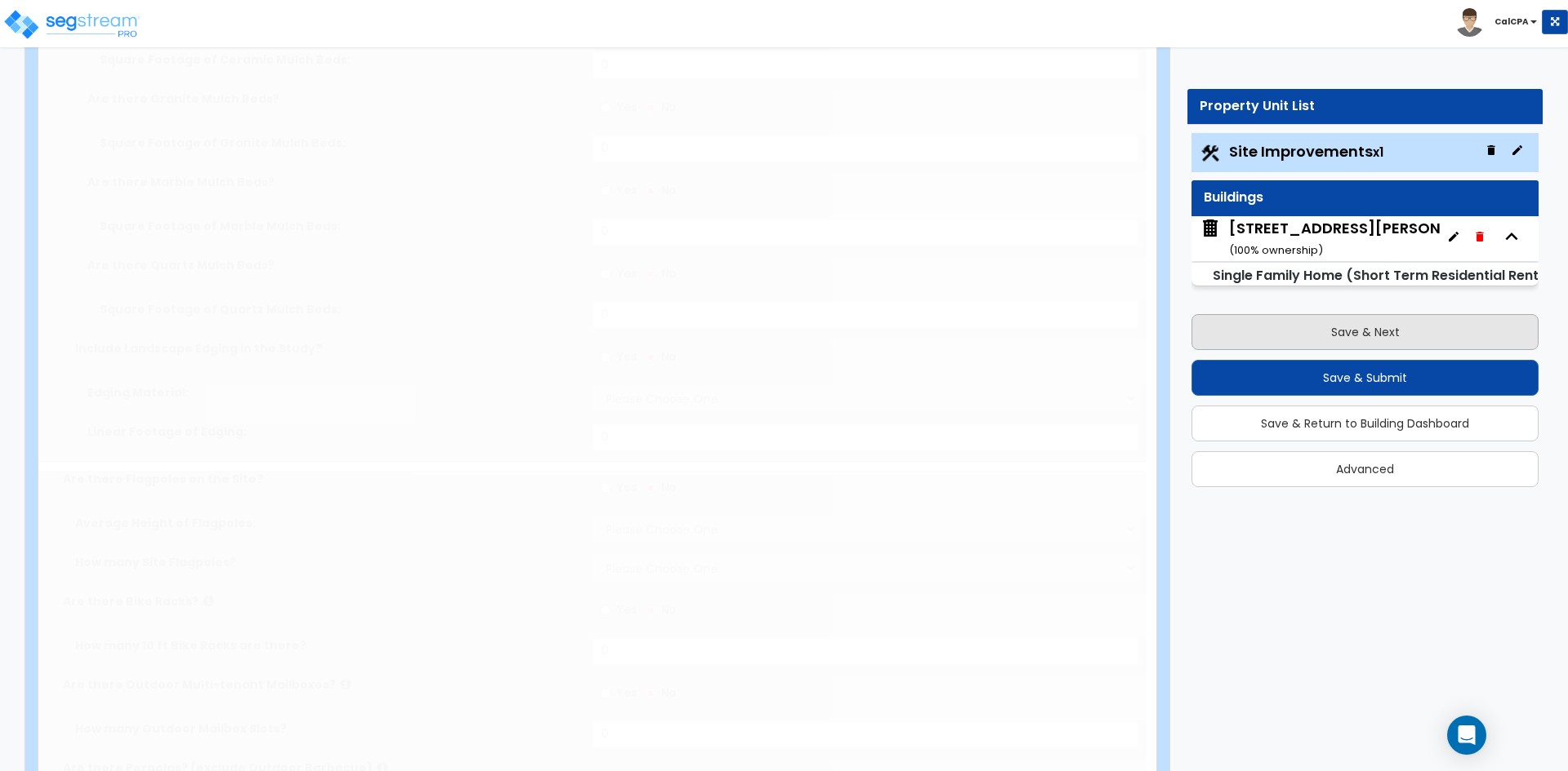
type input "180"
radio input "true"
select select "1"
type input "1"
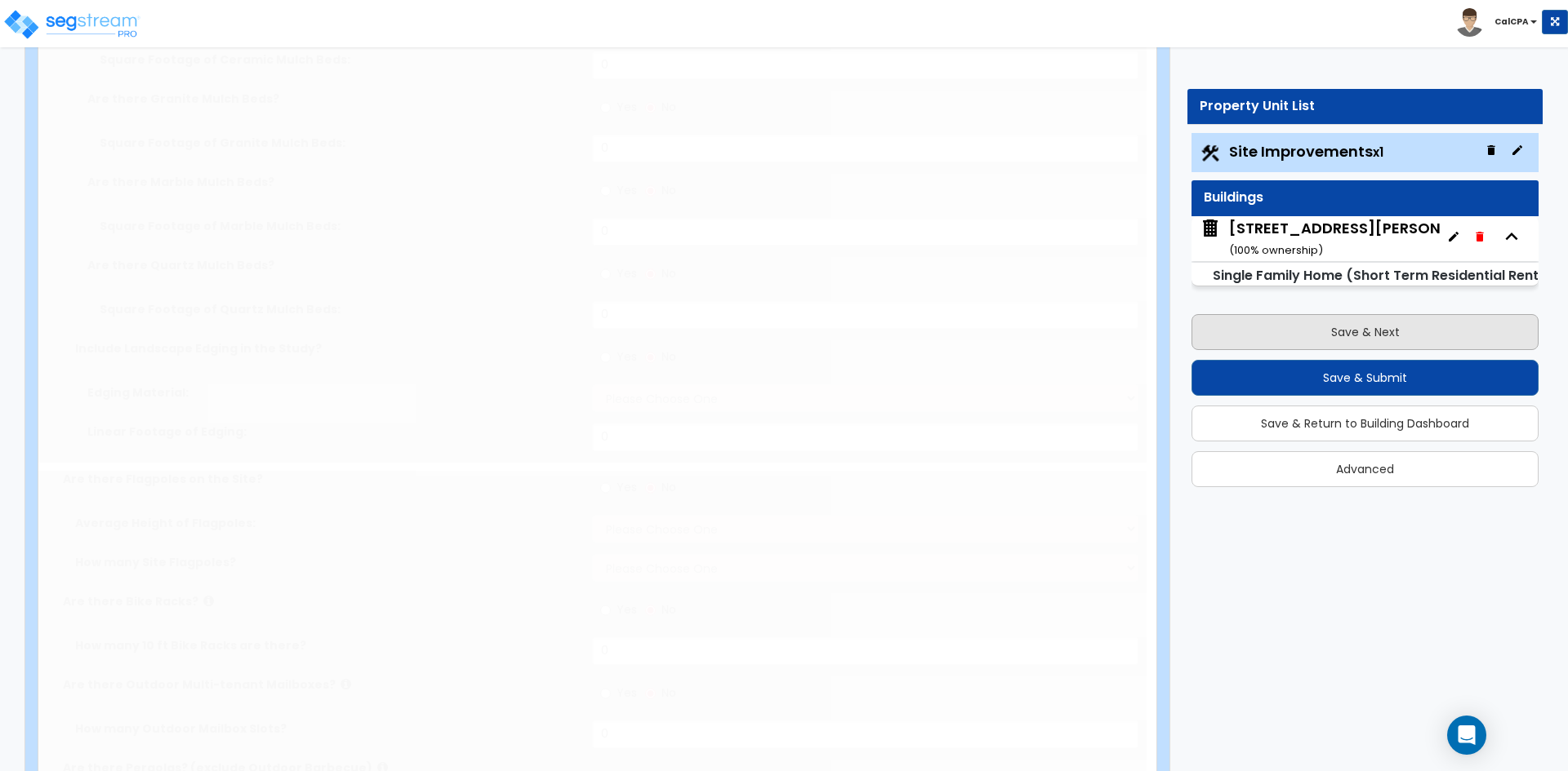
radio input "true"
type input "150"
select select "1"
select select "5"
radio input "true"
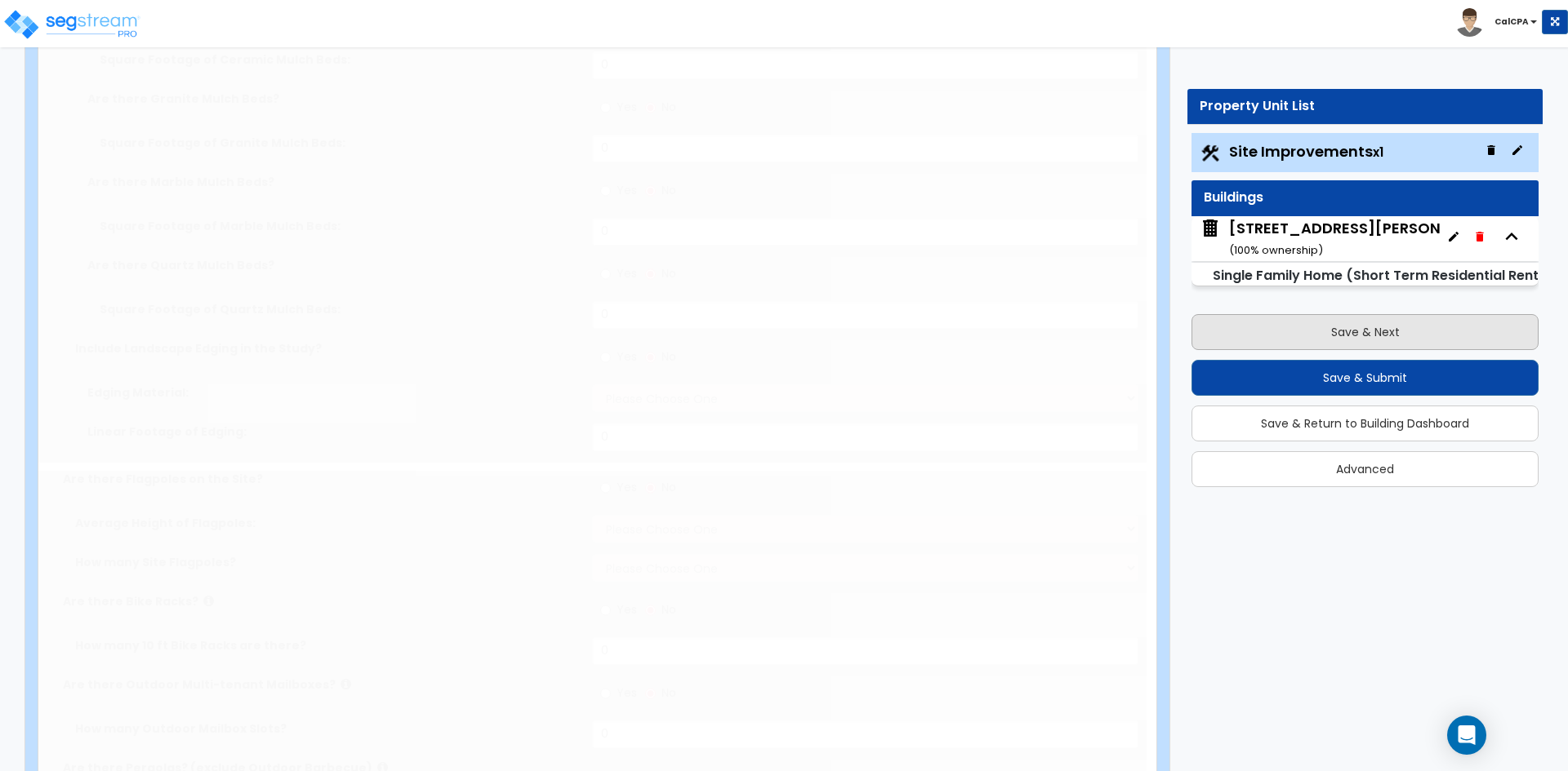
type input "100"
select select "3"
select select "2"
type input "2"
select select "1"
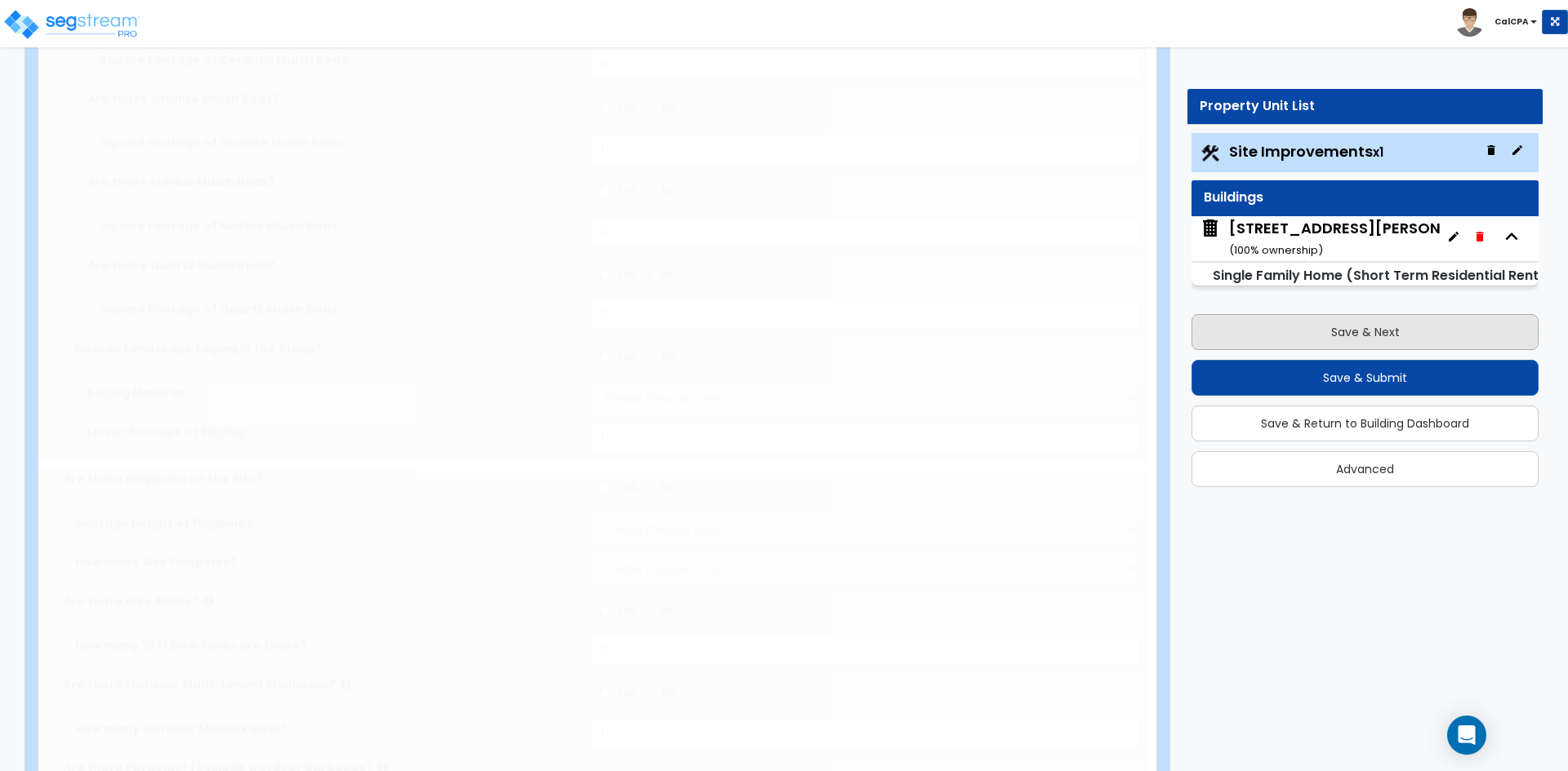
select select "1"
radio input "true"
type input "1"
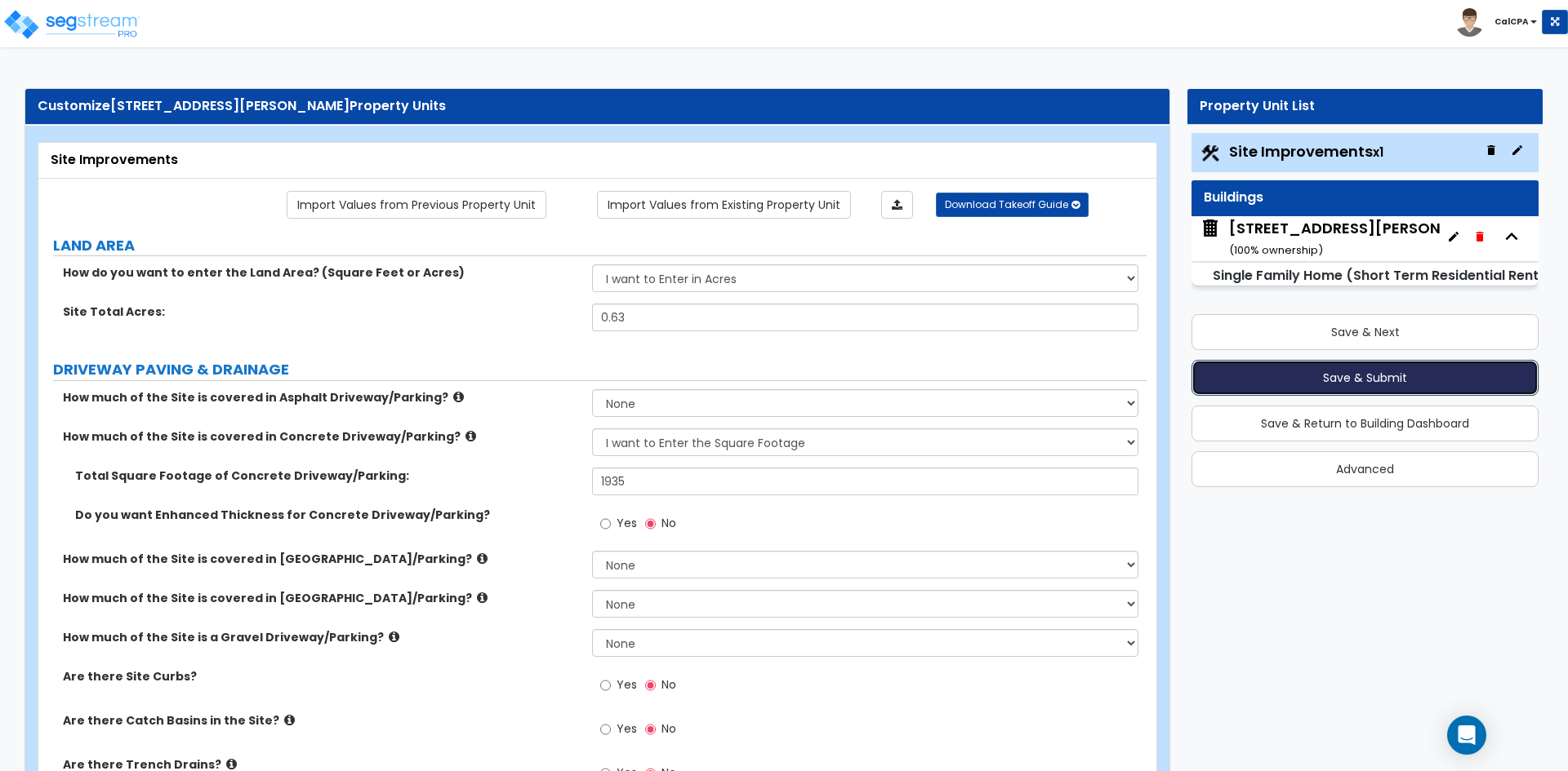
click at [1342, 382] on button "Save & Submit" at bounding box center [1365, 378] width 347 height 36
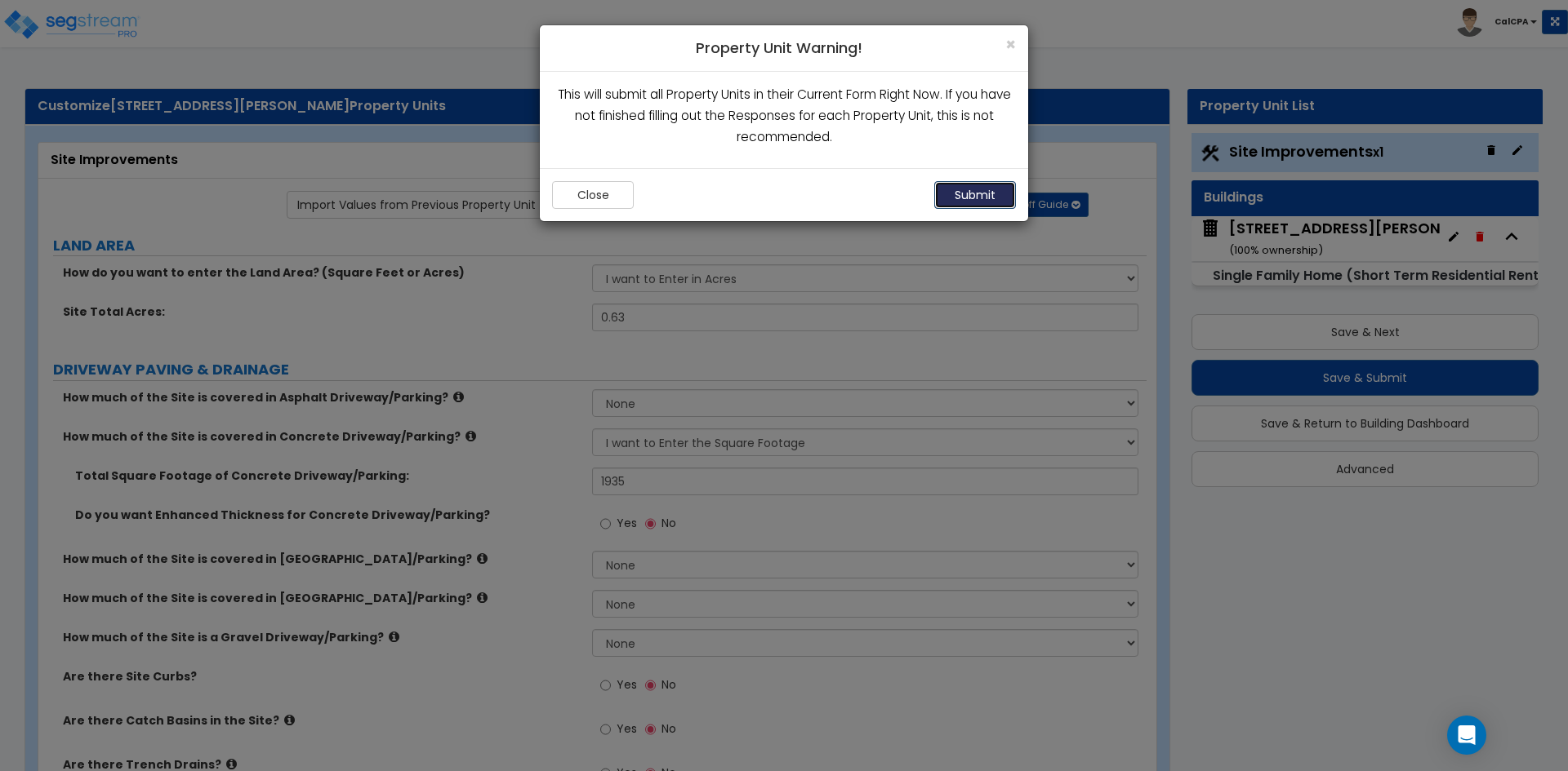
click at [966, 193] on button "Submit" at bounding box center [975, 194] width 82 height 28
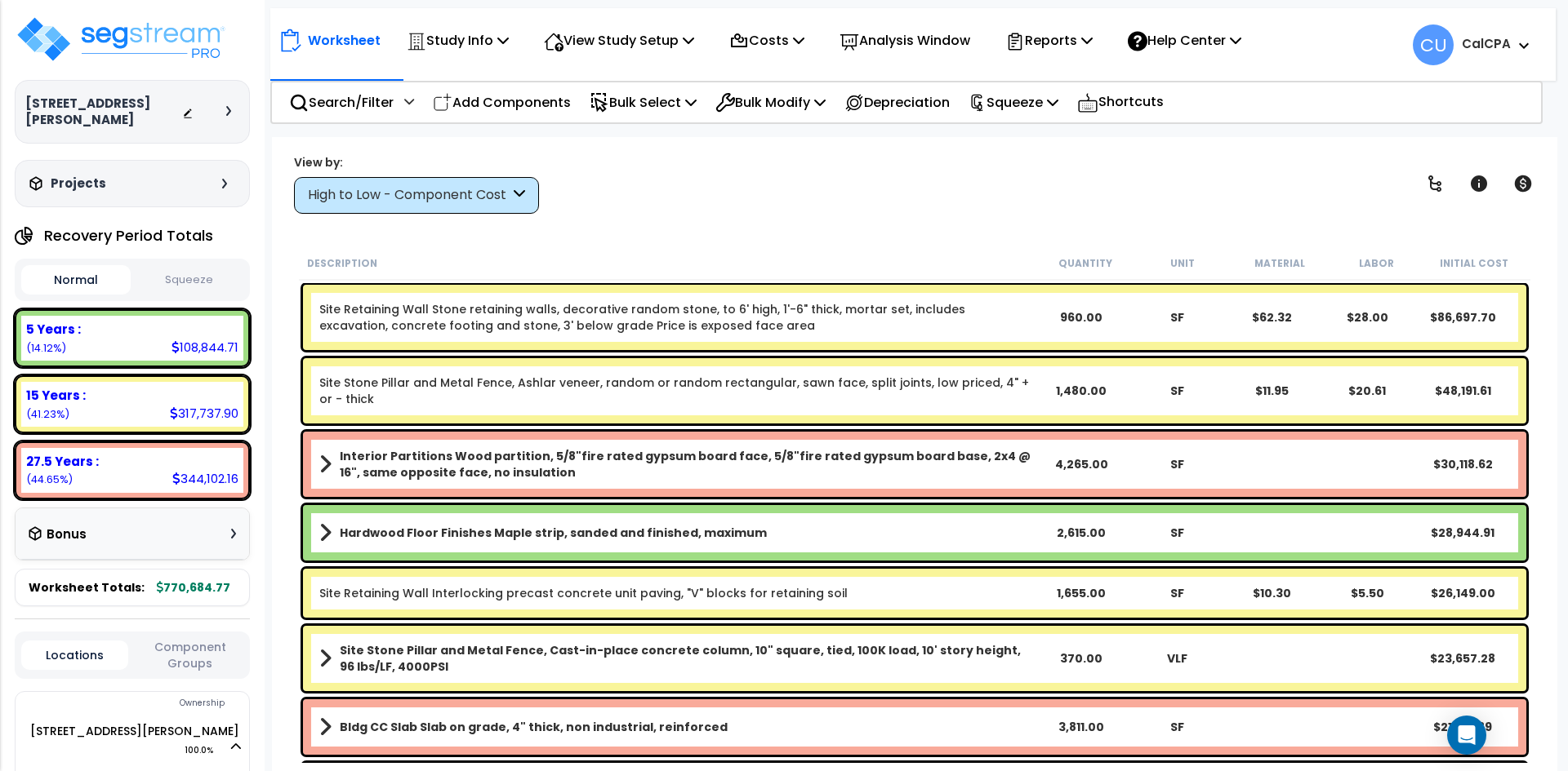
click at [184, 266] on button "Squeeze" at bounding box center [190, 281] width 110 height 29
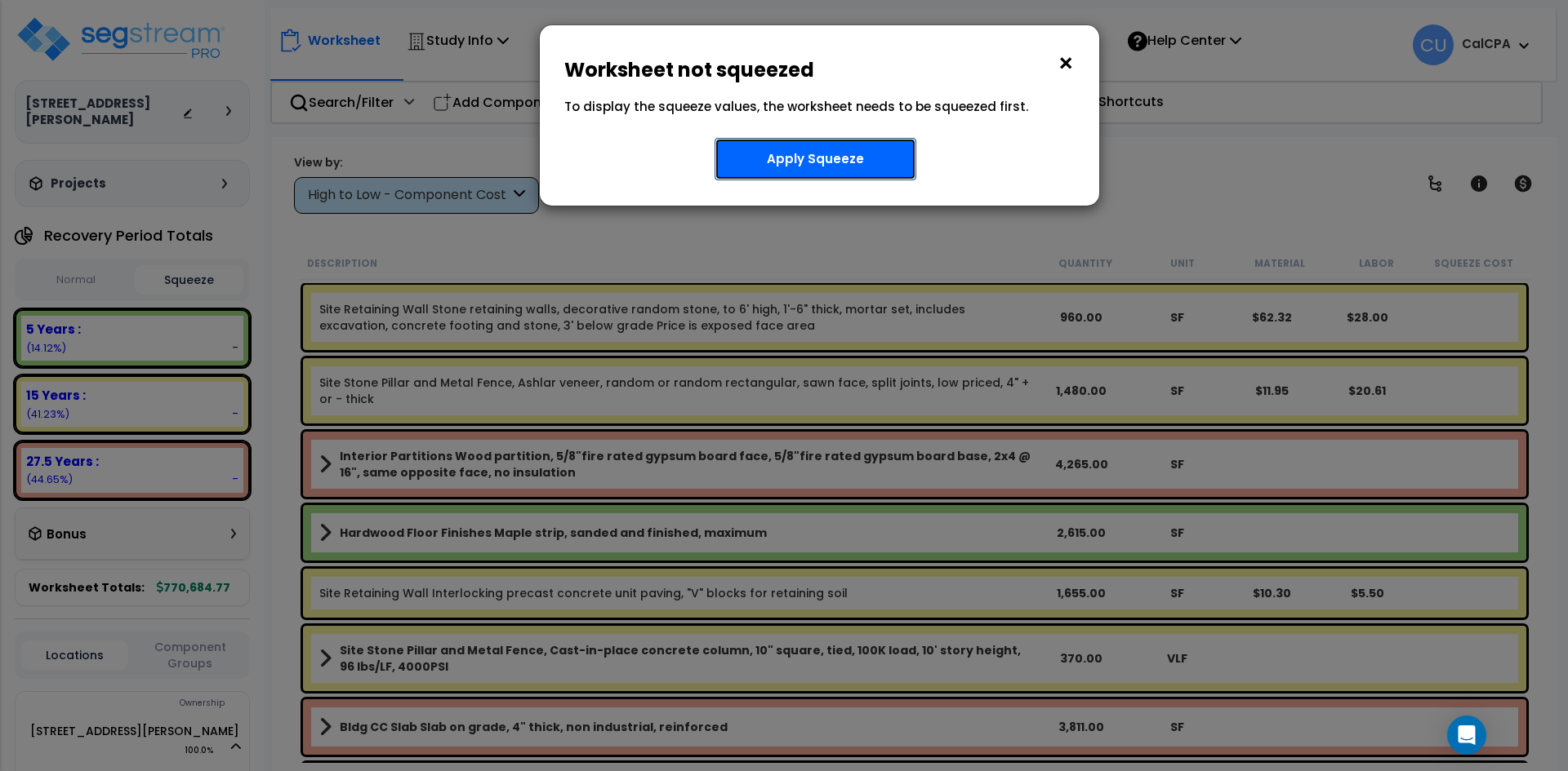
click at [832, 157] on button "Apply Squeeze" at bounding box center [816, 158] width 202 height 42
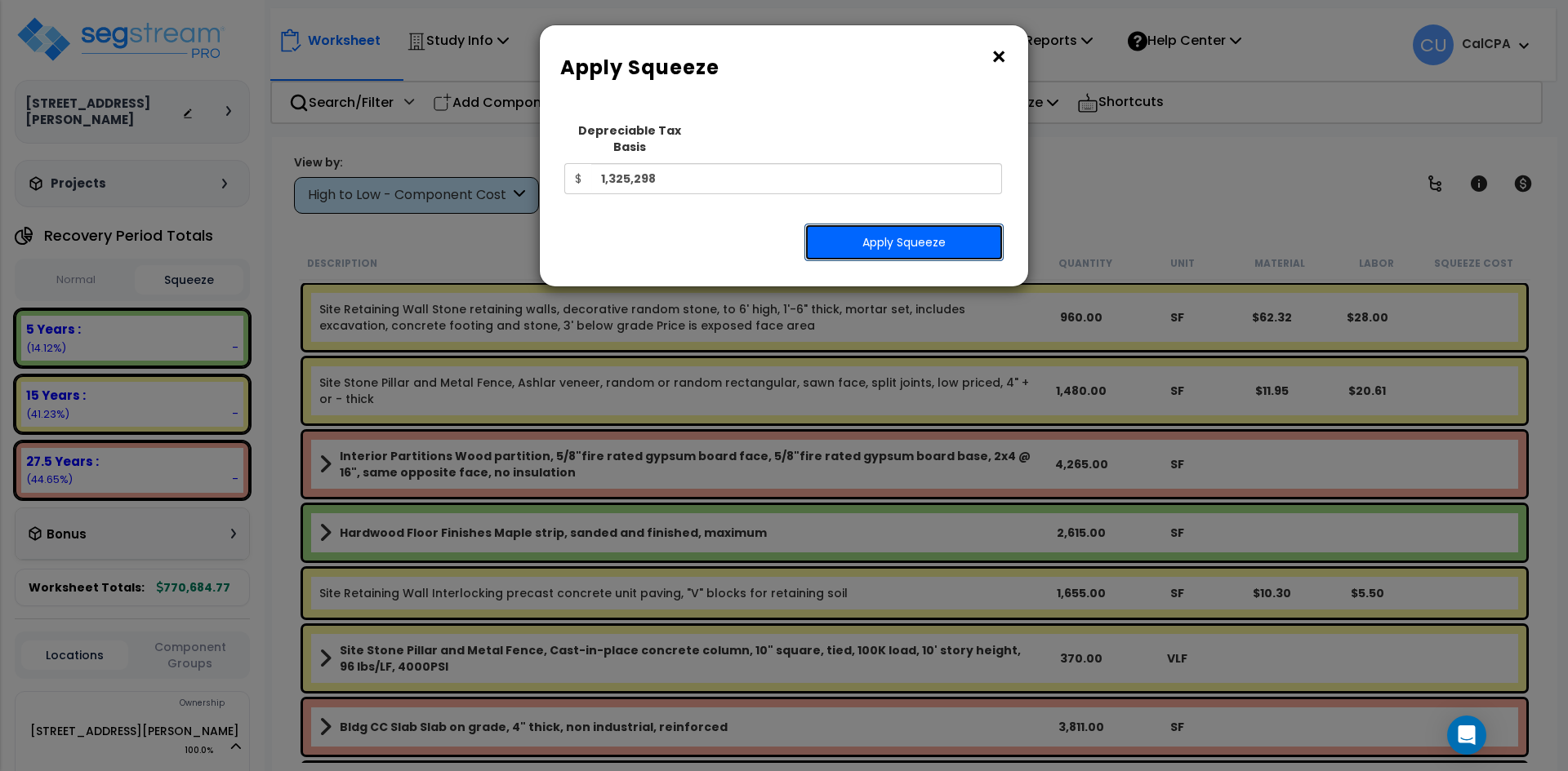
click at [929, 229] on button "Apply Squeeze" at bounding box center [904, 243] width 199 height 38
